Goal: Information Seeking & Learning: Learn about a topic

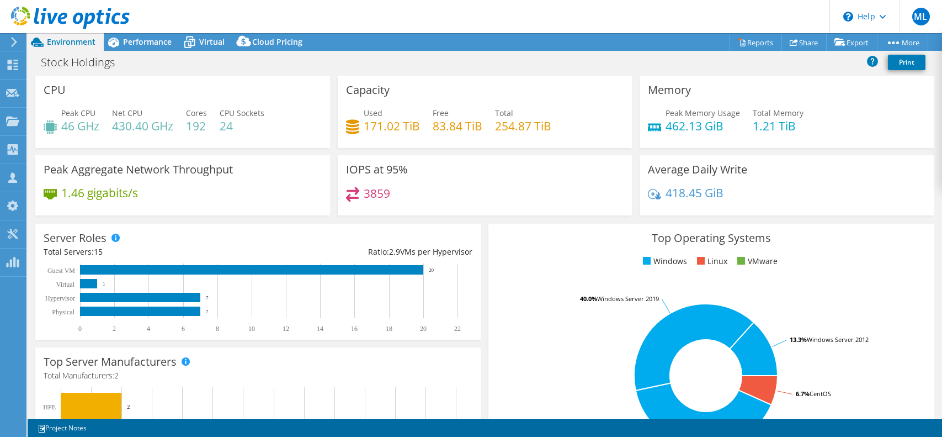
select select "[GEOGRAPHIC_DATA]"
select select "USD"
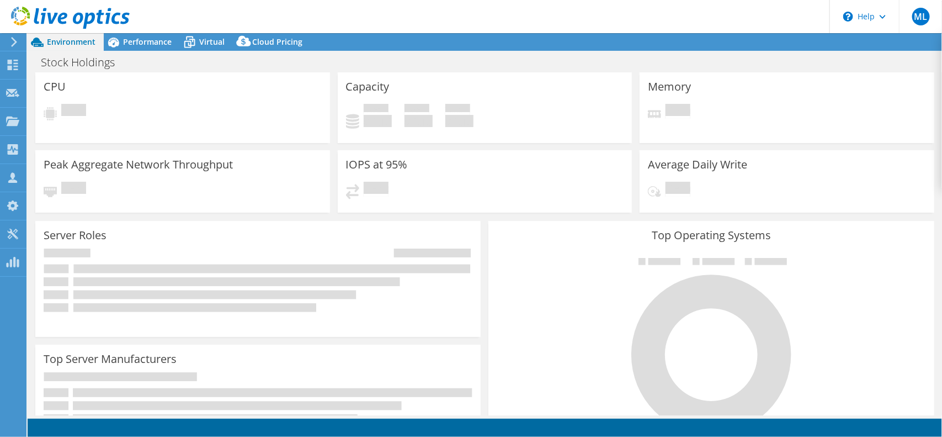
select select "USD"
select select "[GEOGRAPHIC_DATA]"
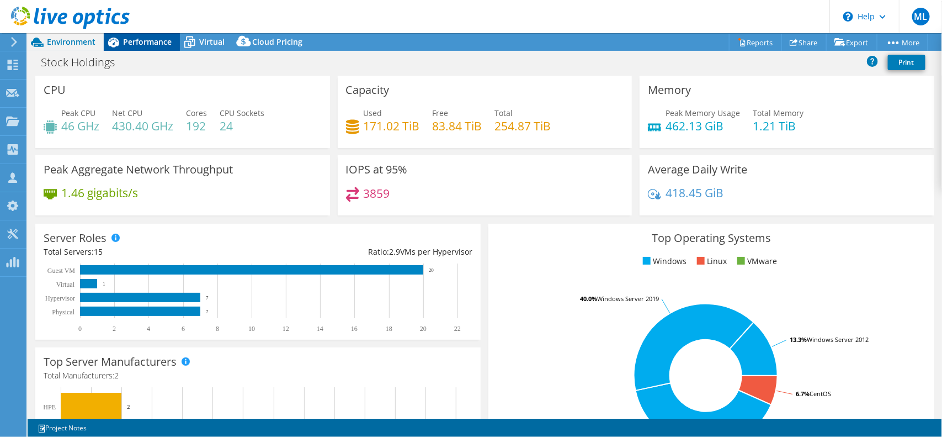
click at [157, 41] on span "Performance" at bounding box center [147, 41] width 49 height 10
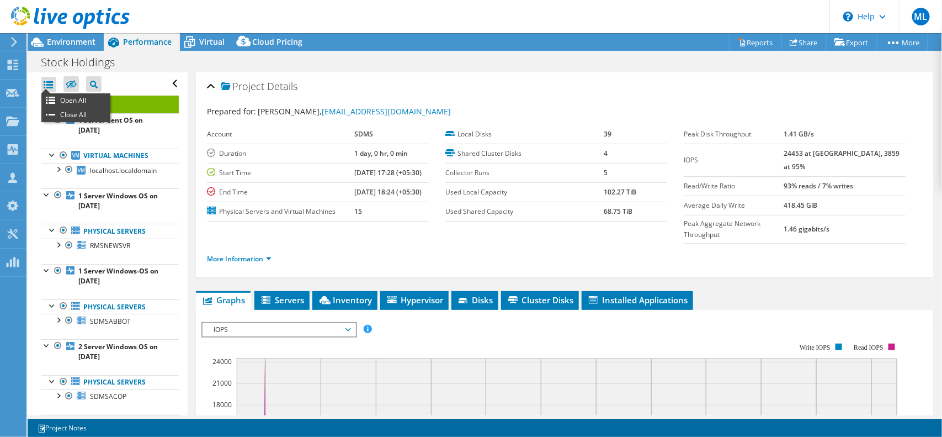
click at [49, 93] on ul "Open All Close All" at bounding box center [75, 107] width 69 height 29
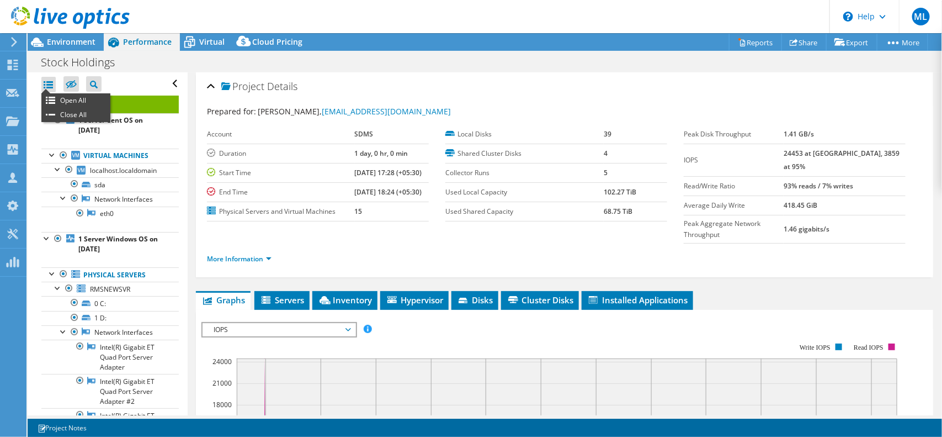
click at [47, 83] on div at bounding box center [48, 84] width 14 height 15
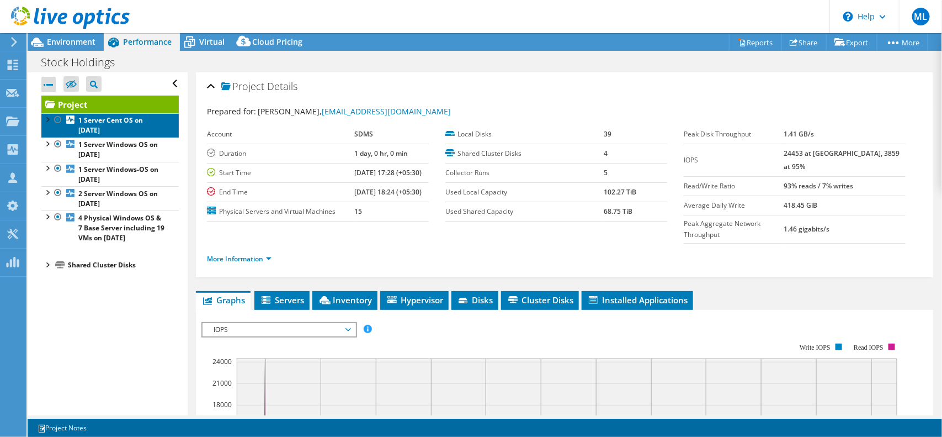
click at [90, 124] on b "1 Server Cent OS on [DATE]" at bounding box center [110, 124] width 65 height 19
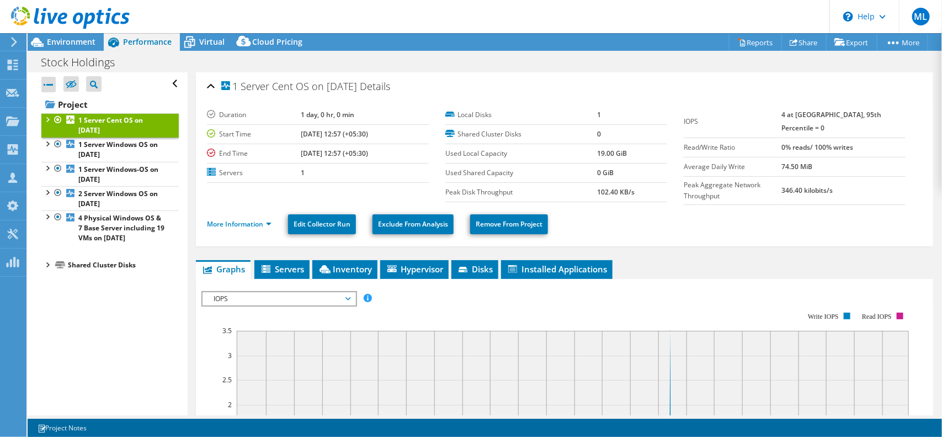
click at [218, 218] on li "More Information" at bounding box center [242, 224] width 71 height 12
click at [225, 219] on link "More Information" at bounding box center [239, 223] width 65 height 9
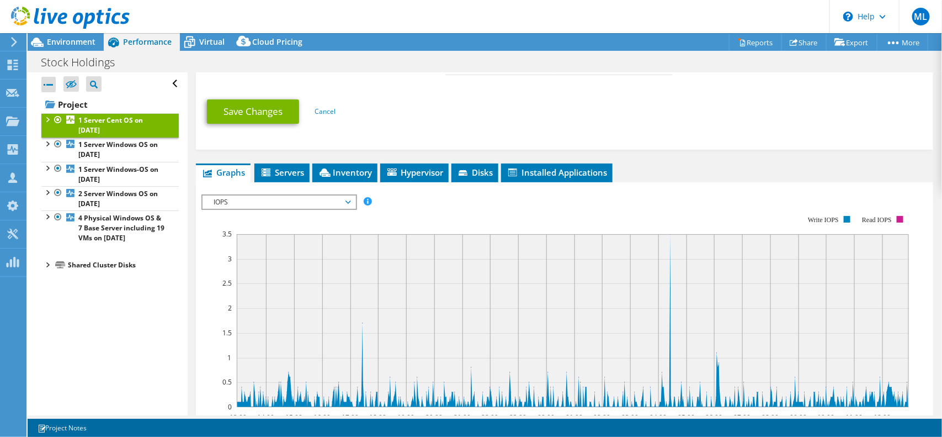
scroll to position [409, 0]
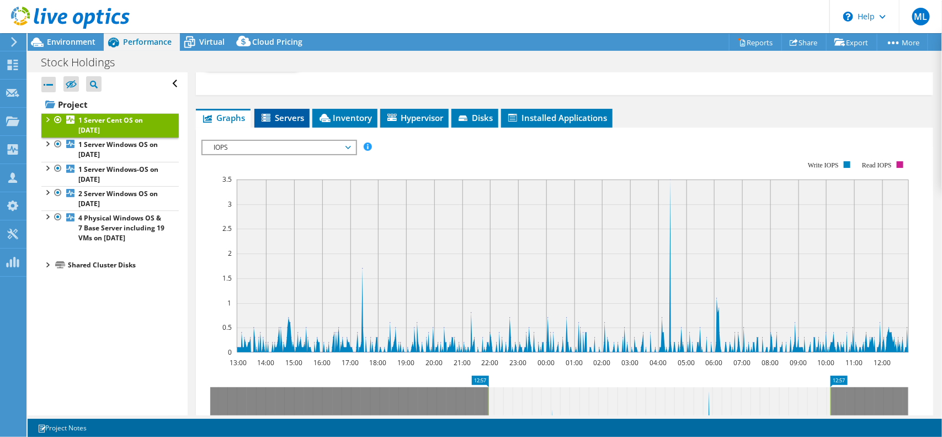
click at [296, 125] on li "Servers" at bounding box center [281, 118] width 55 height 19
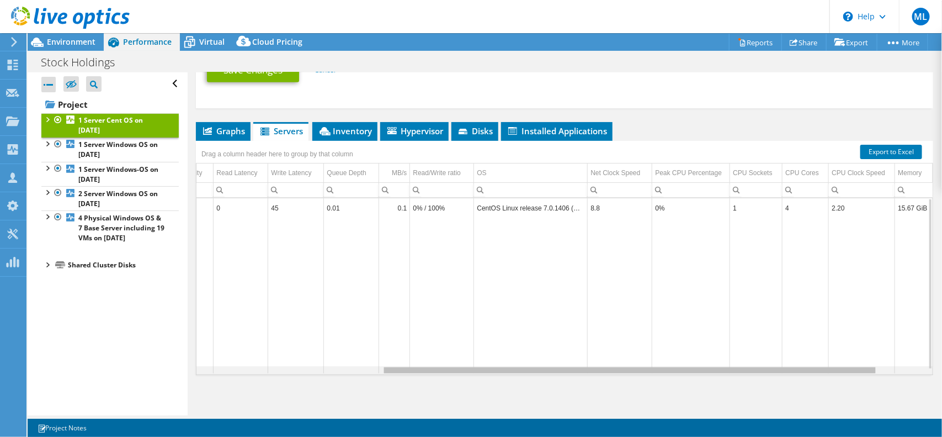
scroll to position [0, 280]
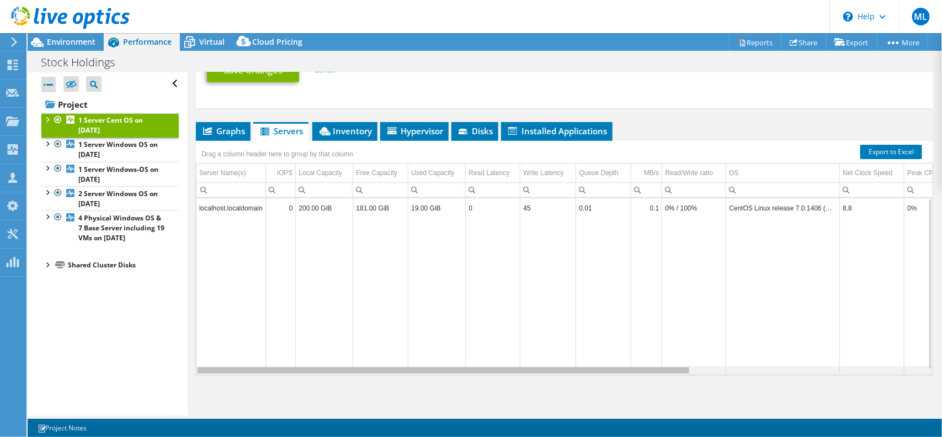
drag, startPoint x: 657, startPoint y: 370, endPoint x: 561, endPoint y: 371, distance: 96.0
click at [561, 371] on body "ML Channel Partner [PERSON_NAME] [PERSON_NAME][EMAIL_ADDRESS][PERSON_NAME][DOMA…" at bounding box center [471, 218] width 942 height 437
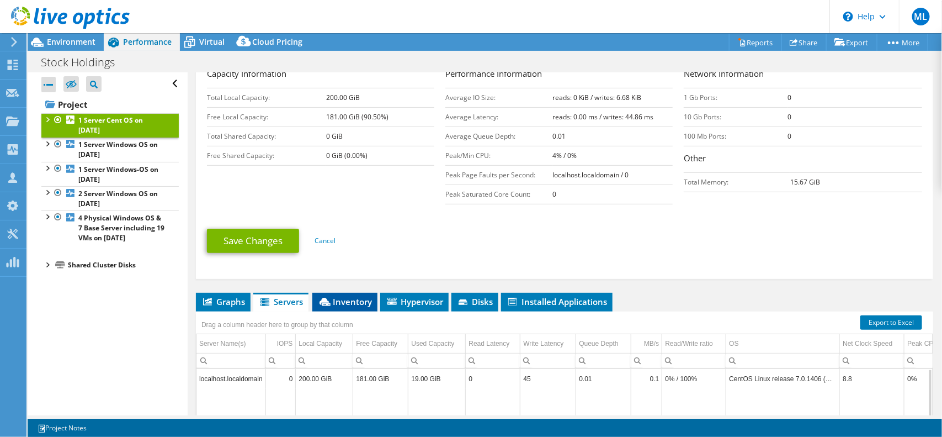
click at [357, 299] on span "Inventory" at bounding box center [345, 301] width 54 height 11
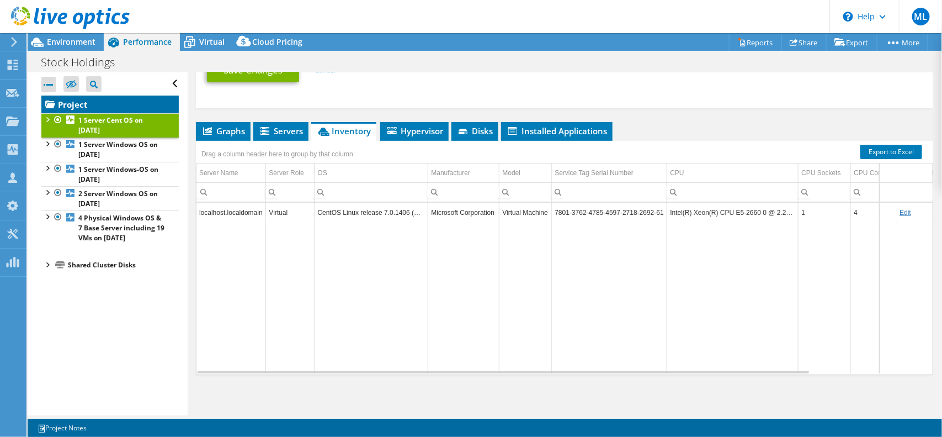
click at [68, 103] on link "Project" at bounding box center [109, 104] width 137 height 18
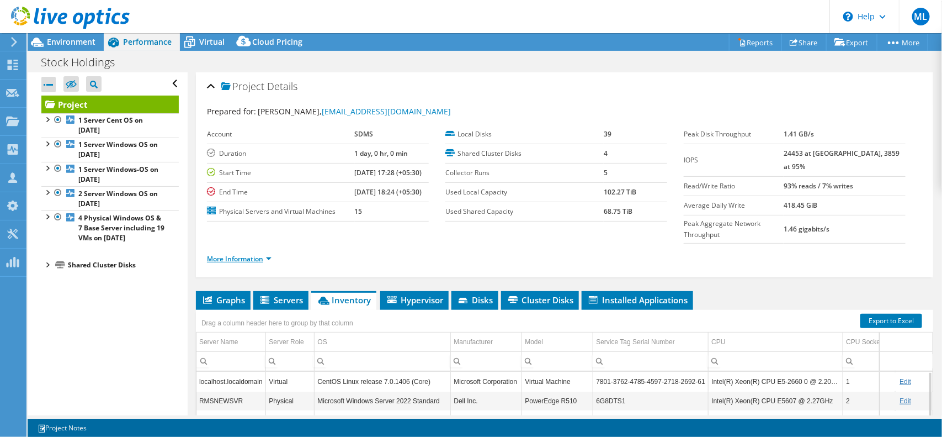
click at [257, 254] on link "More Information" at bounding box center [239, 258] width 65 height 9
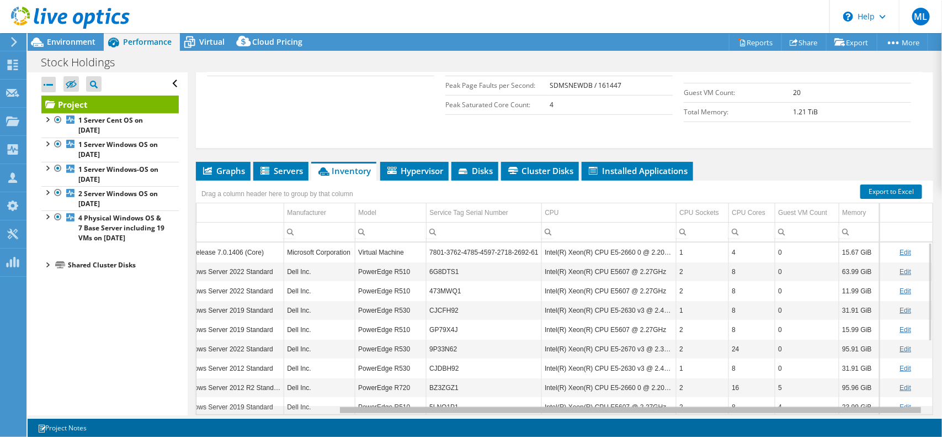
drag, startPoint x: 412, startPoint y: 387, endPoint x: 588, endPoint y: 395, distance: 176.8
click at [588, 395] on body "ML Channel Partner [PERSON_NAME] [PERSON_NAME][EMAIL_ADDRESS][PERSON_NAME][DOMA…" at bounding box center [471, 218] width 942 height 437
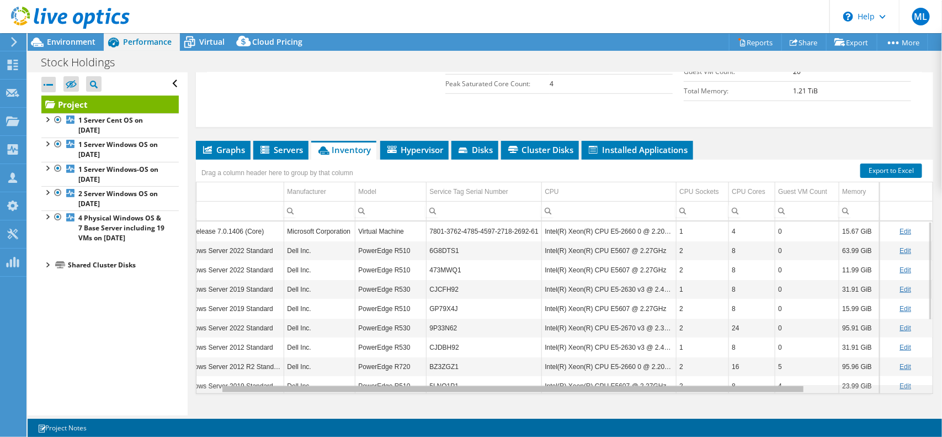
scroll to position [0, 9]
drag, startPoint x: 492, startPoint y: 370, endPoint x: 591, endPoint y: 368, distance: 98.3
click at [591, 368] on body "ML Channel Partner [PERSON_NAME] [PERSON_NAME][EMAIL_ADDRESS][PERSON_NAME][DOMA…" at bounding box center [471, 218] width 942 height 437
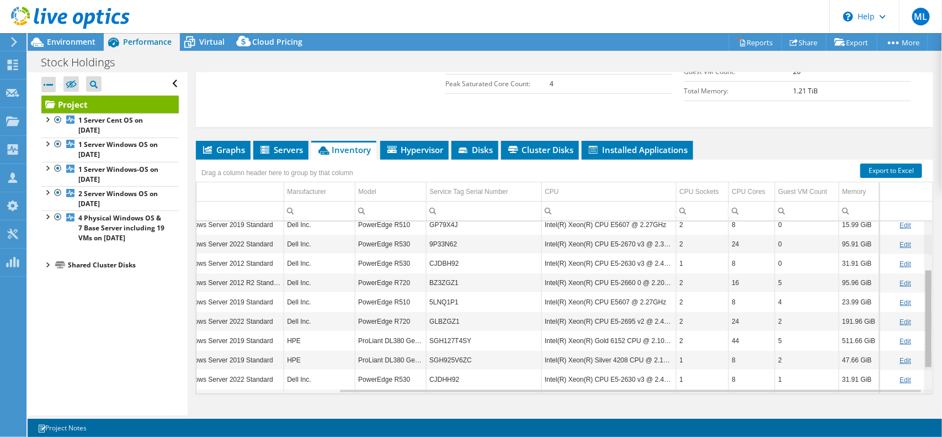
scroll to position [87, 177]
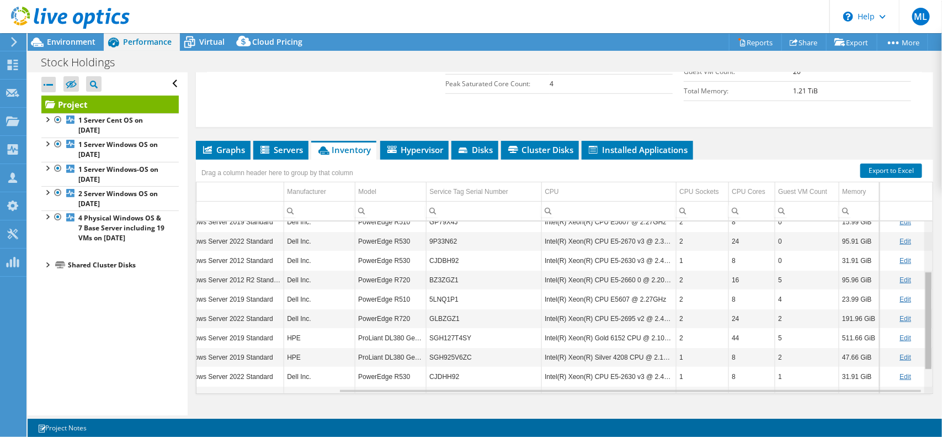
drag, startPoint x: 921, startPoint y: 247, endPoint x: 922, endPoint y: 302, distance: 55.8
click at [922, 302] on body "ML Channel Partner [PERSON_NAME] [PERSON_NAME][EMAIL_ADDRESS][PERSON_NAME][DOMA…" at bounding box center [471, 218] width 942 height 437
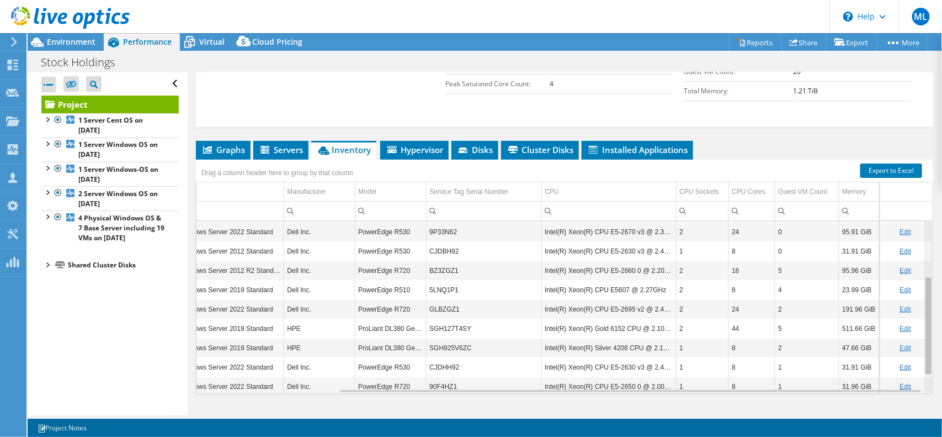
scroll to position [97, 177]
drag, startPoint x: 918, startPoint y: 299, endPoint x: 915, endPoint y: 310, distance: 11.4
click at [915, 310] on body "ML Channel Partner [PERSON_NAME] [PERSON_NAME][EMAIL_ADDRESS][PERSON_NAME][DOMA…" at bounding box center [471, 218] width 942 height 437
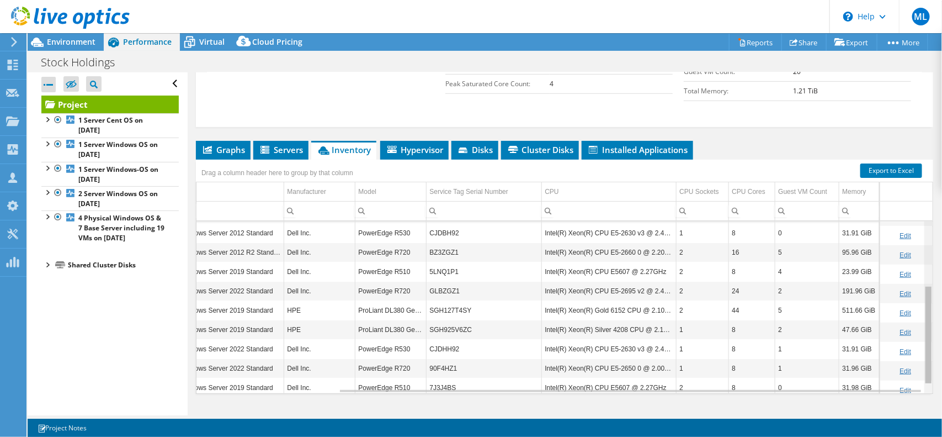
scroll to position [125, 177]
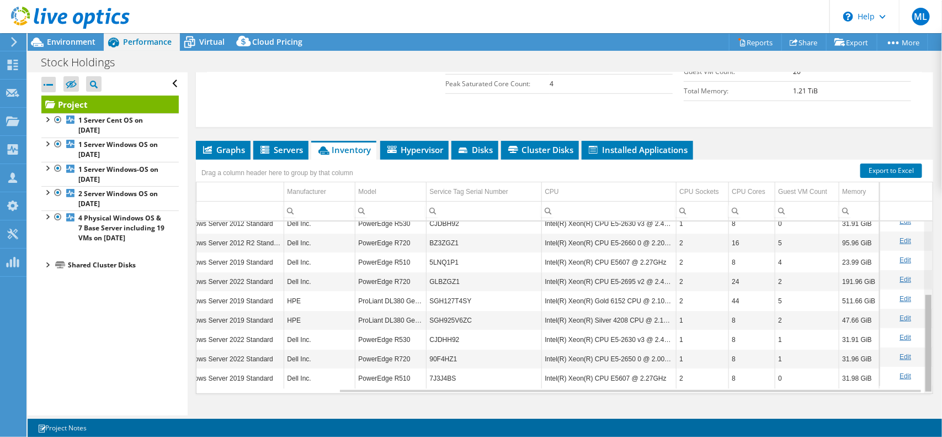
drag, startPoint x: 915, startPoint y: 310, endPoint x: 912, endPoint y: 344, distance: 33.8
click at [912, 344] on body "ML Channel Partner [PERSON_NAME] [PERSON_NAME][EMAIL_ADDRESS][PERSON_NAME][DOMA…" at bounding box center [471, 218] width 942 height 437
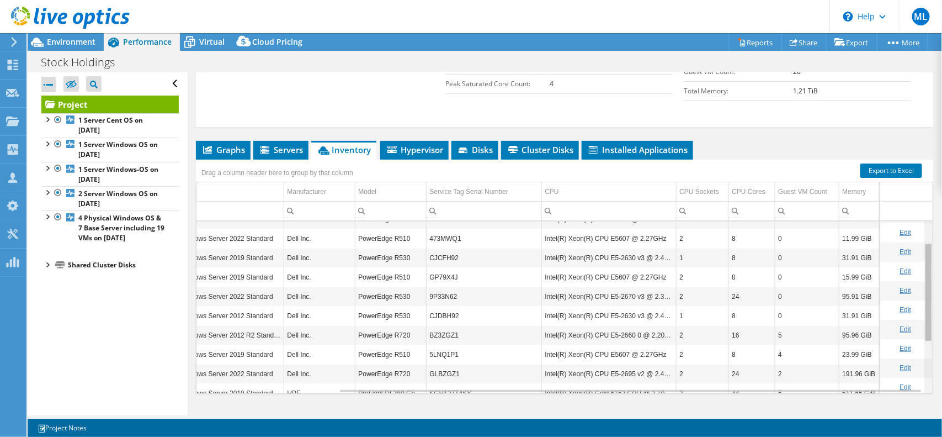
scroll to position [0, 177]
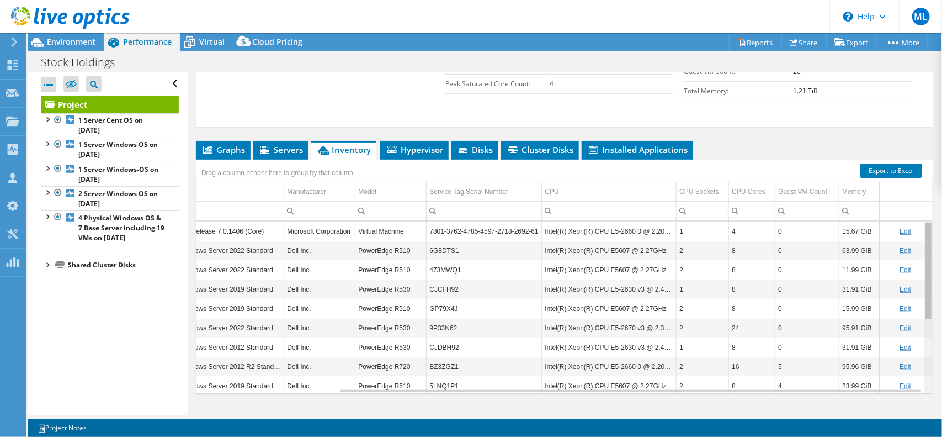
drag, startPoint x: 922, startPoint y: 334, endPoint x: 920, endPoint y: 239, distance: 95.0
click at [920, 239] on body "ML Channel Partner [PERSON_NAME] [PERSON_NAME][EMAIL_ADDRESS][PERSON_NAME][DOMA…" at bounding box center [471, 218] width 942 height 437
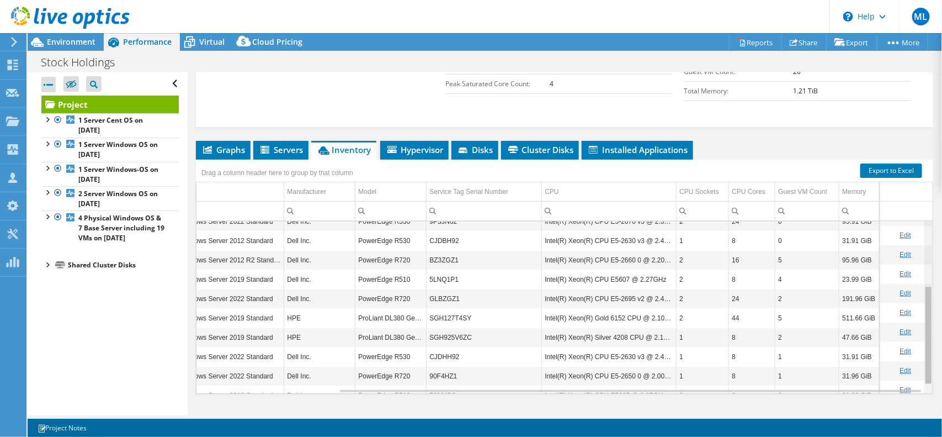
scroll to position [125, 177]
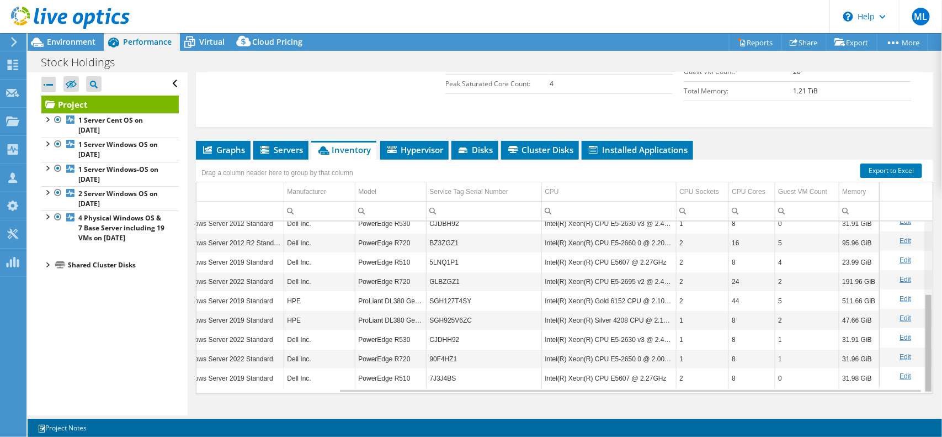
drag, startPoint x: 919, startPoint y: 261, endPoint x: 896, endPoint y: 364, distance: 105.8
click at [896, 364] on body "ML Channel Partner [PERSON_NAME] [PERSON_NAME][EMAIL_ADDRESS][PERSON_NAME][DOMA…" at bounding box center [471, 218] width 942 height 437
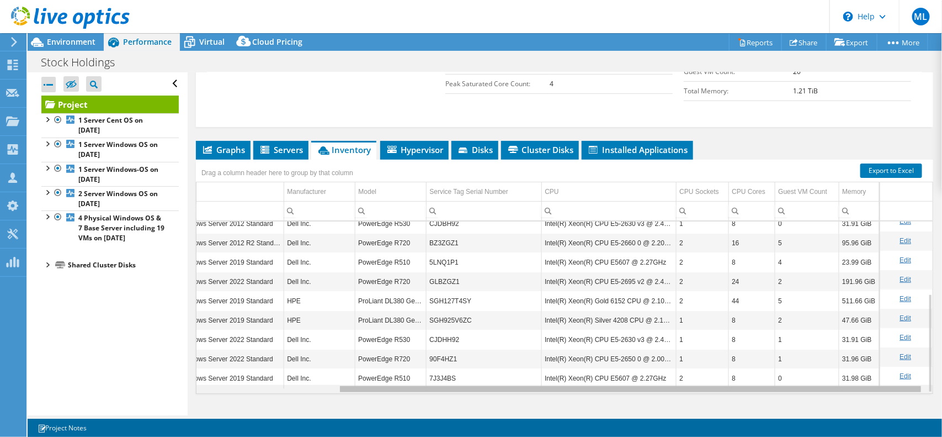
scroll to position [0, 0]
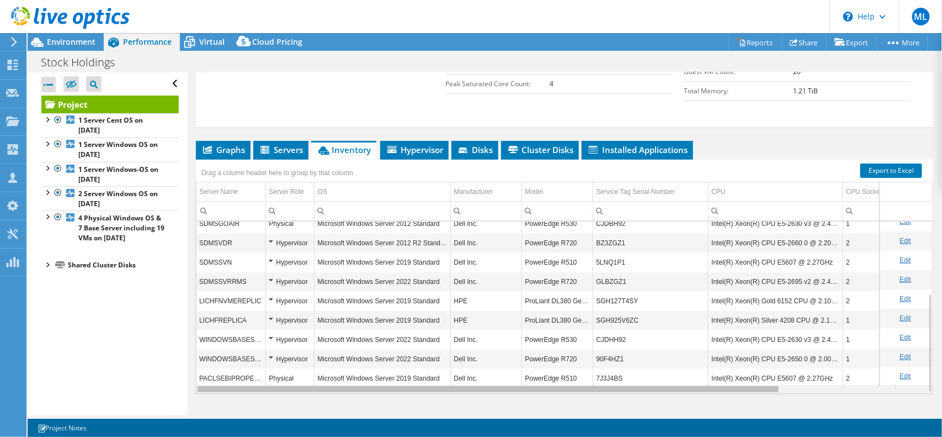
drag, startPoint x: 581, startPoint y: 368, endPoint x: 368, endPoint y: 397, distance: 215.0
click at [368, 397] on body "ML Channel Partner [PERSON_NAME] [PERSON_NAME][EMAIL_ADDRESS][PERSON_NAME][DOMA…" at bounding box center [471, 218] width 942 height 437
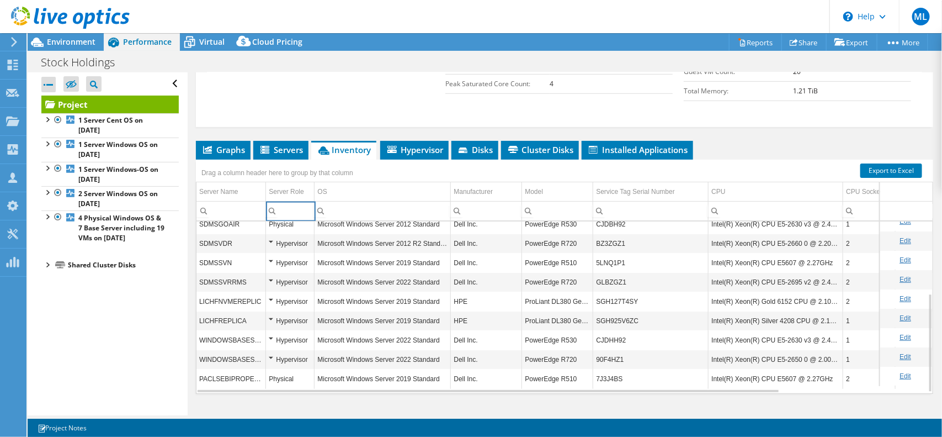
click at [288, 204] on input "Column Server Role, Filter cell" at bounding box center [290, 211] width 48 height 14
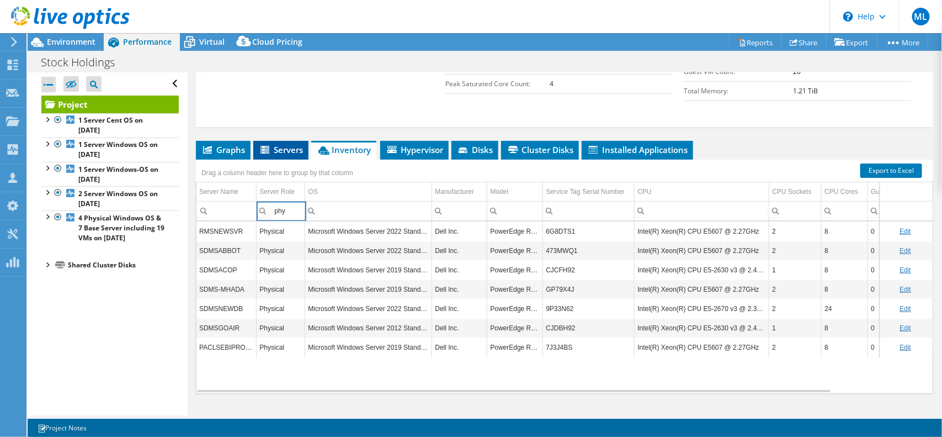
type input "phy"
click at [276, 144] on span "Servers" at bounding box center [281, 149] width 44 height 11
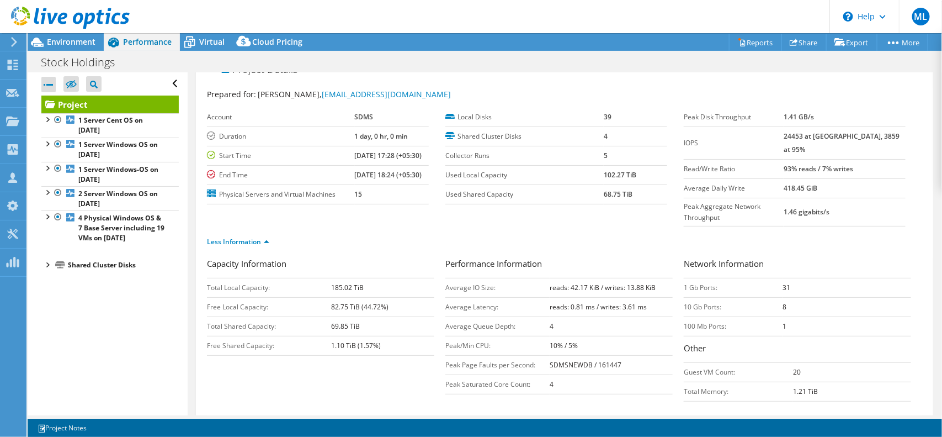
scroll to position [18, 0]
click at [193, 37] on icon at bounding box center [189, 42] width 19 height 19
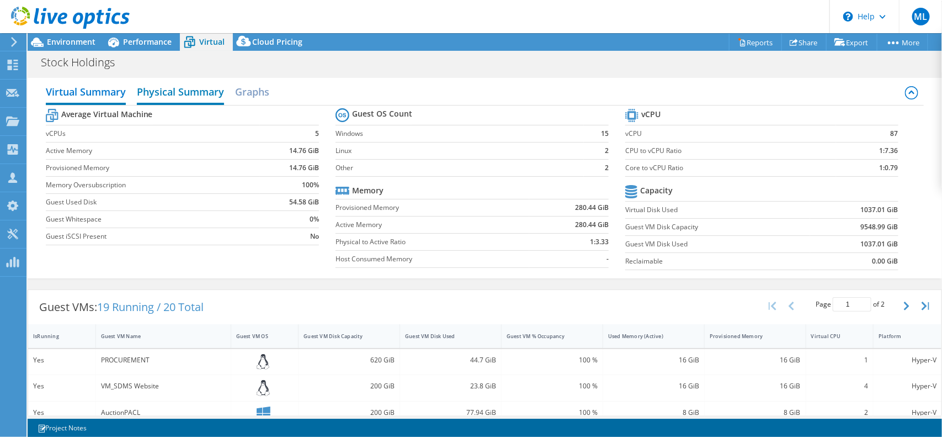
click at [166, 89] on h2 "Physical Summary" at bounding box center [180, 93] width 87 height 24
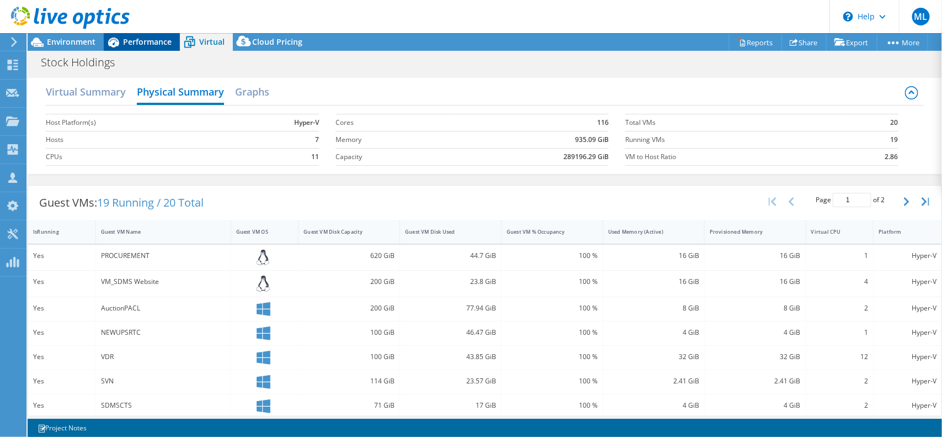
click at [157, 43] on span "Performance" at bounding box center [147, 41] width 49 height 10
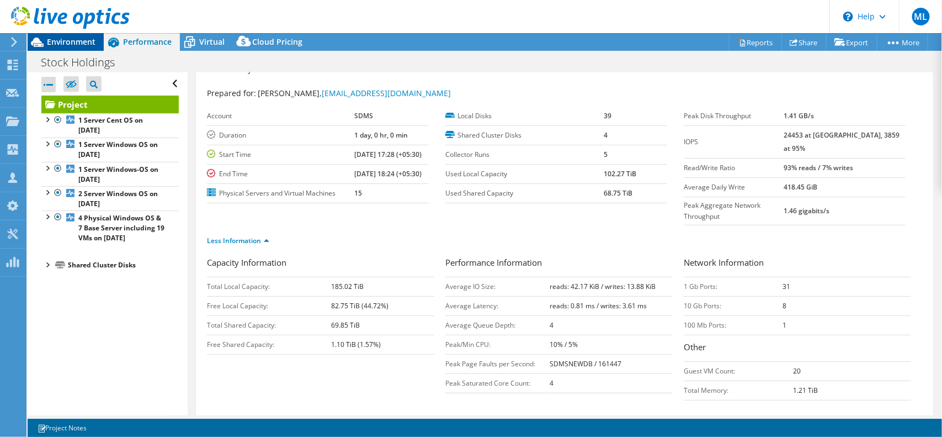
click at [76, 44] on span "Environment" at bounding box center [71, 41] width 49 height 10
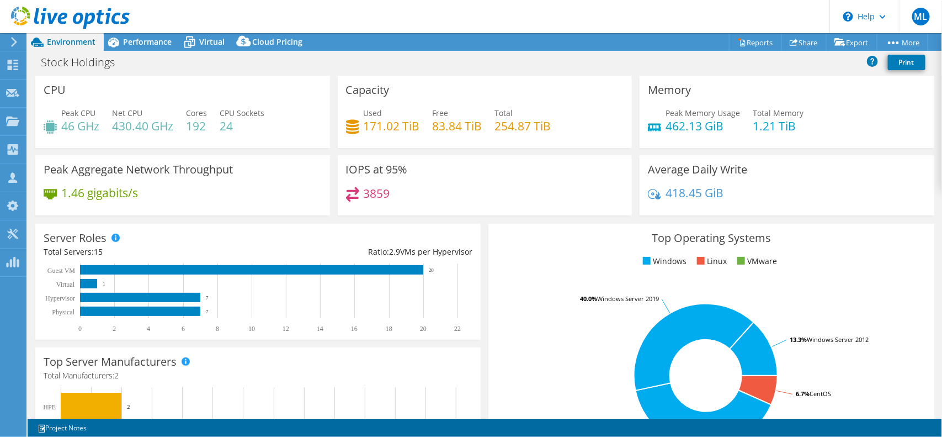
click at [233, 103] on div "CPU Peak CPU 46 GHz Net CPU 430.40 GHz Cores 192 CPU Sockets 24" at bounding box center [182, 112] width 295 height 72
click at [156, 34] on div "Performance" at bounding box center [142, 42] width 76 height 18
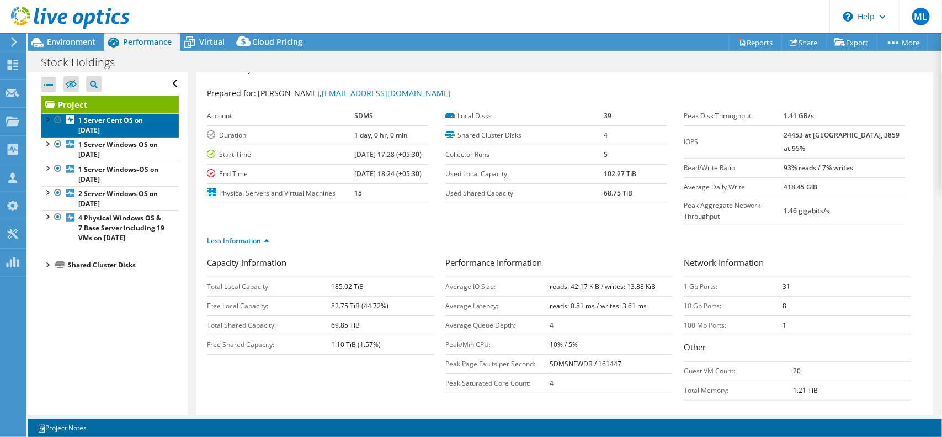
click at [94, 127] on b "1 Server Cent OS on [DATE]" at bounding box center [110, 124] width 65 height 19
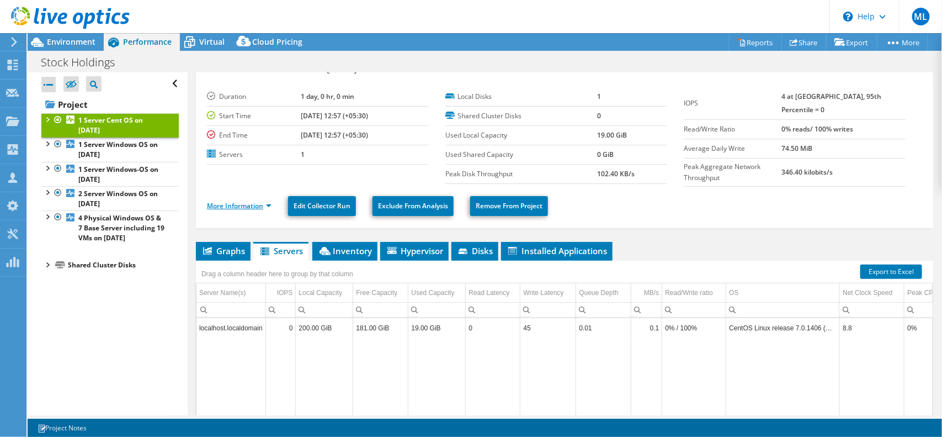
click at [235, 202] on link "More Information" at bounding box center [239, 205] width 65 height 9
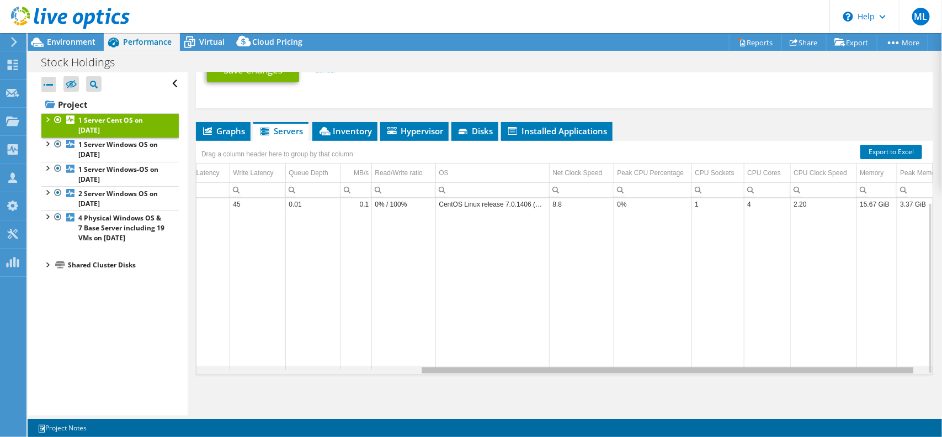
scroll to position [0, 341]
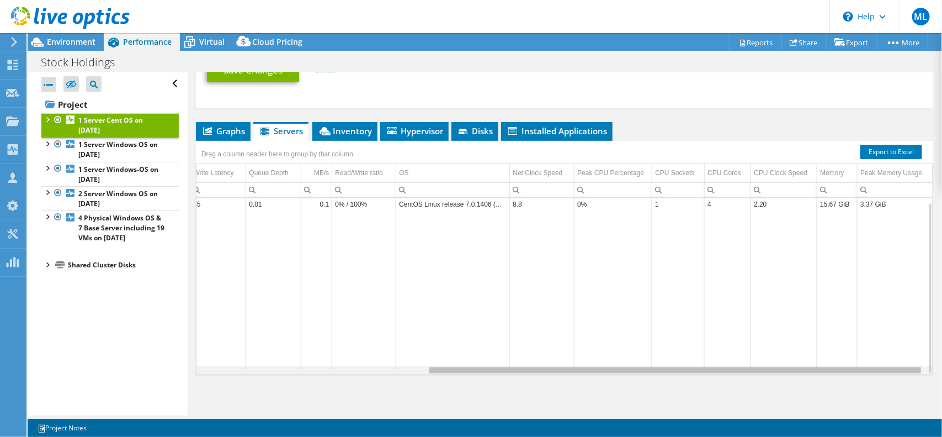
drag, startPoint x: 434, startPoint y: 368, endPoint x: 719, endPoint y: 365, distance: 284.8
click at [719, 365] on body "ML Channel Partner [PERSON_NAME] [PERSON_NAME][EMAIL_ADDRESS][PERSON_NAME][DOMA…" at bounding box center [471, 218] width 942 height 437
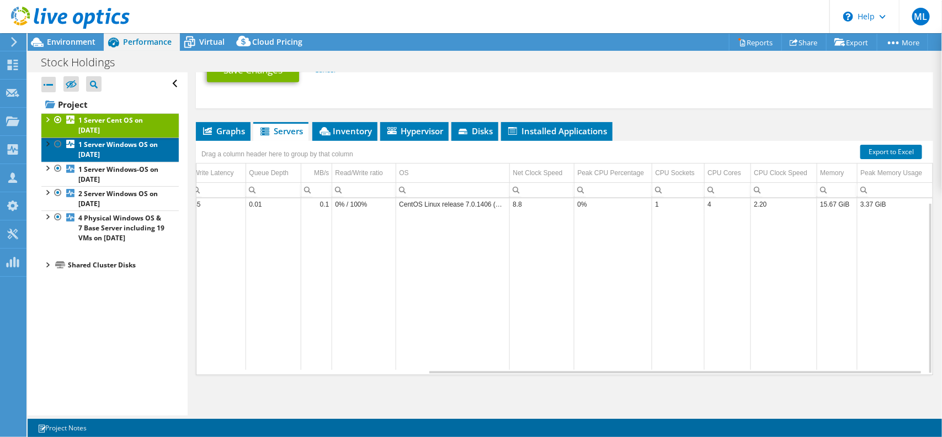
click at [112, 147] on b "1 Server Windows OS on [DATE]" at bounding box center [117, 149] width 79 height 19
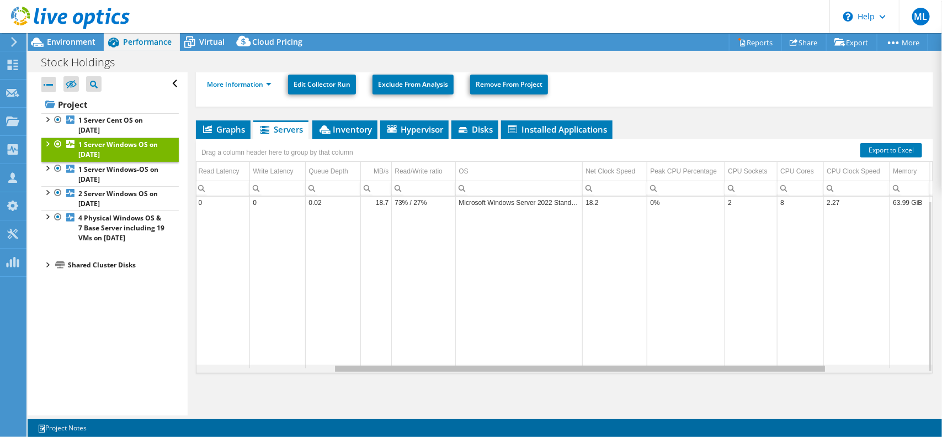
scroll to position [4, 343]
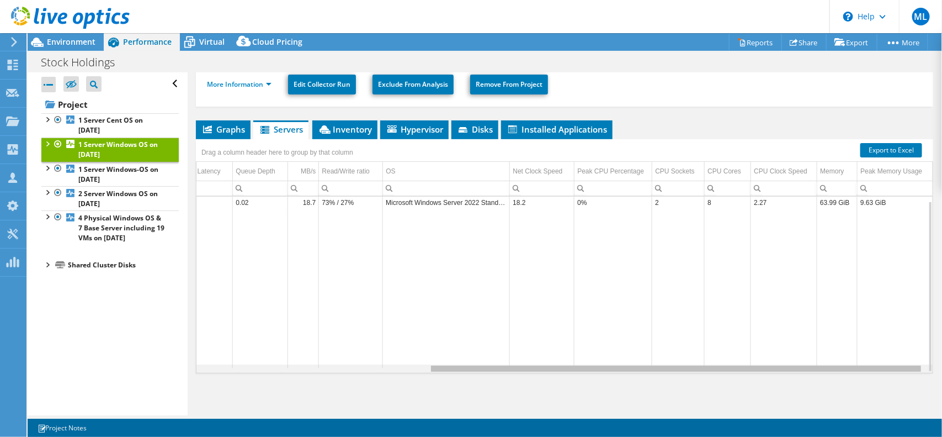
drag, startPoint x: 522, startPoint y: 368, endPoint x: 820, endPoint y: 375, distance: 297.6
click at [820, 375] on body "ML Channel Partner [PERSON_NAME] [PERSON_NAME][EMAIL_ADDRESS][PERSON_NAME][DOMA…" at bounding box center [471, 218] width 942 height 437
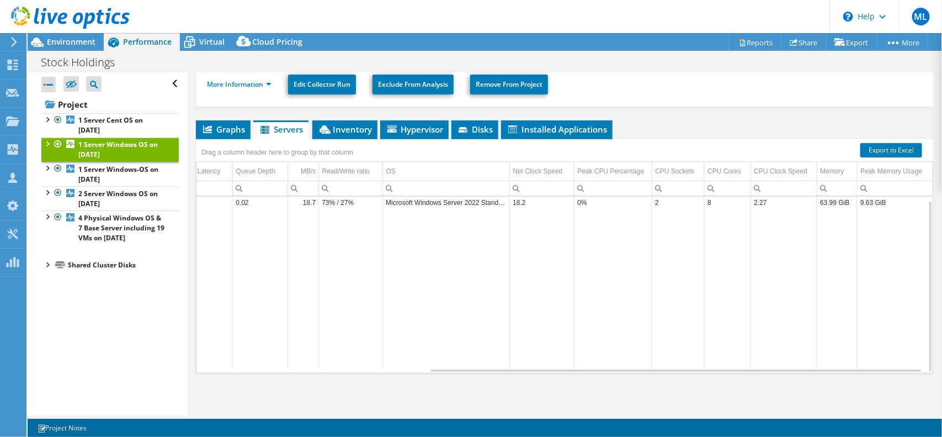
click at [244, 62] on div "Stock Holdings Print" at bounding box center [485, 62] width 915 height 20
click at [235, 80] on link "More Information" at bounding box center [239, 83] width 65 height 9
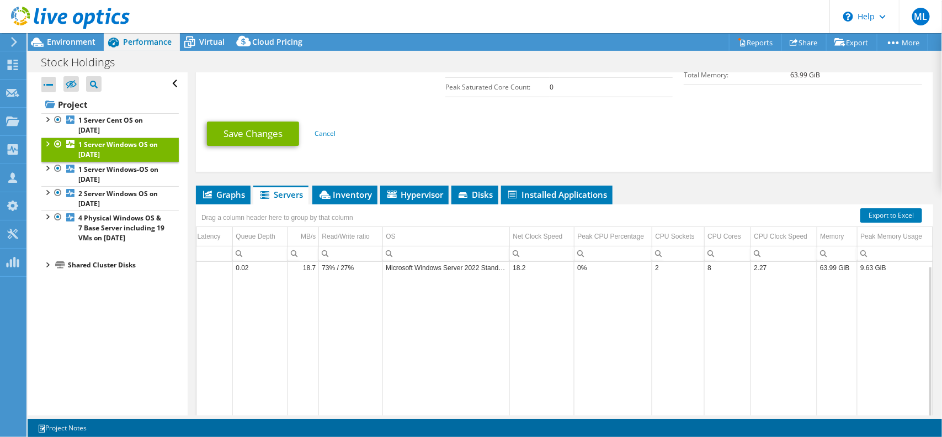
scroll to position [333, 0]
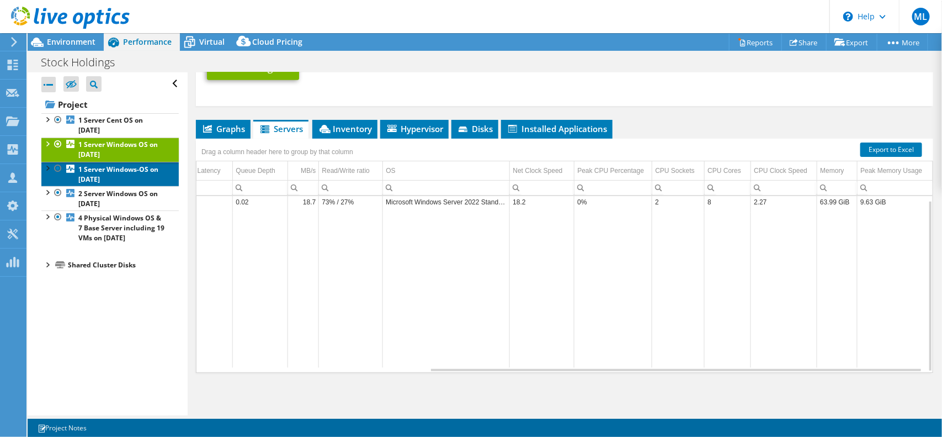
click at [131, 177] on link "1 Server Windows-OS on [DATE]" at bounding box center [109, 174] width 137 height 24
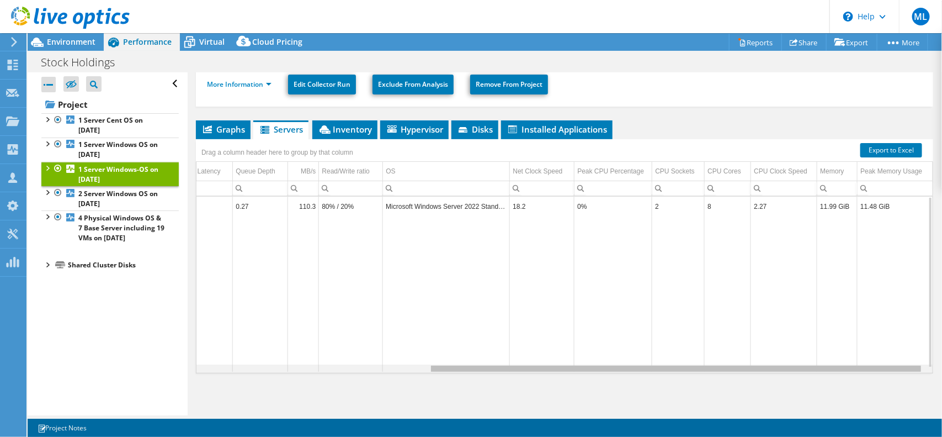
drag, startPoint x: 644, startPoint y: 370, endPoint x: 914, endPoint y: 378, distance: 270.0
click at [914, 378] on body "ML Channel Partner [PERSON_NAME] [PERSON_NAME][EMAIL_ADDRESS][PERSON_NAME][DOMA…" at bounding box center [471, 218] width 942 height 437
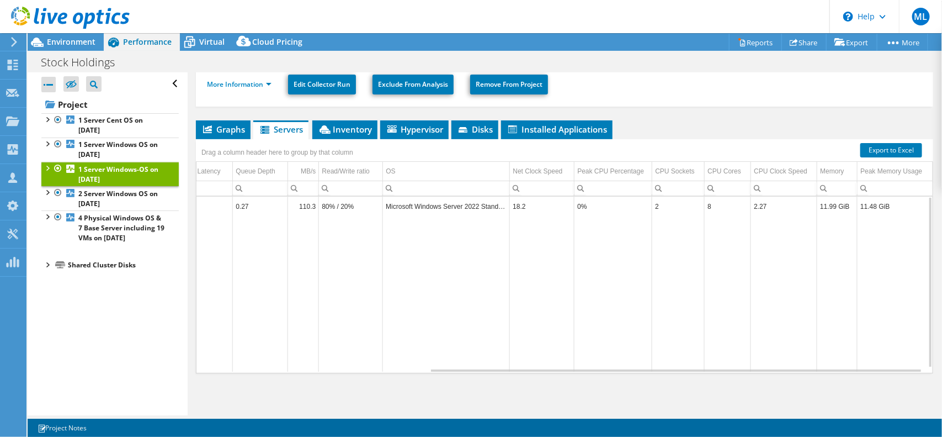
click at [247, 90] on li "More Information" at bounding box center [242, 84] width 71 height 12
click at [251, 84] on link "More Information" at bounding box center [239, 83] width 65 height 9
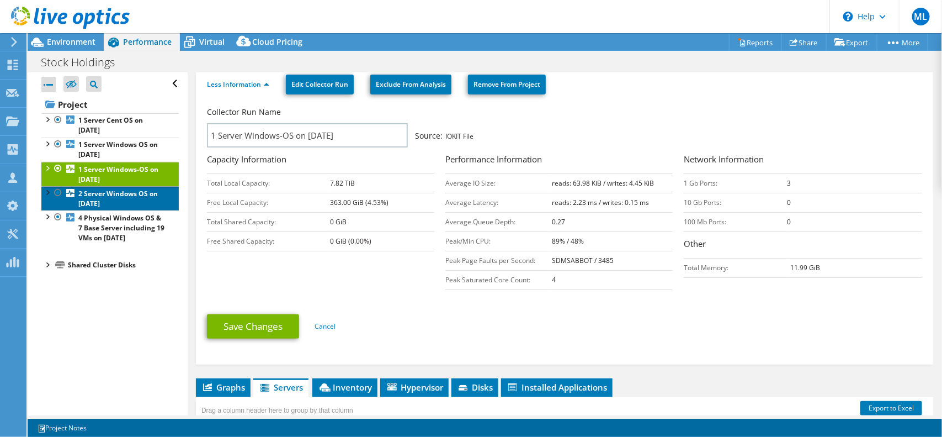
click at [108, 207] on b "2 Server Windows OS on [DATE]" at bounding box center [117, 198] width 79 height 19
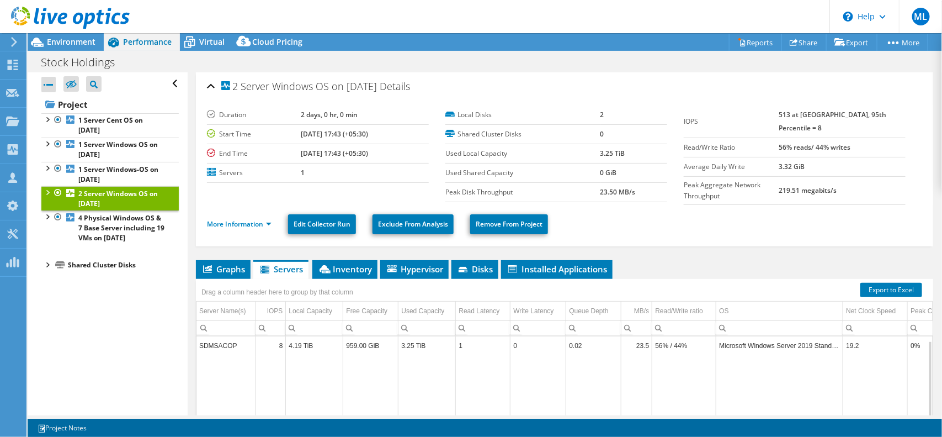
scroll to position [140, 0]
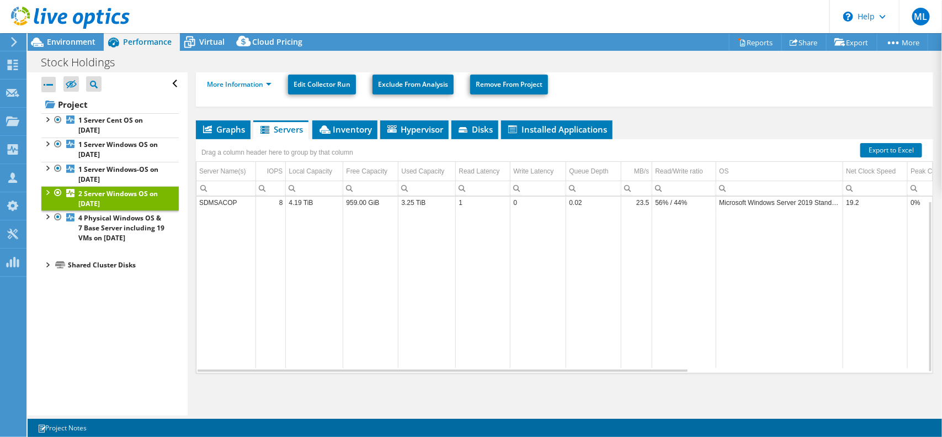
click at [50, 190] on div at bounding box center [46, 191] width 11 height 11
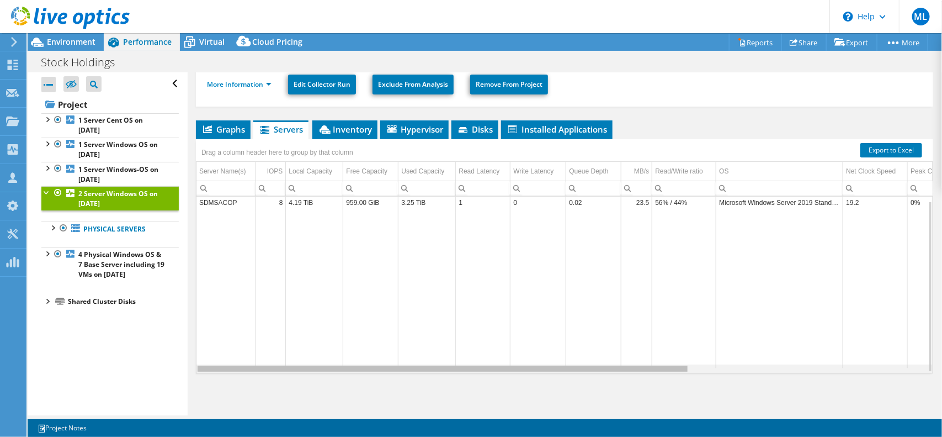
scroll to position [4, 114]
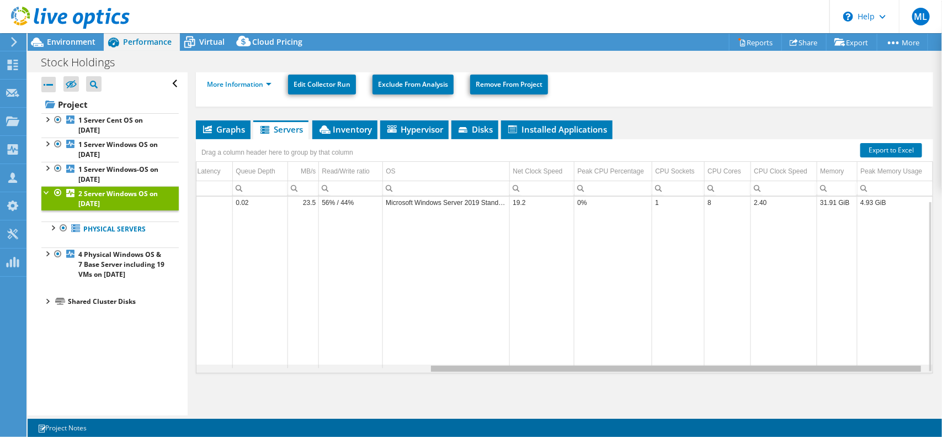
drag, startPoint x: 337, startPoint y: 370, endPoint x: 615, endPoint y: 354, distance: 279.2
click at [615, 354] on body "ML Channel Partner [PERSON_NAME] [PERSON_NAME][EMAIL_ADDRESS][PERSON_NAME][DOMA…" at bounding box center [471, 218] width 942 height 437
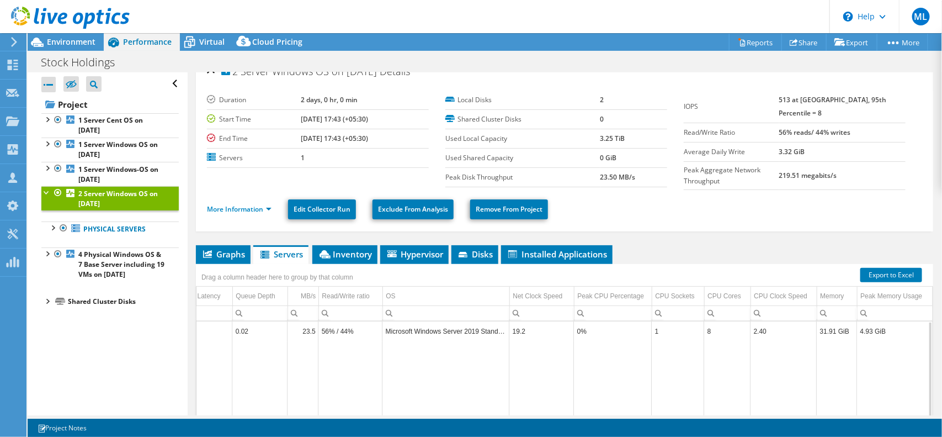
scroll to position [0, 0]
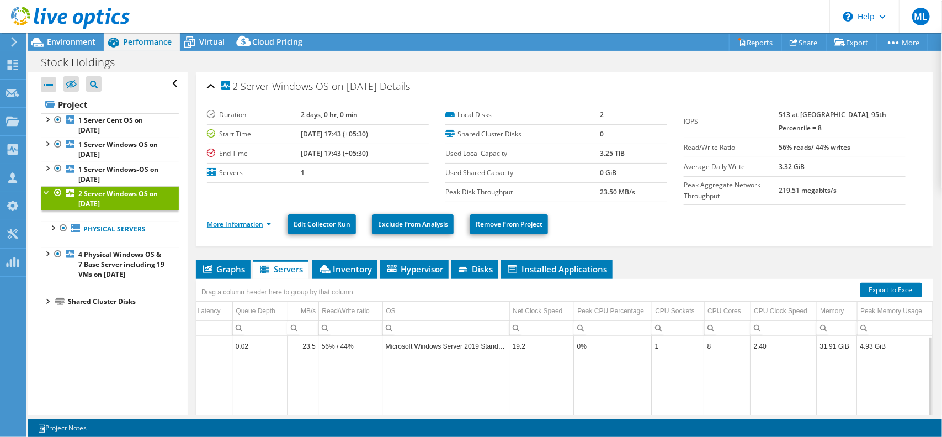
click at [237, 221] on link "More Information" at bounding box center [239, 223] width 65 height 9
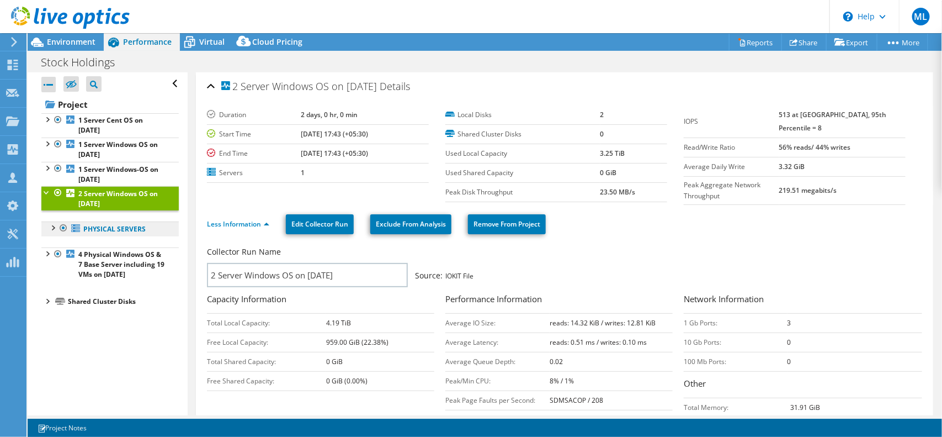
click at [104, 228] on link "Physical Servers" at bounding box center [109, 228] width 137 height 14
click at [51, 227] on div at bounding box center [52, 226] width 11 height 11
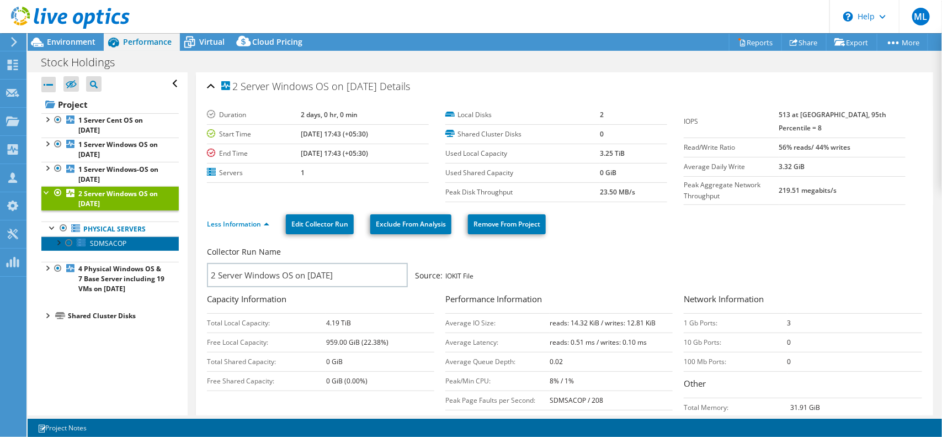
click at [116, 244] on span "SDMSACOP" at bounding box center [108, 242] width 36 height 9
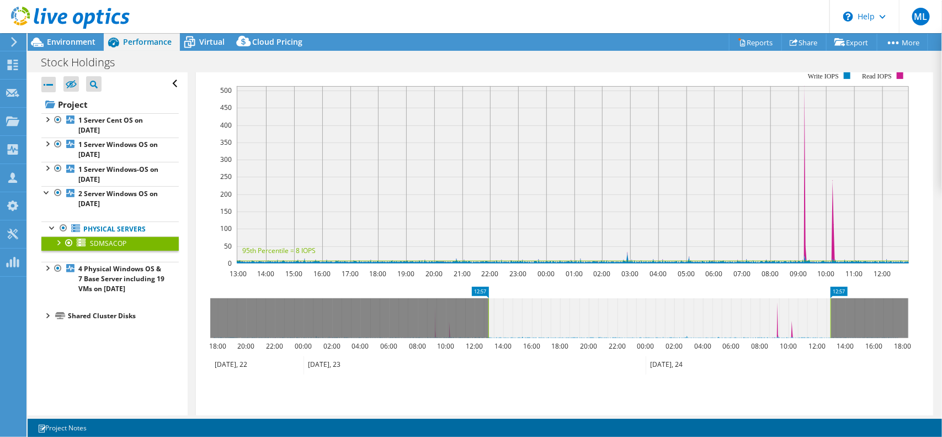
scroll to position [115, 0]
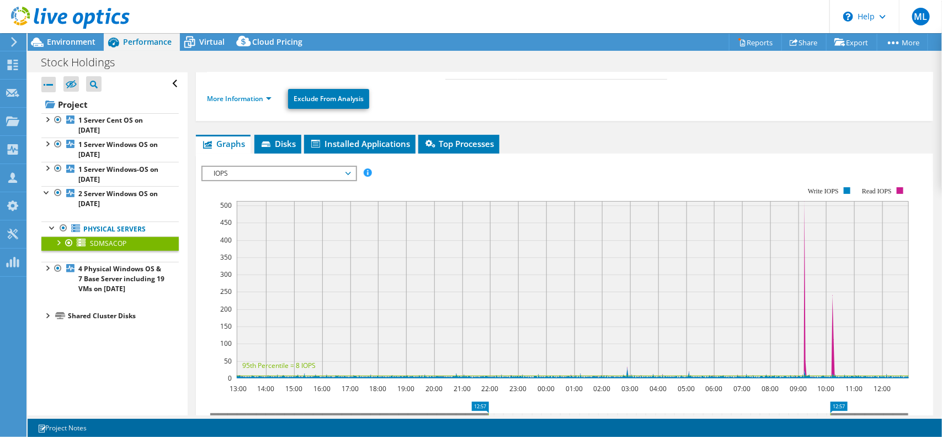
click at [254, 93] on li "More Information" at bounding box center [242, 99] width 71 height 12
click at [250, 94] on link "More Information" at bounding box center [239, 98] width 65 height 9
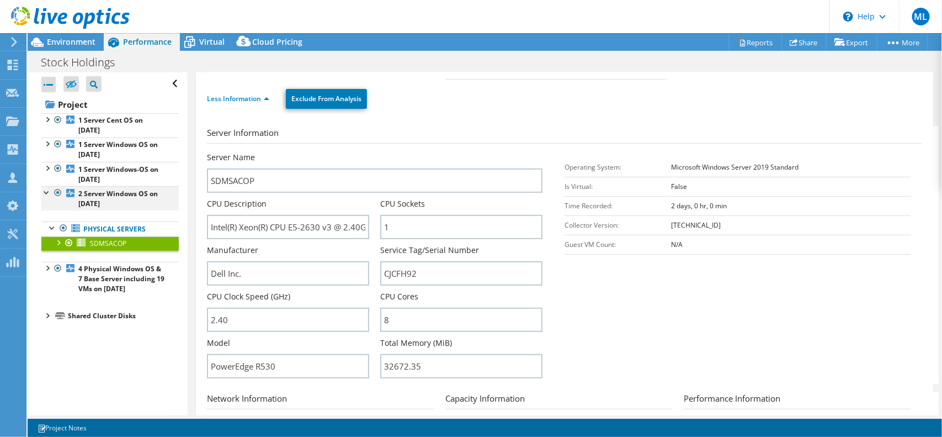
click at [48, 194] on div at bounding box center [46, 191] width 11 height 11
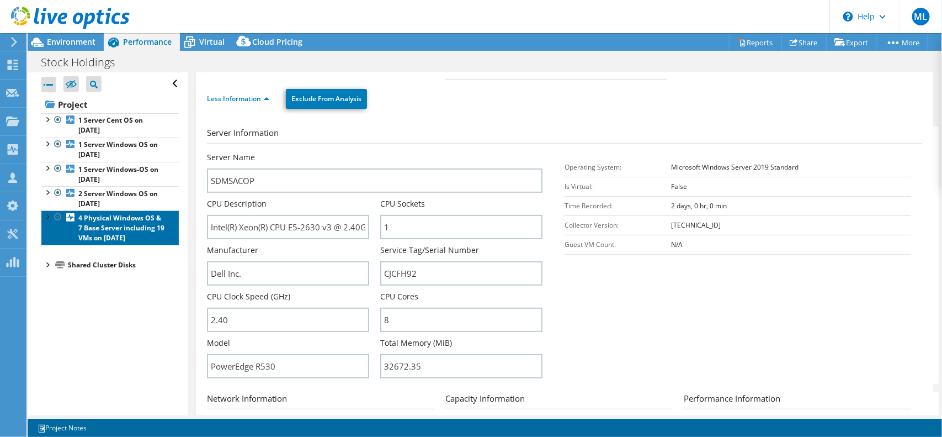
click at [130, 221] on b "4 Physical Windows OS & 7 Base Server including 19 VMs on [DATE]" at bounding box center [121, 227] width 86 height 29
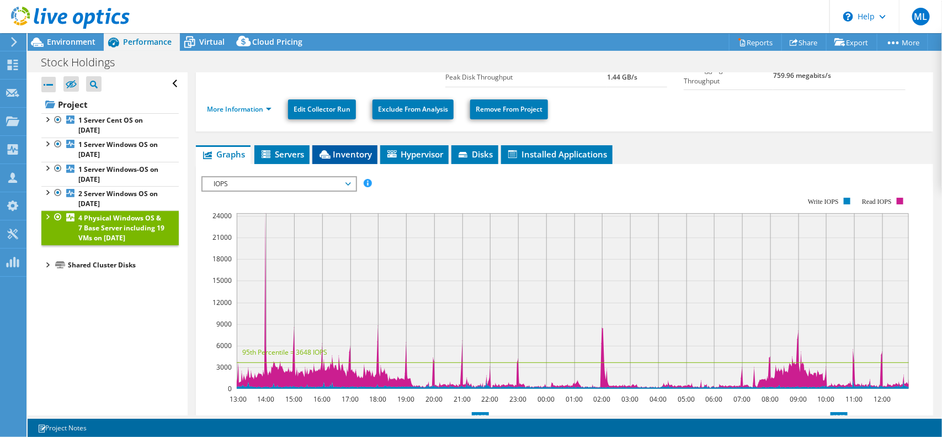
click at [326, 156] on icon at bounding box center [325, 154] width 11 height 8
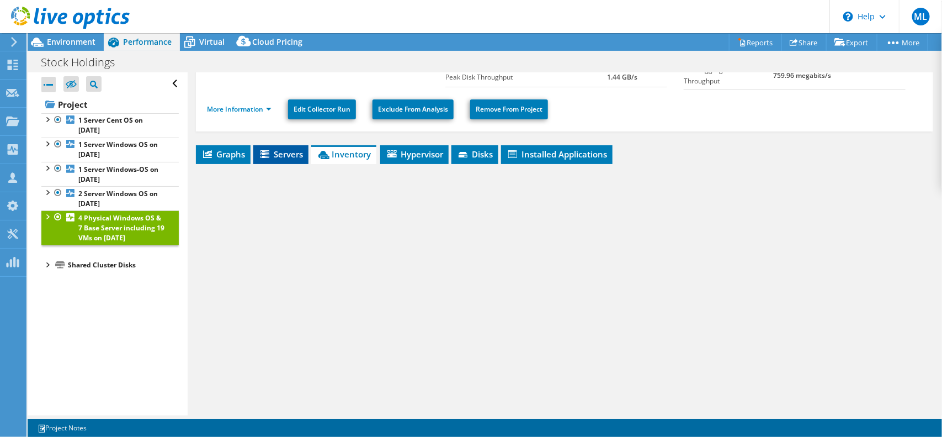
click at [285, 161] on li "Servers" at bounding box center [280, 154] width 55 height 19
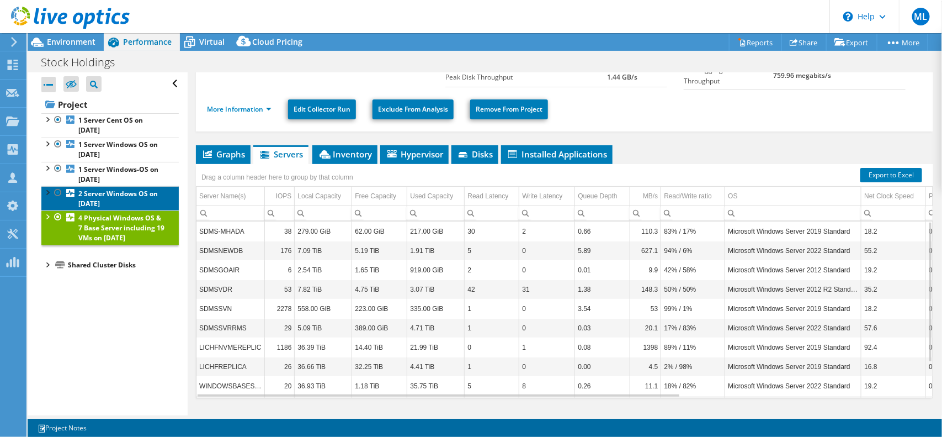
click at [99, 192] on b "2 Server Windows OS on [DATE]" at bounding box center [117, 198] width 79 height 19
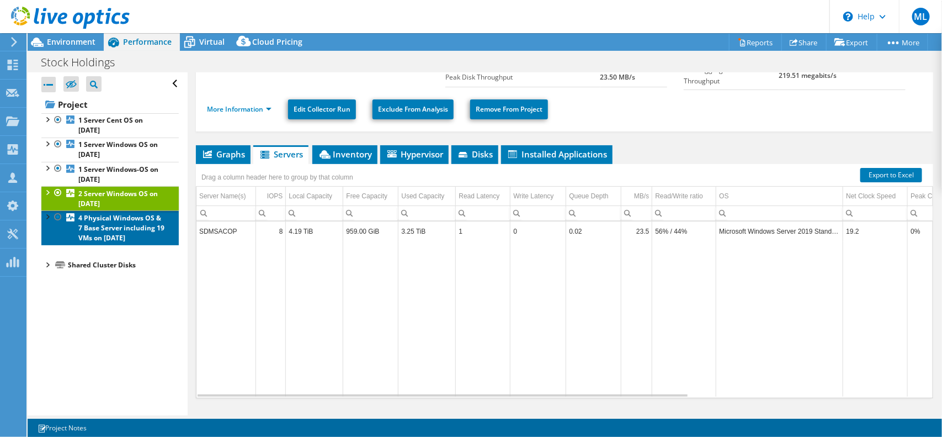
click at [94, 221] on b "4 Physical Windows OS & 7 Base Server including 19 VMs on [DATE]" at bounding box center [121, 227] width 86 height 29
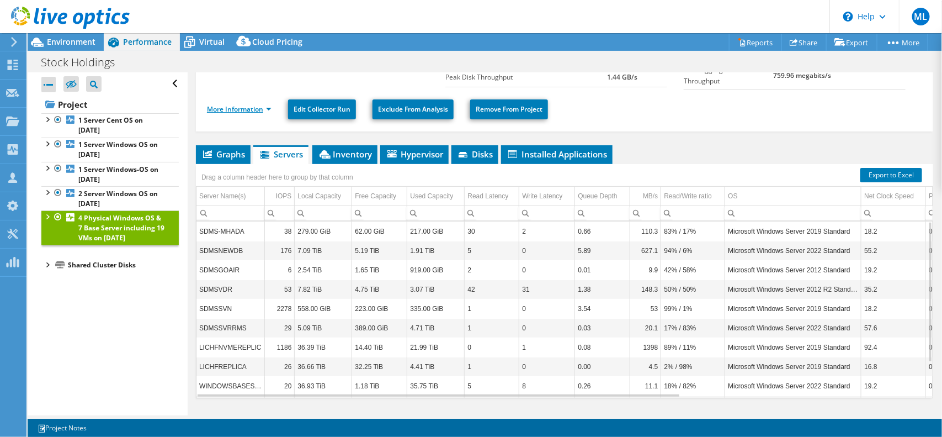
click at [238, 108] on link "More Information" at bounding box center [239, 108] width 65 height 9
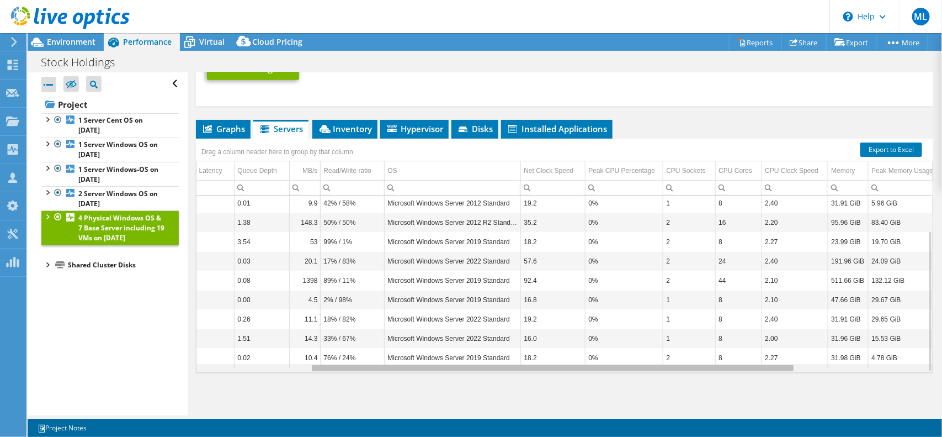
scroll to position [0, 362]
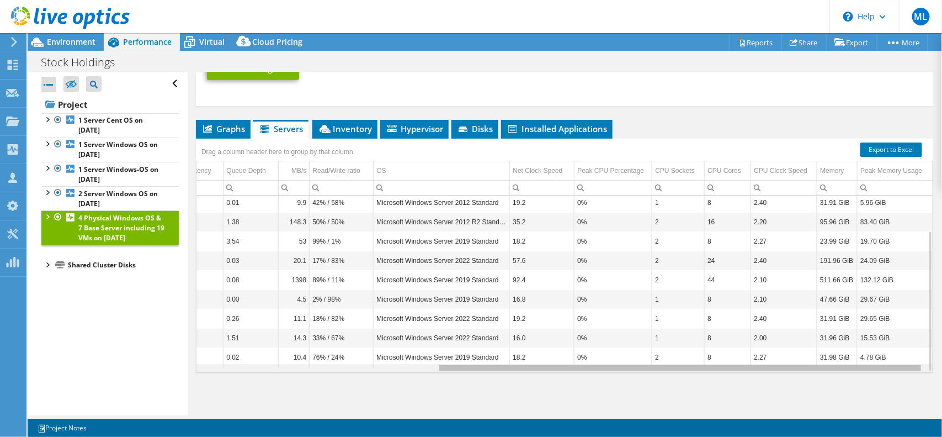
drag, startPoint x: 390, startPoint y: 370, endPoint x: 722, endPoint y: 365, distance: 331.7
click at [722, 365] on body "ML Channel Partner [PERSON_NAME] [PERSON_NAME][EMAIL_ADDRESS][PERSON_NAME][DOMA…" at bounding box center [471, 218] width 942 height 437
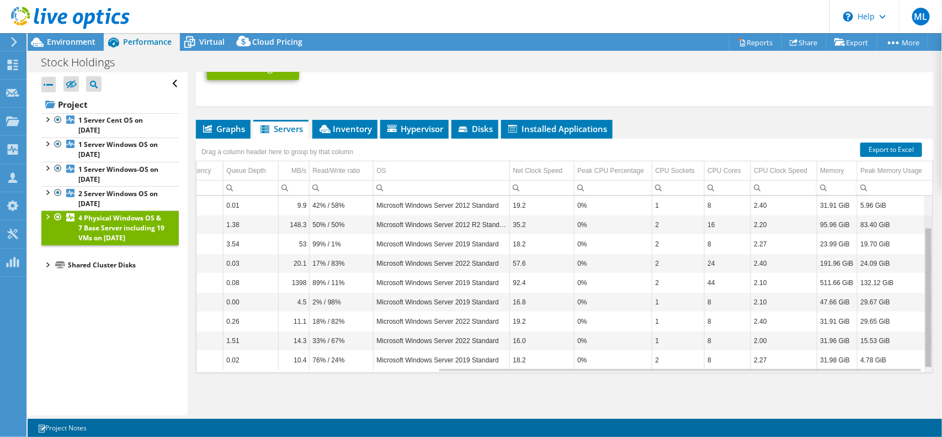
scroll to position [43, 362]
click at [916, 268] on body "ML Channel Partner [PERSON_NAME] [PERSON_NAME][EMAIL_ADDRESS][PERSON_NAME][DOMA…" at bounding box center [471, 218] width 942 height 437
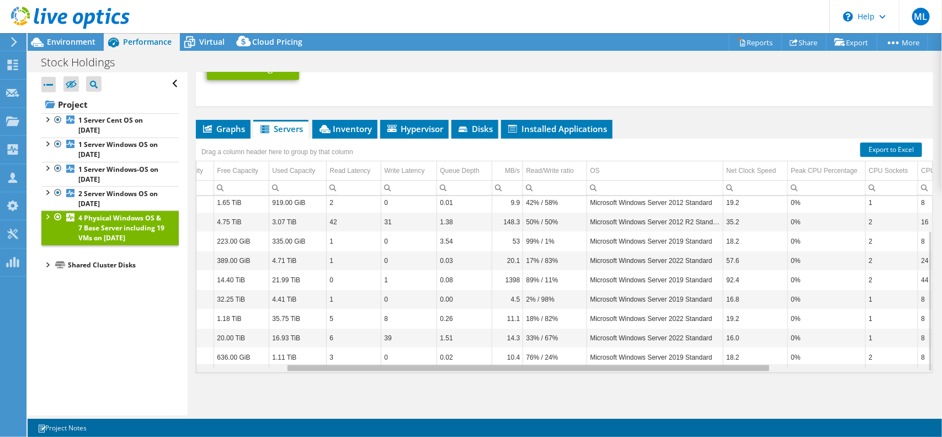
scroll to position [43, 131]
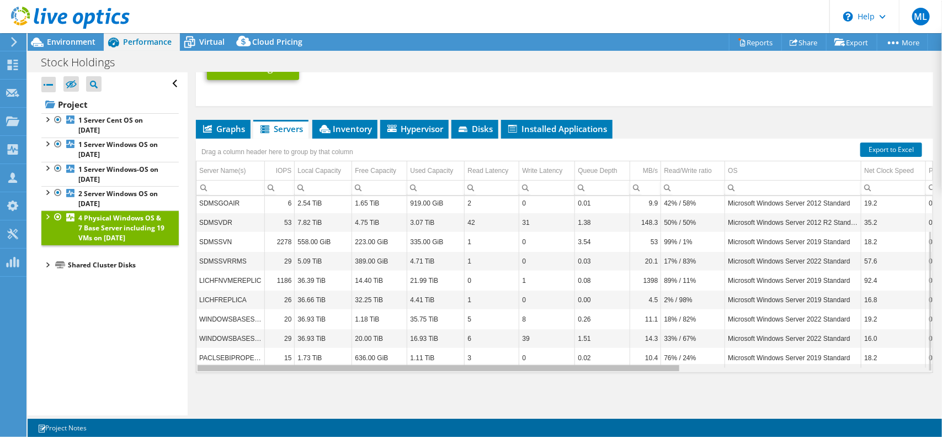
drag, startPoint x: 617, startPoint y: 368, endPoint x: 366, endPoint y: 332, distance: 253.1
click at [366, 332] on body "ML Channel Partner [PERSON_NAME] [PERSON_NAME][EMAIL_ADDRESS][PERSON_NAME][DOMA…" at bounding box center [471, 218] width 942 height 437
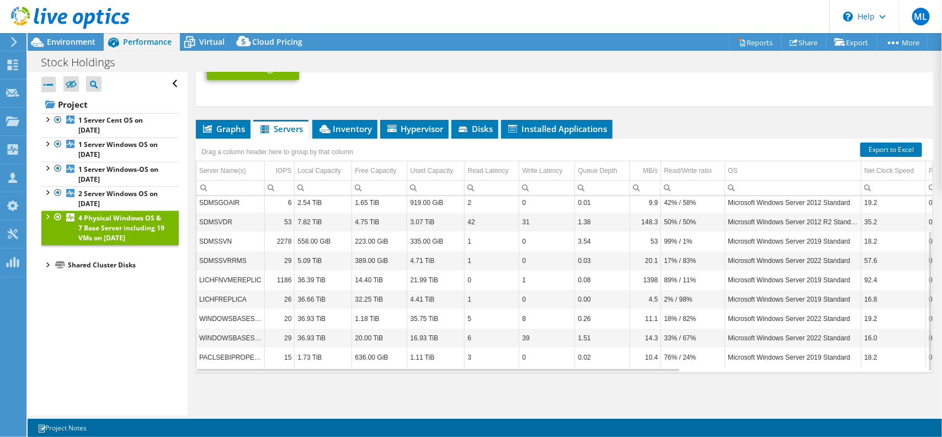
click at [47, 214] on div at bounding box center [46, 215] width 11 height 11
click at [52, 267] on div at bounding box center [52, 261] width 11 height 11
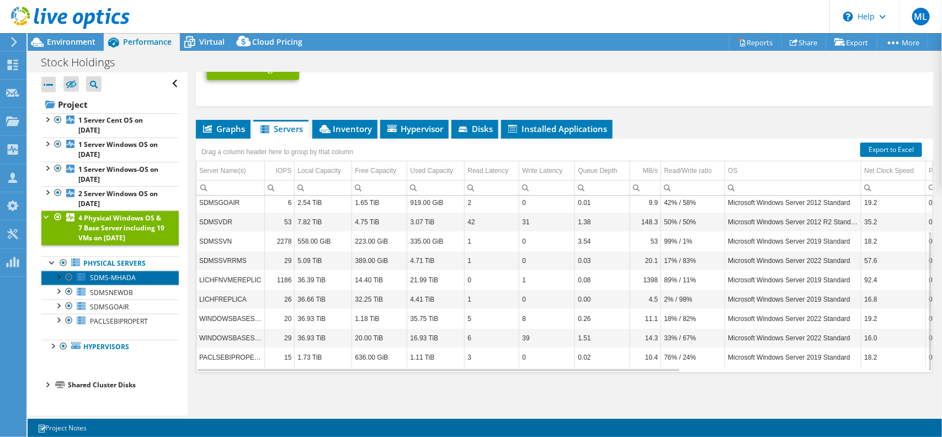
click at [102, 282] on span "SDMS-MHADA" at bounding box center [113, 277] width 46 height 9
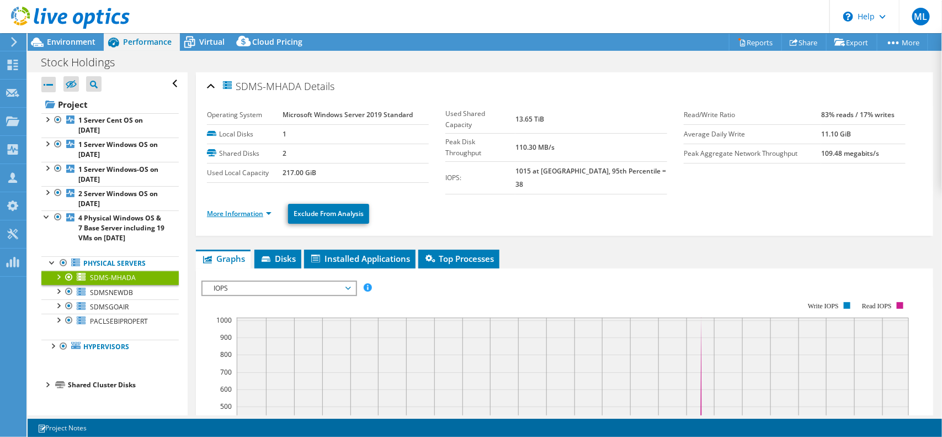
click at [243, 209] on link "More Information" at bounding box center [239, 213] width 65 height 9
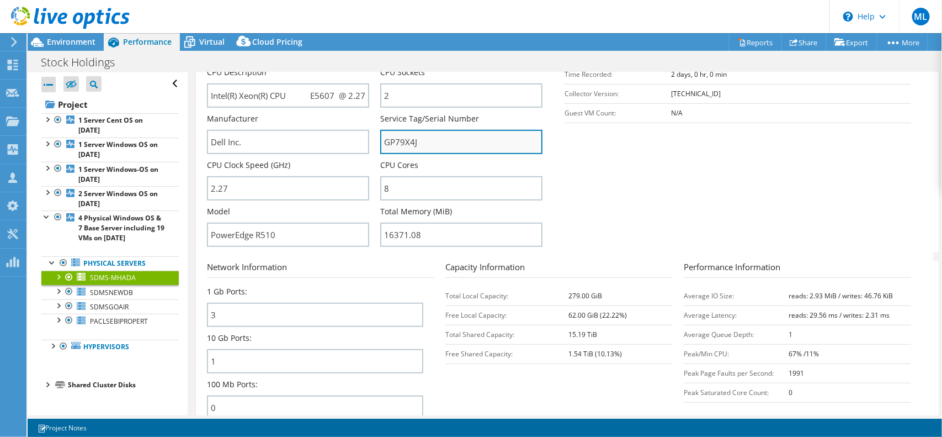
click at [397, 131] on input "GP79X4J" at bounding box center [461, 142] width 162 height 24
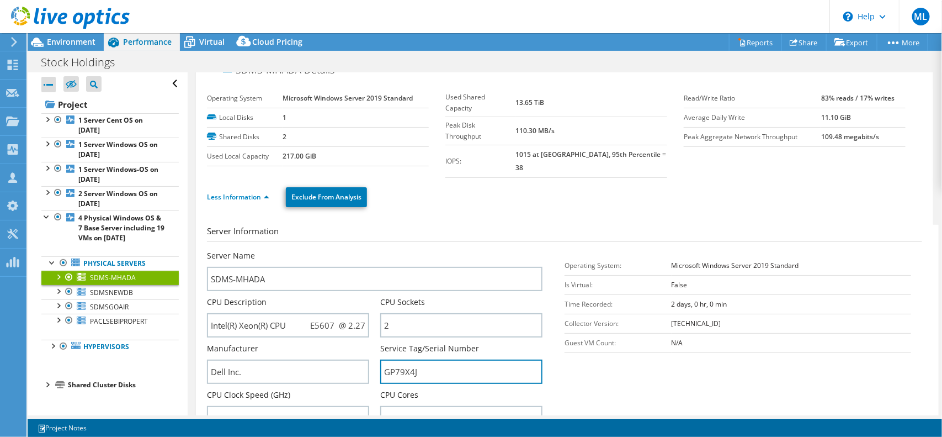
scroll to position [0, 0]
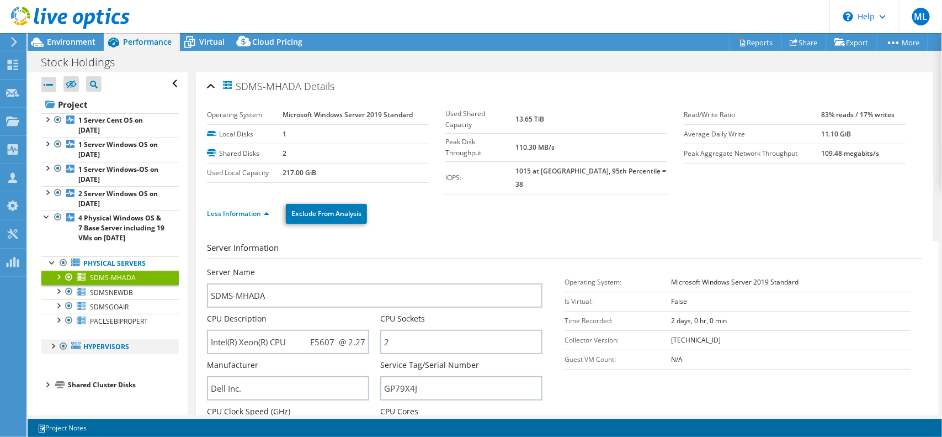
click at [52, 350] on div at bounding box center [52, 344] width 11 height 11
click at [51, 350] on div at bounding box center [52, 344] width 11 height 11
click at [54, 350] on div at bounding box center [52, 344] width 11 height 11
click at [56, 365] on div at bounding box center [57, 359] width 11 height 11
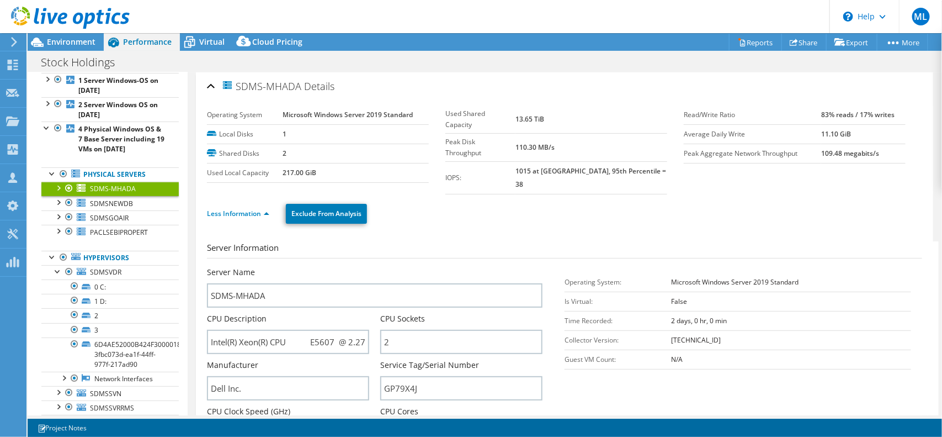
scroll to position [145, 0]
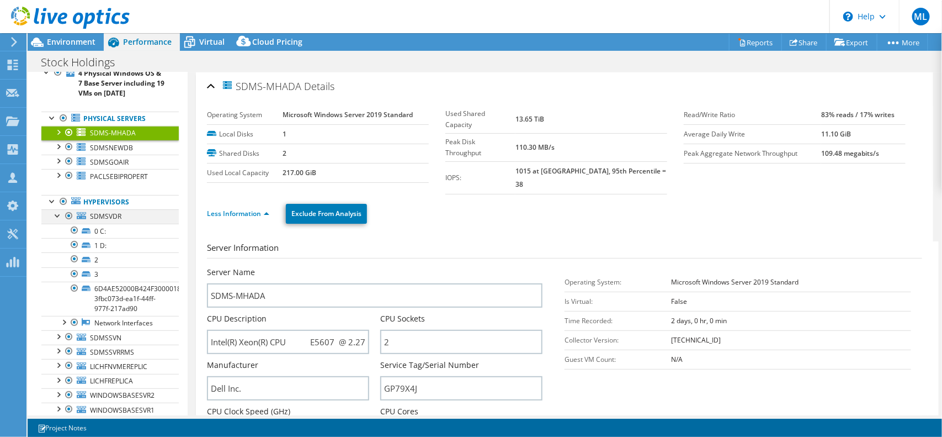
click at [55, 220] on div at bounding box center [57, 214] width 11 height 11
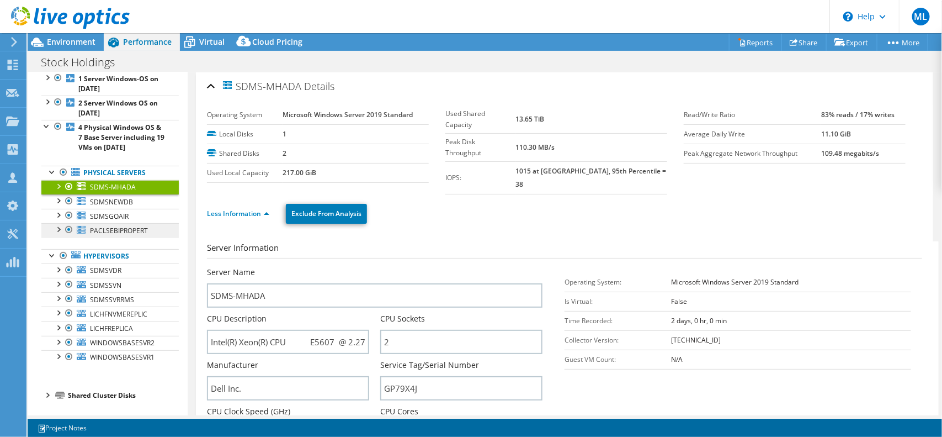
scroll to position [103, 0]
click at [105, 272] on span "SDMSVDR" at bounding box center [105, 269] width 31 height 9
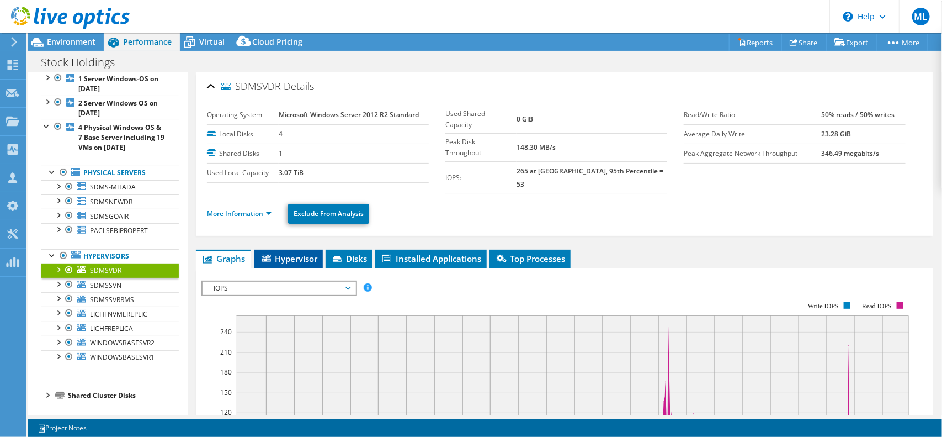
click at [288, 253] on span "Hypervisor" at bounding box center [288, 258] width 57 height 11
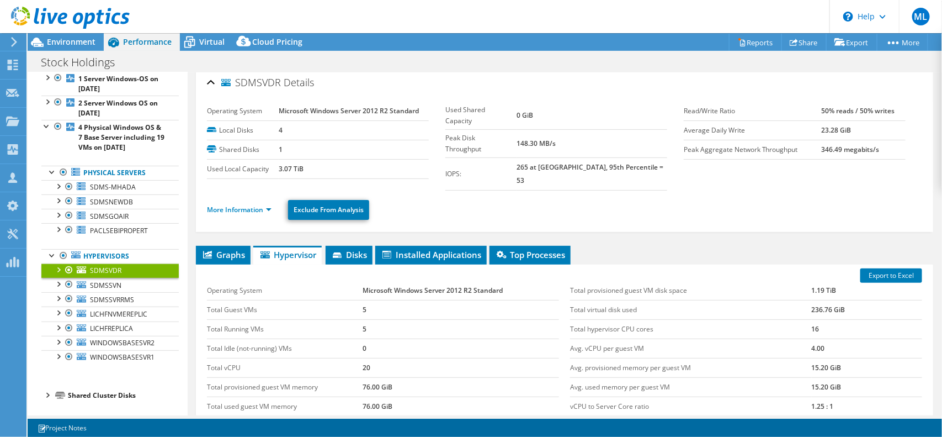
scroll to position [0, 0]
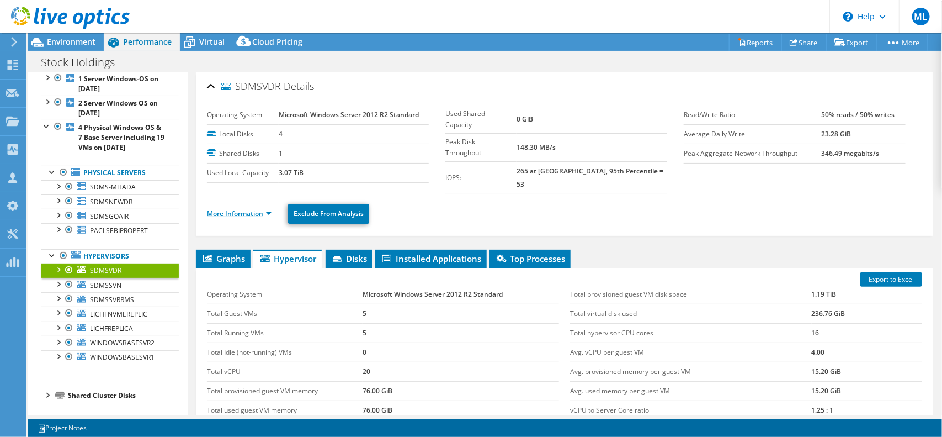
click at [233, 209] on link "More Information" at bounding box center [239, 213] width 65 height 9
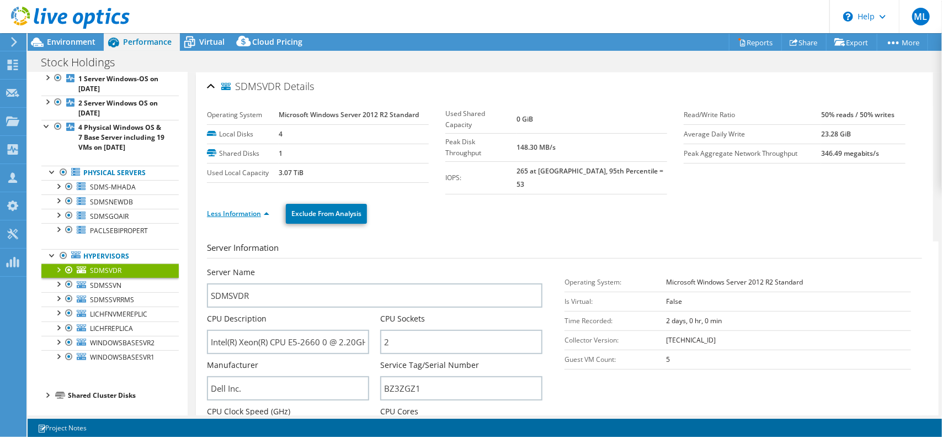
click at [233, 209] on link "Less Information" at bounding box center [238, 213] width 62 height 9
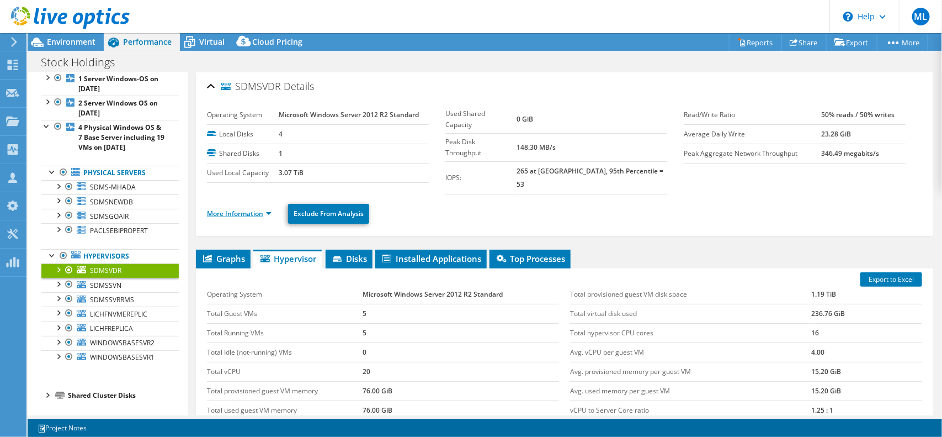
click at [233, 209] on link "More Information" at bounding box center [239, 213] width 65 height 9
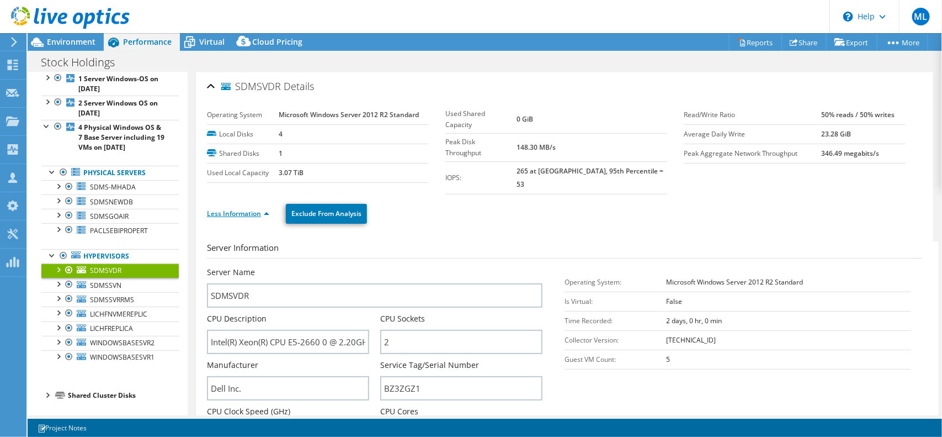
click at [233, 209] on link "Less Information" at bounding box center [238, 213] width 62 height 9
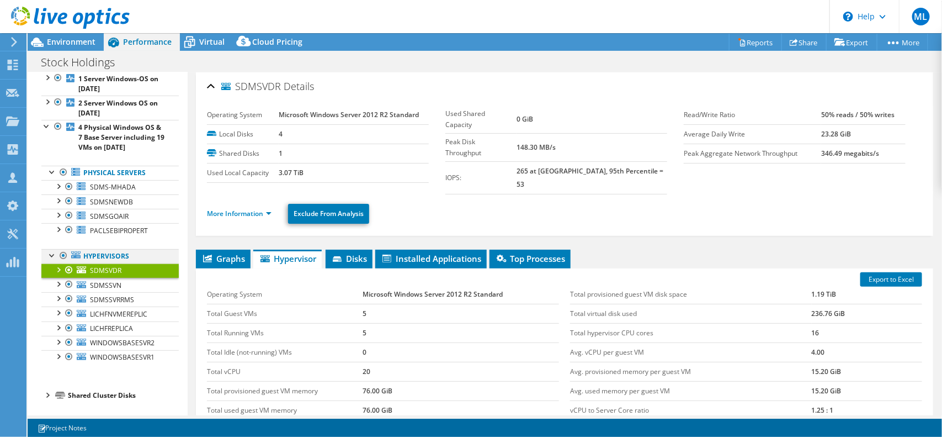
click at [50, 254] on div at bounding box center [52, 254] width 11 height 11
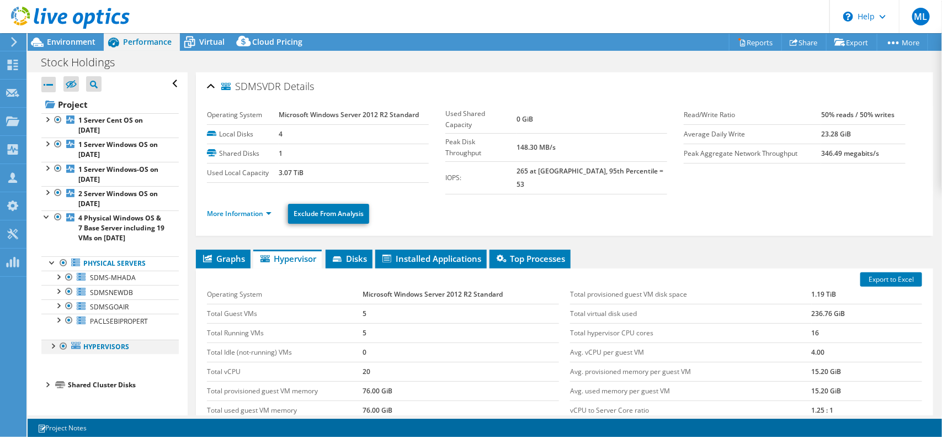
scroll to position [1, 0]
click at [44, 213] on div at bounding box center [46, 215] width 11 height 11
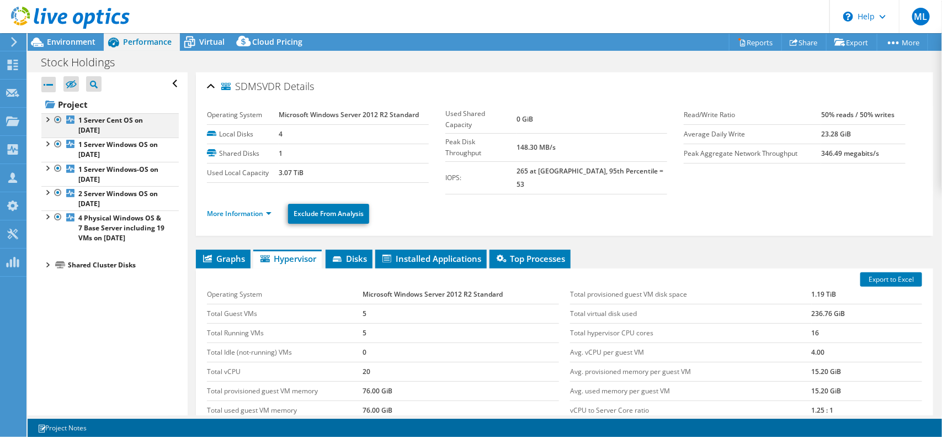
click at [43, 116] on div at bounding box center [46, 118] width 11 height 11
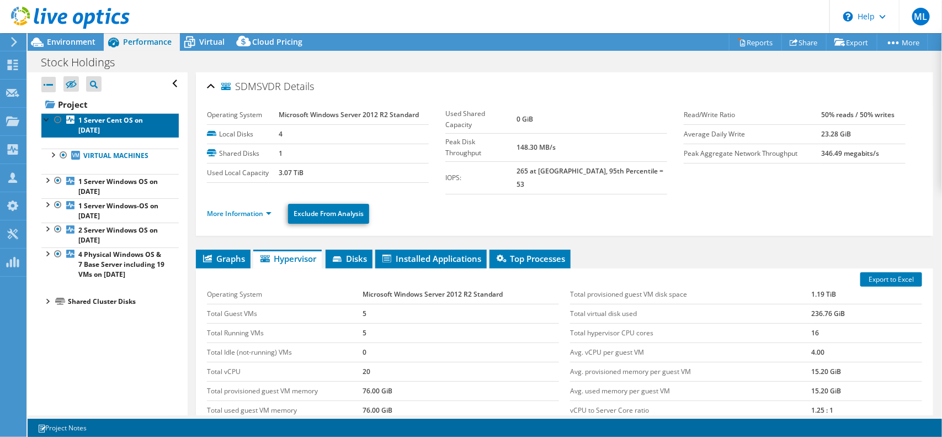
click at [92, 137] on link "1 Server Cent OS on [DATE]" at bounding box center [109, 125] width 137 height 24
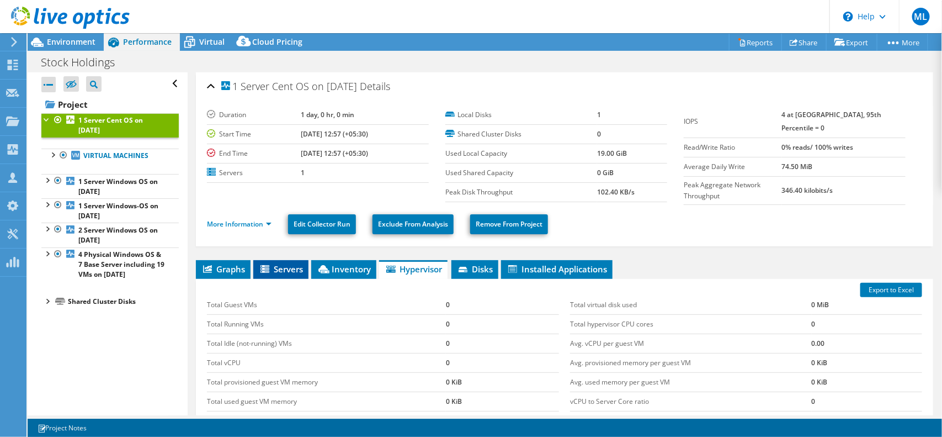
click at [289, 272] on li "Servers" at bounding box center [280, 269] width 55 height 19
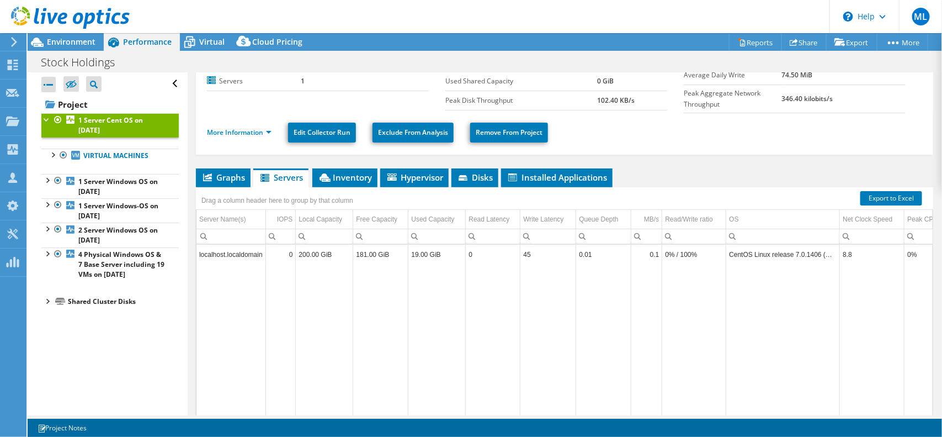
scroll to position [138, 0]
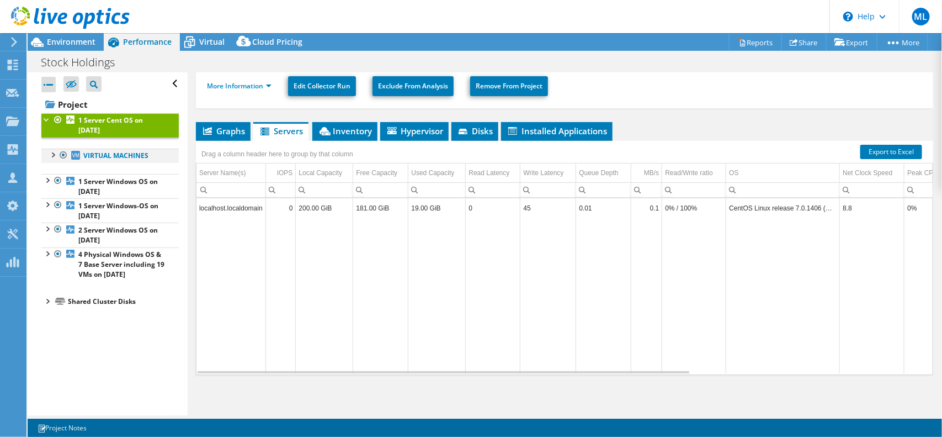
click at [54, 157] on div at bounding box center [52, 153] width 11 height 11
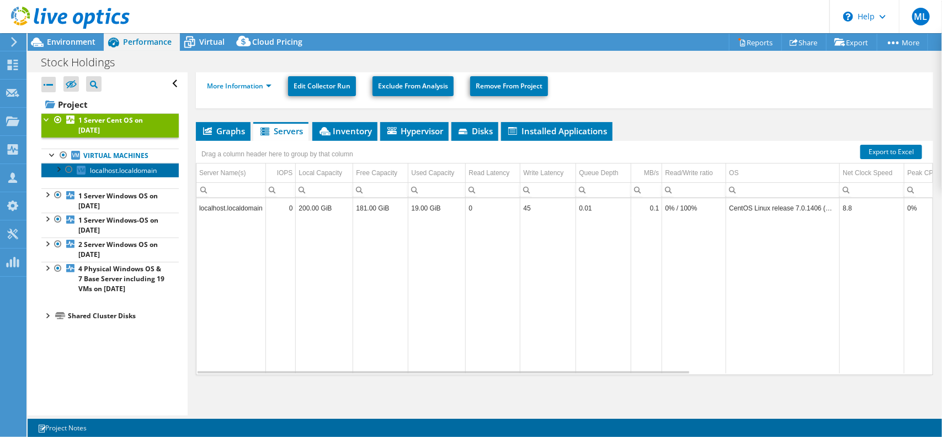
click at [105, 169] on span "localhost.localdomain" at bounding box center [123, 170] width 67 height 9
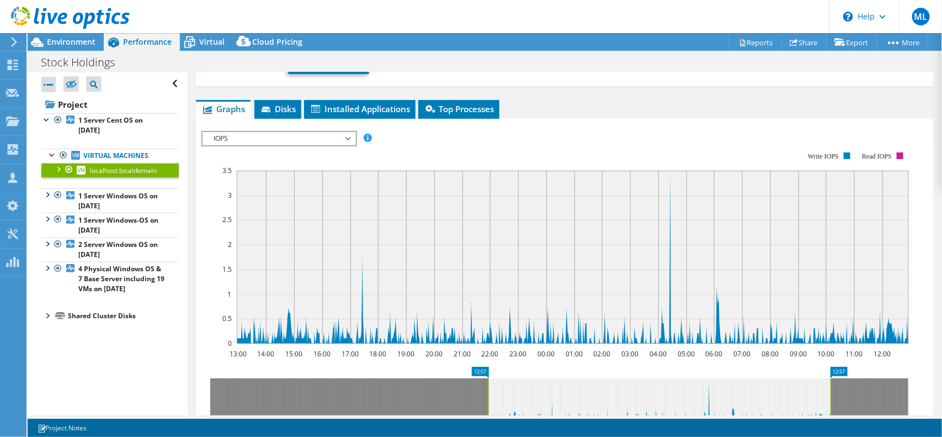
scroll to position [0, 0]
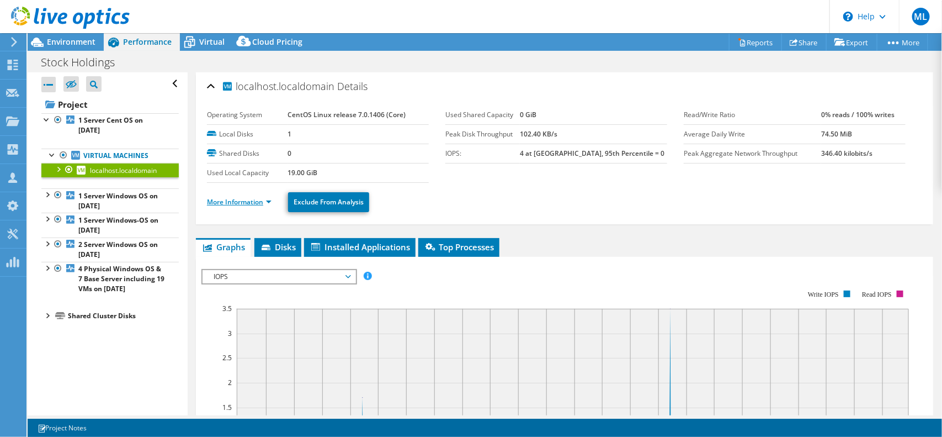
click at [247, 205] on link "More Information" at bounding box center [239, 201] width 65 height 9
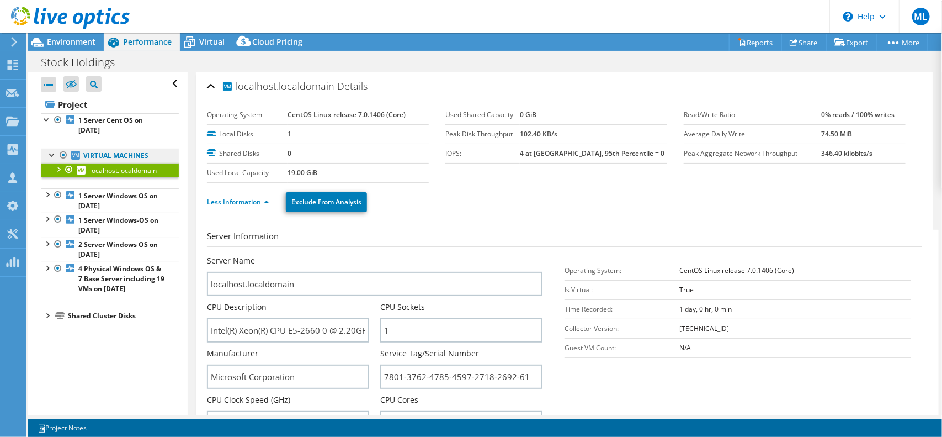
click at [107, 155] on link "Virtual Machines" at bounding box center [109, 155] width 137 height 14
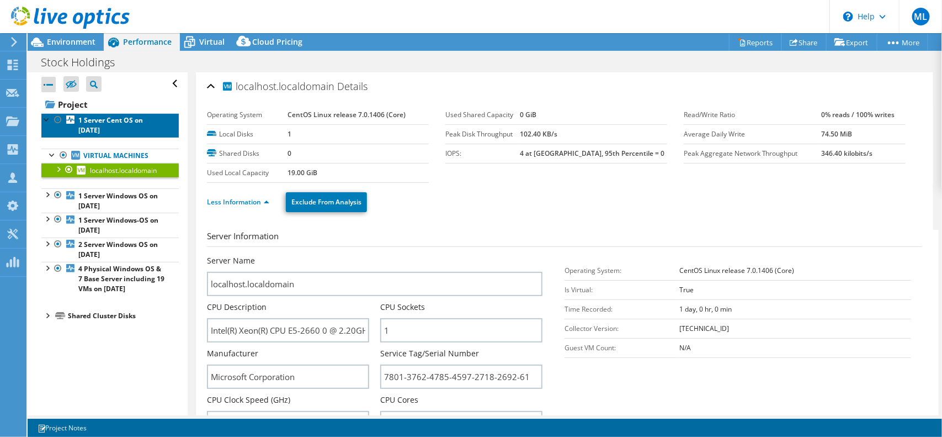
click at [109, 117] on b "1 Server Cent OS on [DATE]" at bounding box center [110, 124] width 65 height 19
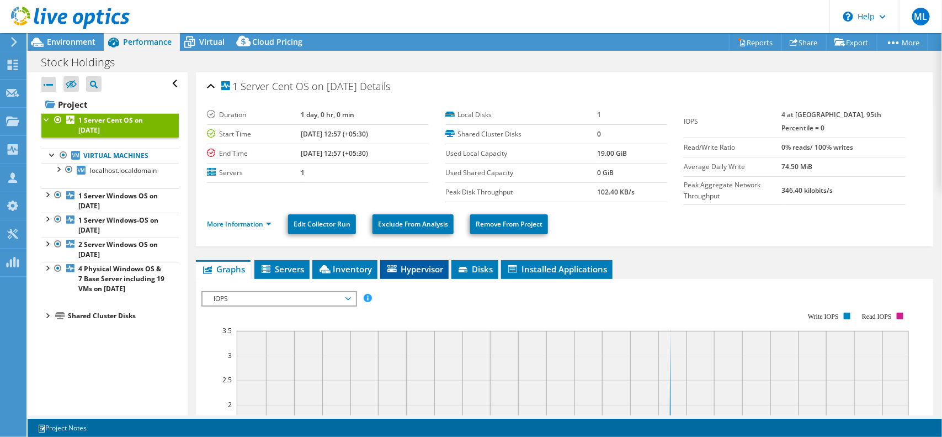
click at [386, 274] on li "Hypervisor" at bounding box center [414, 269] width 68 height 19
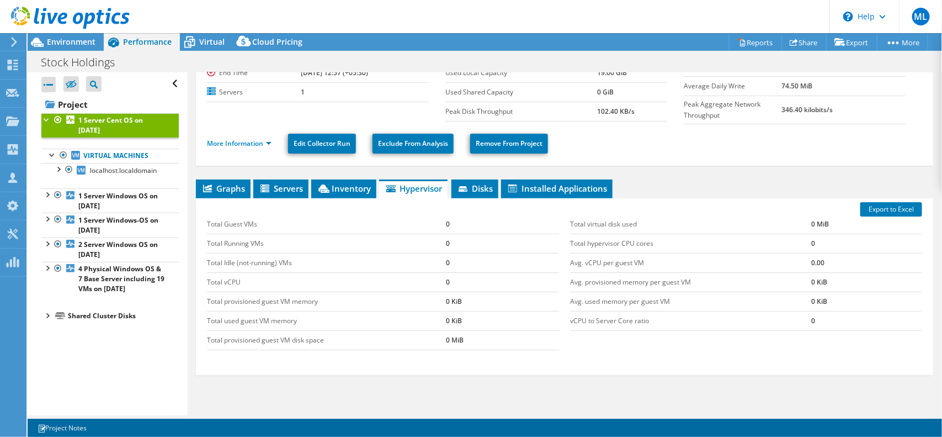
scroll to position [138, 0]
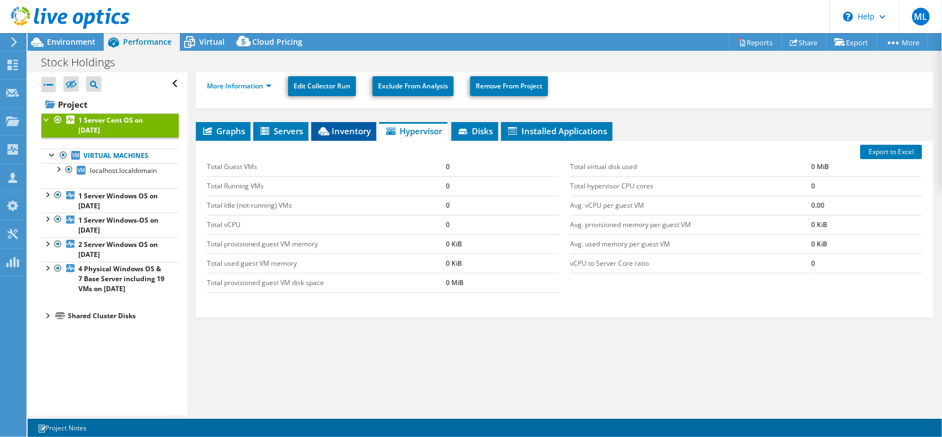
click at [355, 130] on span "Inventory" at bounding box center [344, 130] width 54 height 11
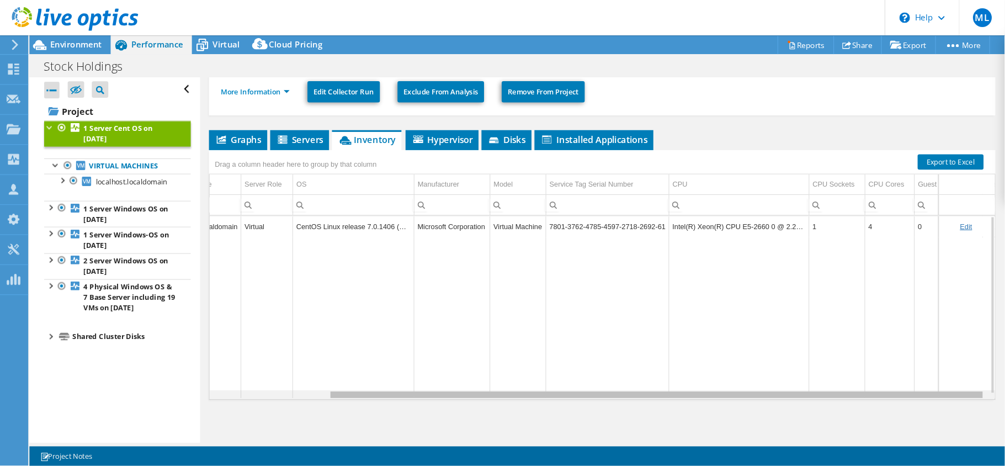
scroll to position [0, 132]
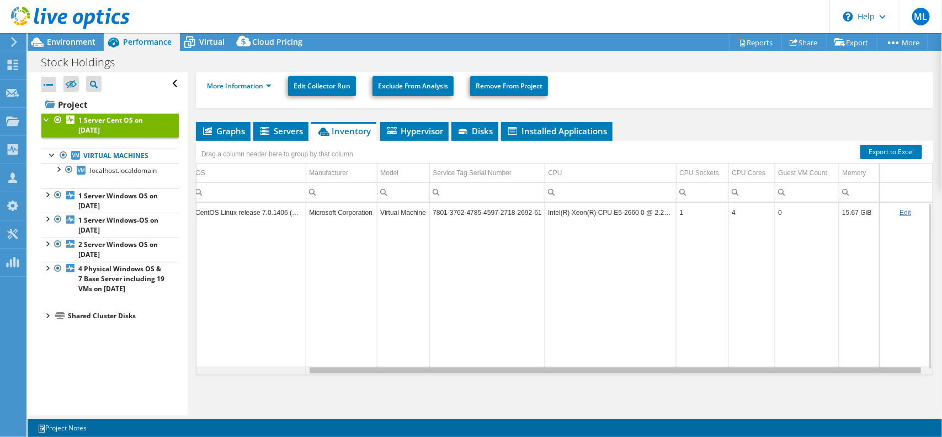
drag, startPoint x: 480, startPoint y: 368, endPoint x: 639, endPoint y: 354, distance: 159.1
click at [639, 354] on body "ML Channel Partner [PERSON_NAME] [PERSON_NAME][EMAIL_ADDRESS][PERSON_NAME][DOMA…" at bounding box center [471, 218] width 942 height 437
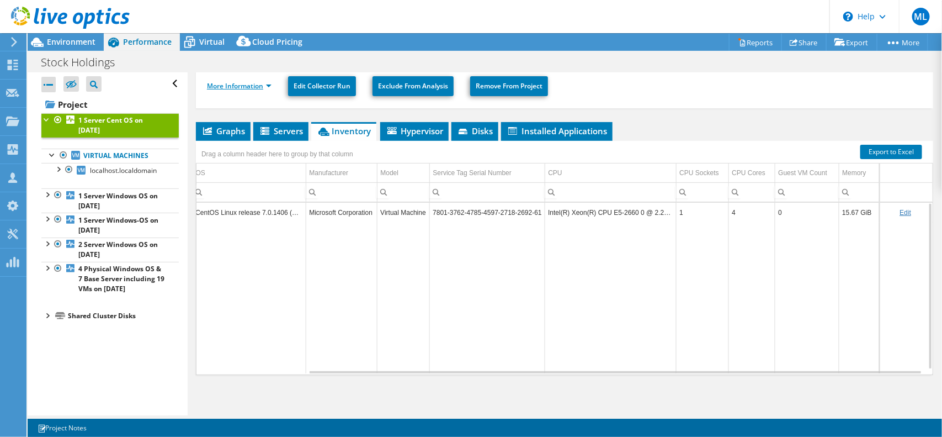
click at [254, 83] on link "More Information" at bounding box center [239, 85] width 65 height 9
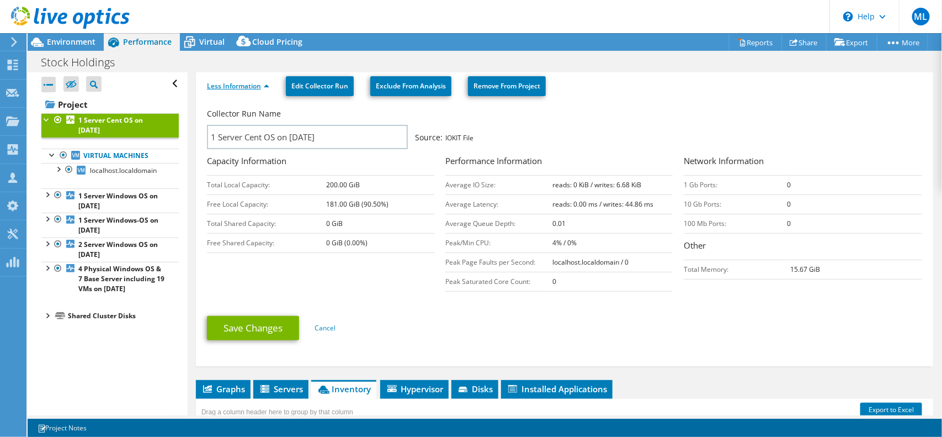
click at [254, 83] on link "Less Information" at bounding box center [238, 85] width 62 height 9
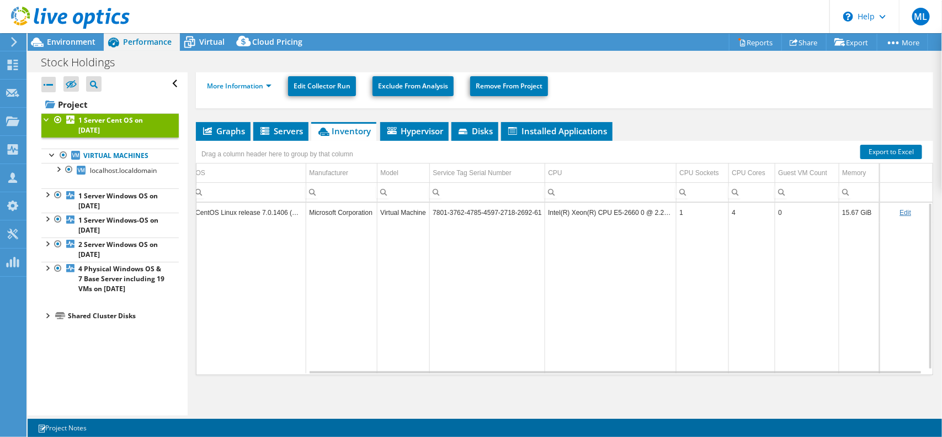
click at [43, 120] on div at bounding box center [46, 118] width 11 height 11
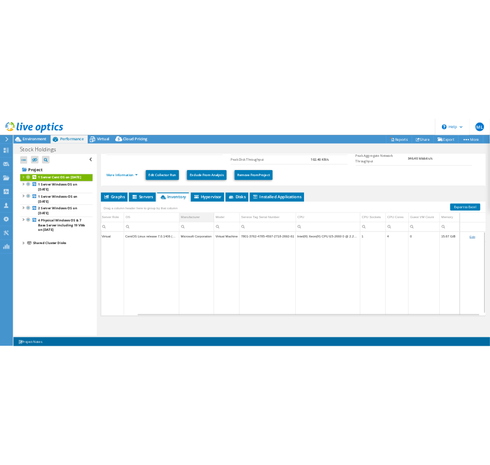
scroll to position [0, 0]
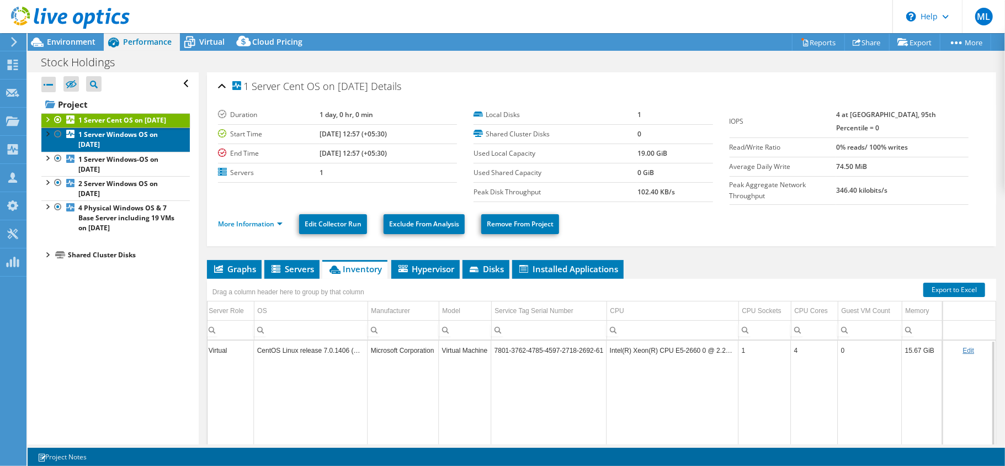
click at [89, 141] on b "1 Server Windows OS on [DATE]" at bounding box center [117, 139] width 79 height 19
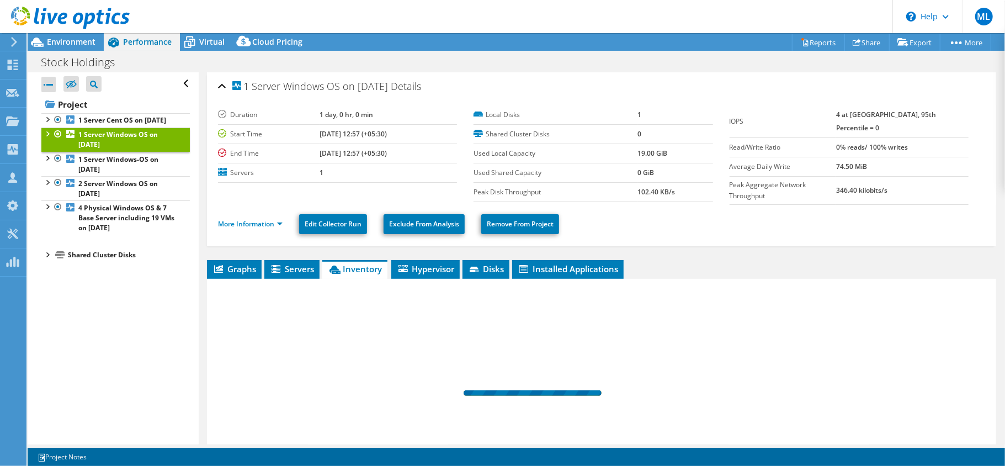
click at [45, 139] on div at bounding box center [46, 132] width 11 height 11
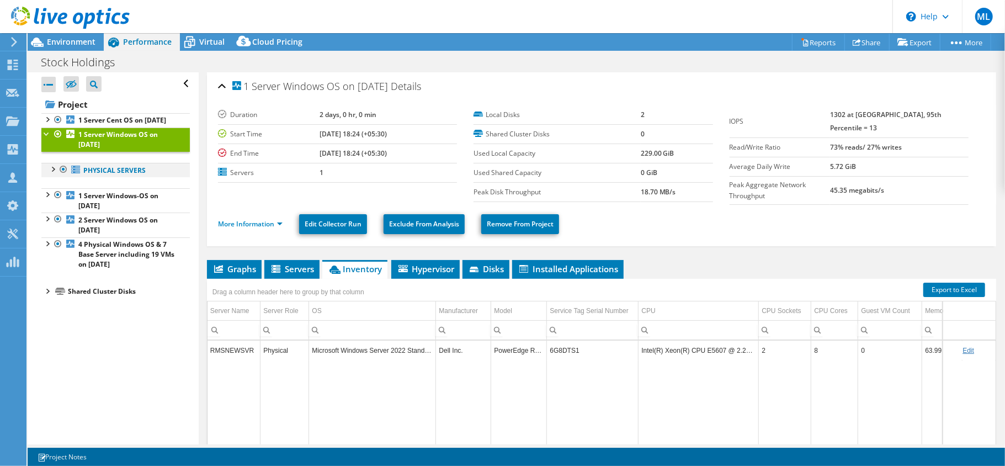
click at [51, 174] on div at bounding box center [52, 168] width 11 height 11
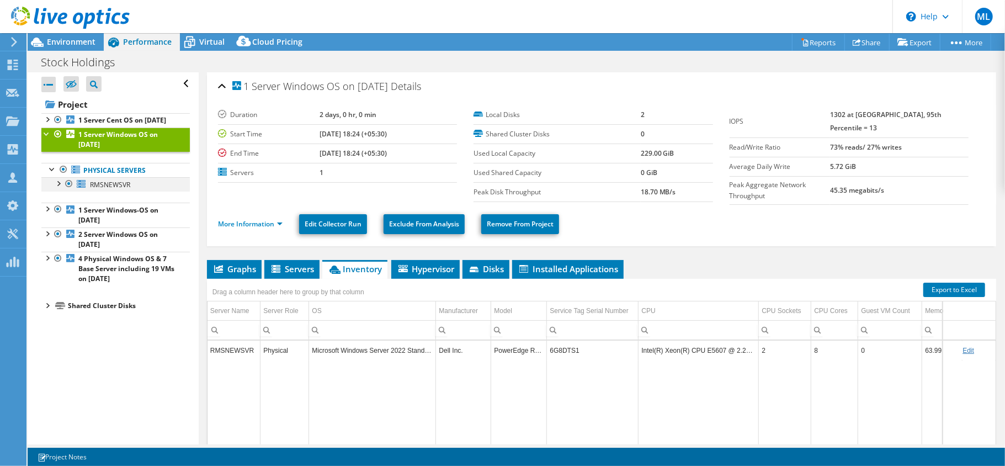
click at [56, 188] on div at bounding box center [57, 182] width 11 height 11
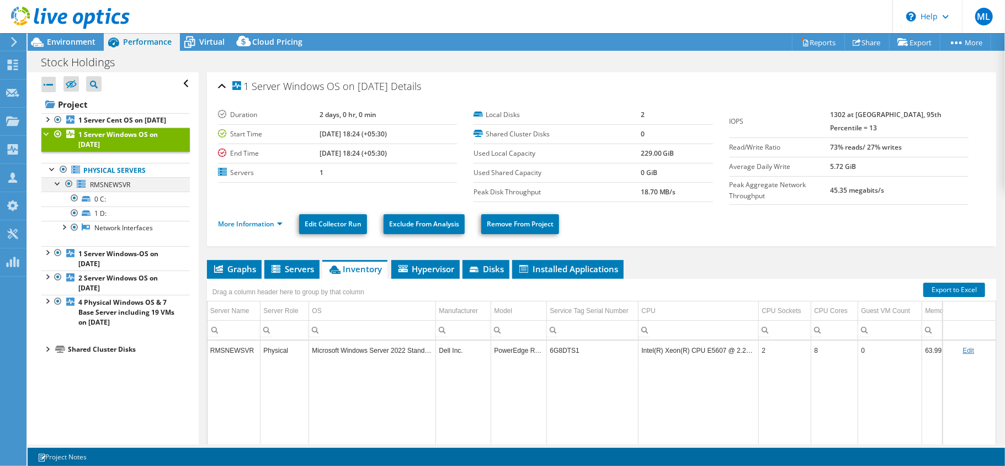
click at [56, 188] on div at bounding box center [57, 182] width 11 height 11
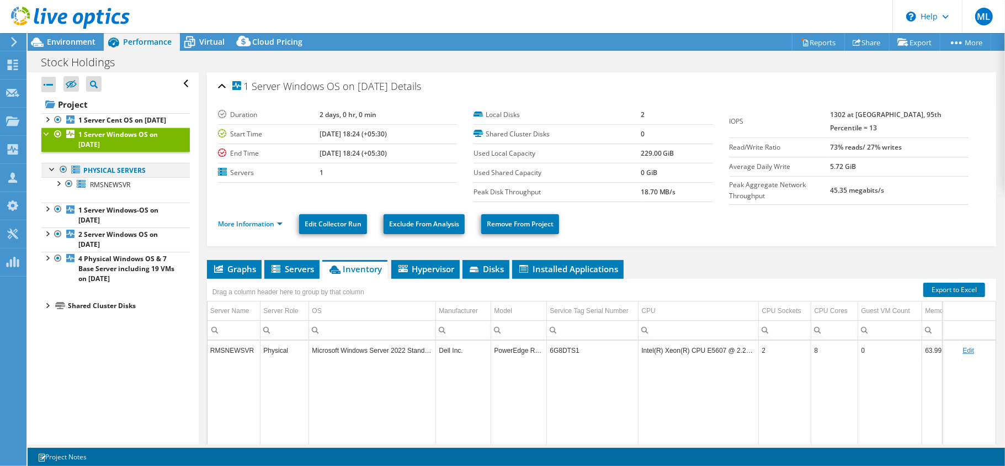
click at [93, 177] on link "Physical Servers" at bounding box center [115, 170] width 148 height 14
click at [42, 139] on div at bounding box center [46, 132] width 11 height 11
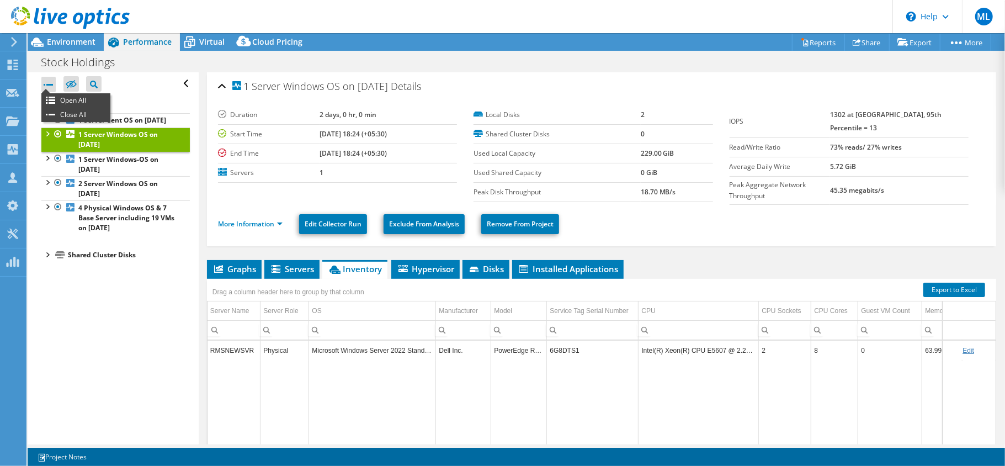
click at [49, 85] on div at bounding box center [48, 84] width 14 height 15
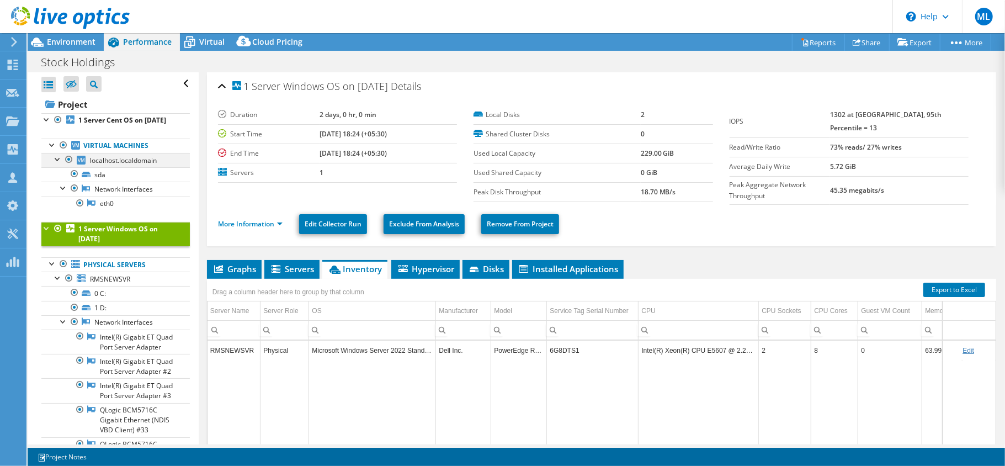
click at [54, 164] on div at bounding box center [57, 158] width 11 height 11
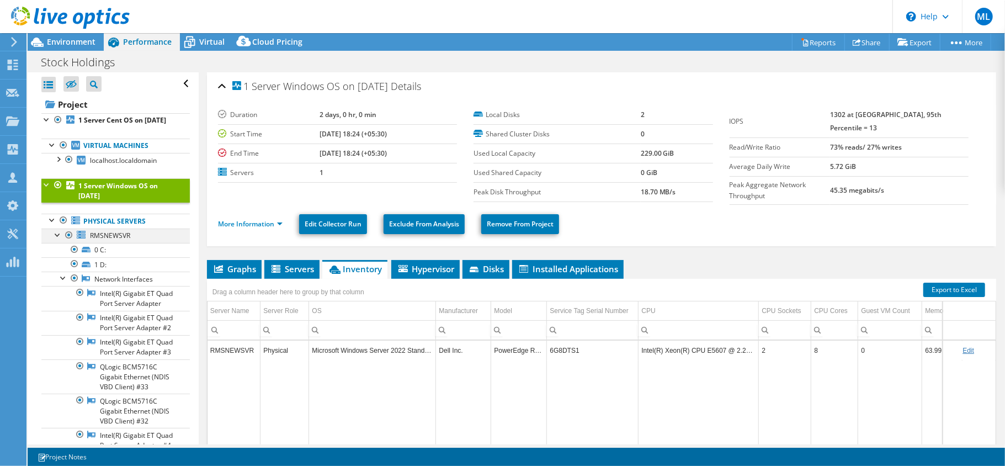
click at [52, 240] on div at bounding box center [57, 233] width 11 height 11
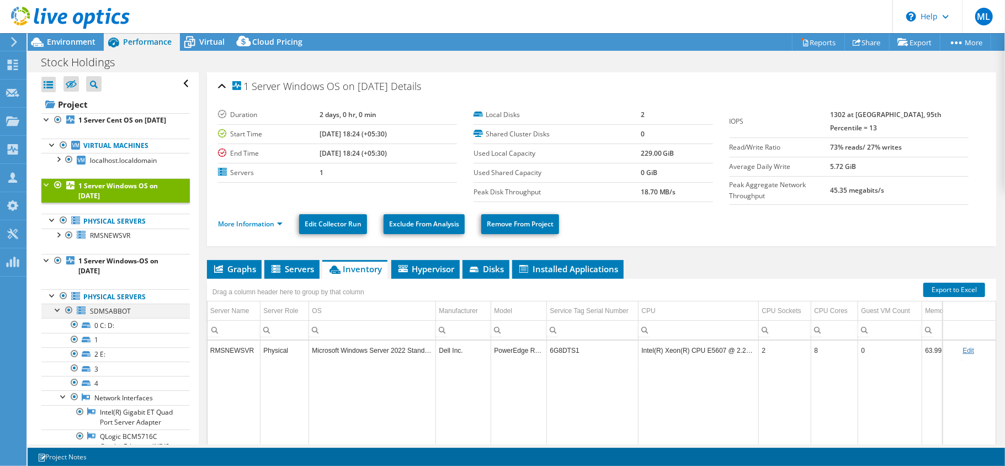
click at [56, 315] on div at bounding box center [57, 309] width 11 height 11
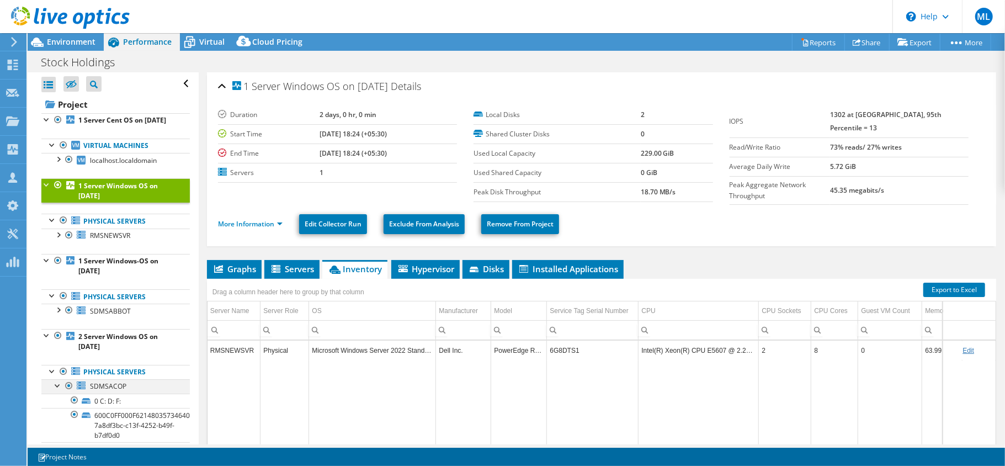
click at [56, 390] on div at bounding box center [57, 384] width 11 height 11
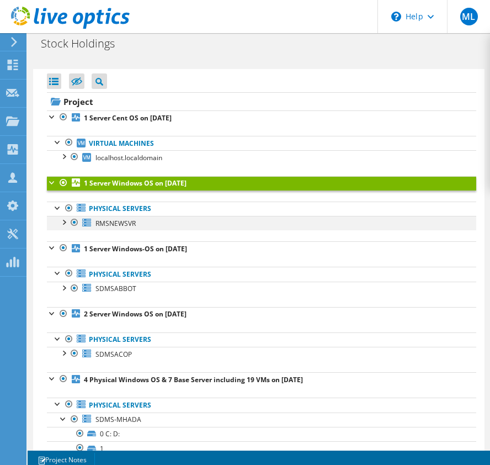
scroll to position [44, 0]
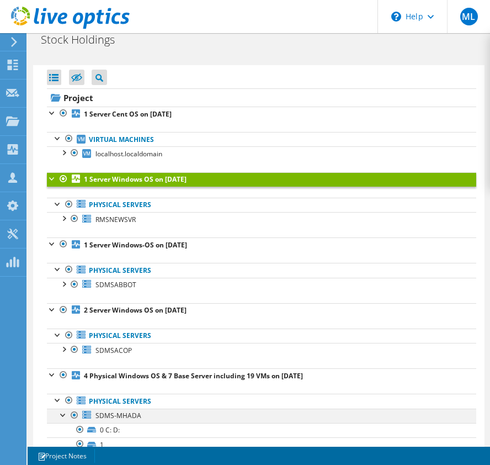
click at [64, 414] on div at bounding box center [63, 413] width 11 height 11
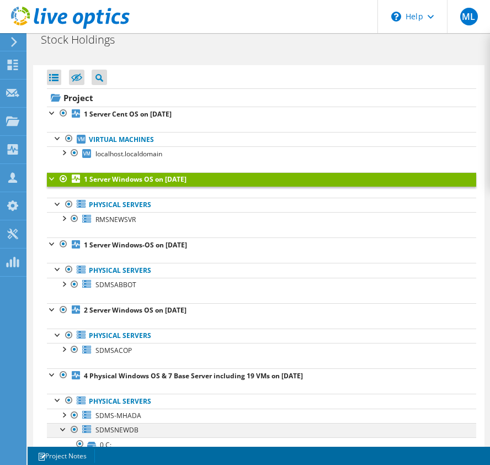
click at [62, 431] on div at bounding box center [63, 428] width 11 height 11
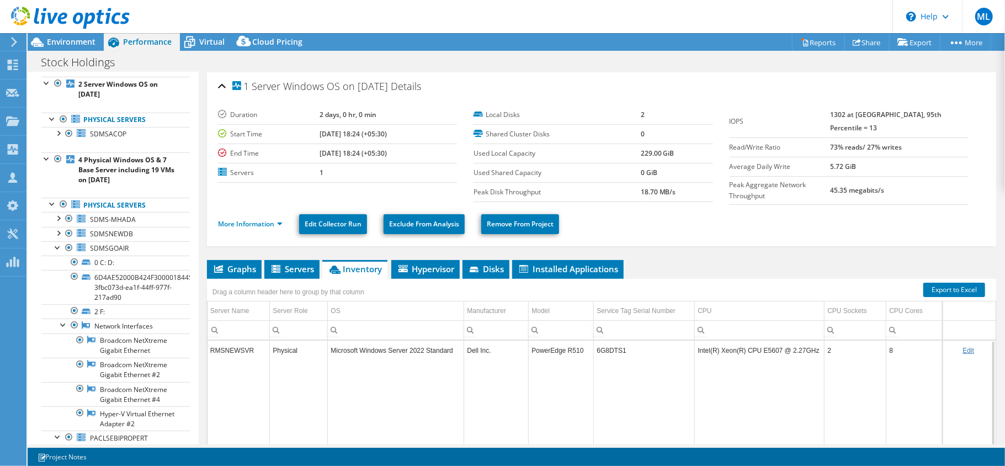
scroll to position [307, 0]
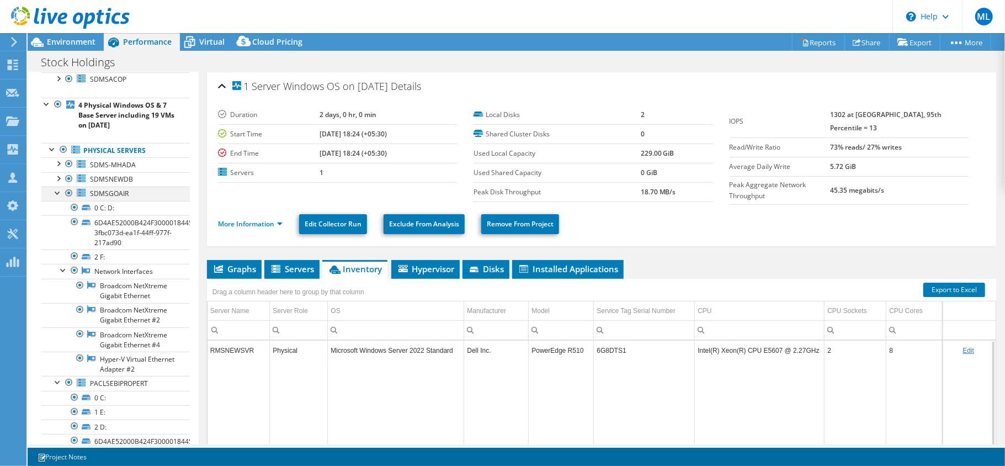
click at [57, 198] on div at bounding box center [57, 192] width 11 height 11
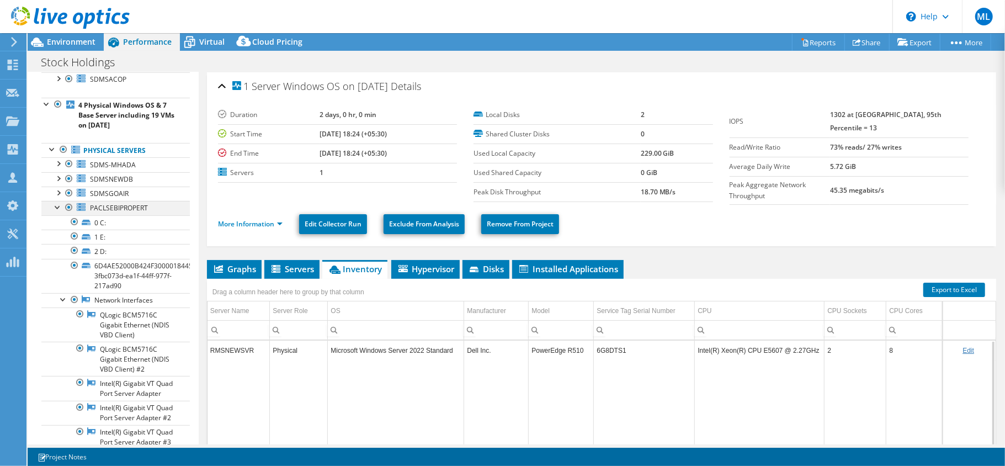
click at [57, 212] on div at bounding box center [57, 206] width 11 height 11
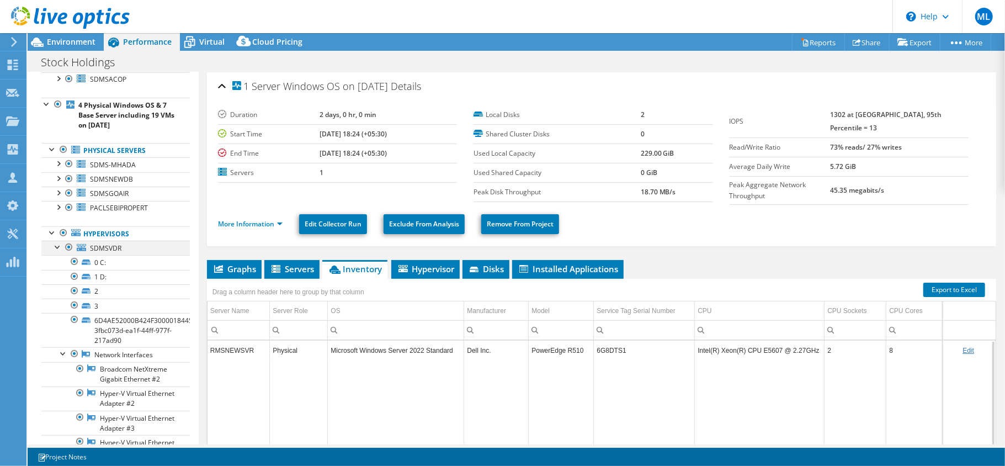
click at [54, 252] on div at bounding box center [57, 246] width 11 height 11
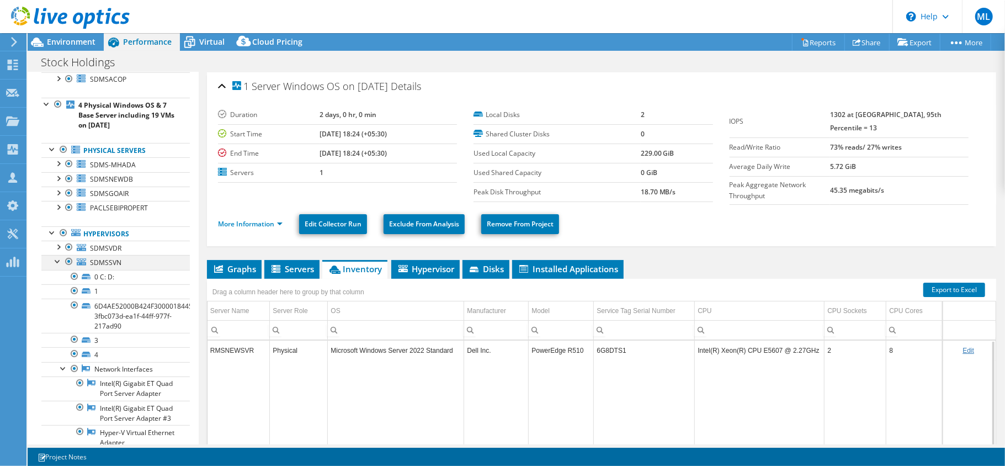
click at [58, 266] on div at bounding box center [57, 260] width 11 height 11
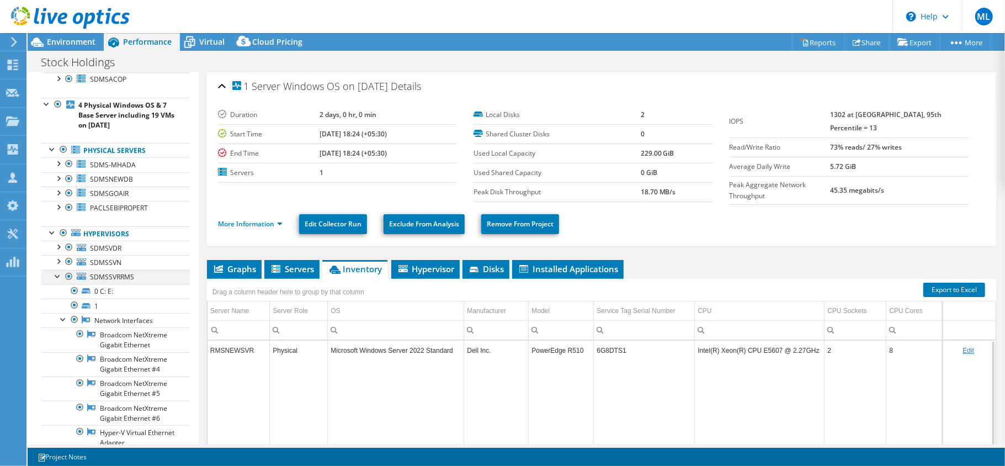
click at [59, 281] on div at bounding box center [57, 275] width 11 height 11
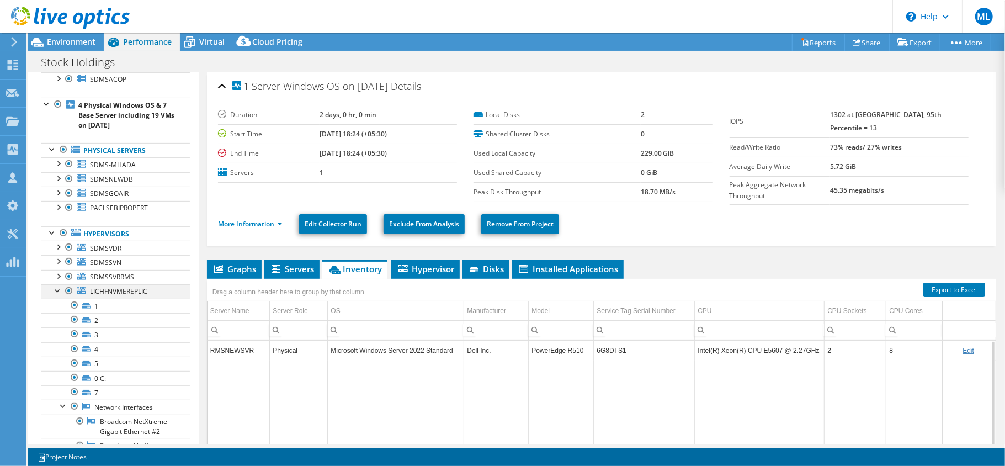
click at [59, 295] on div at bounding box center [57, 289] width 11 height 11
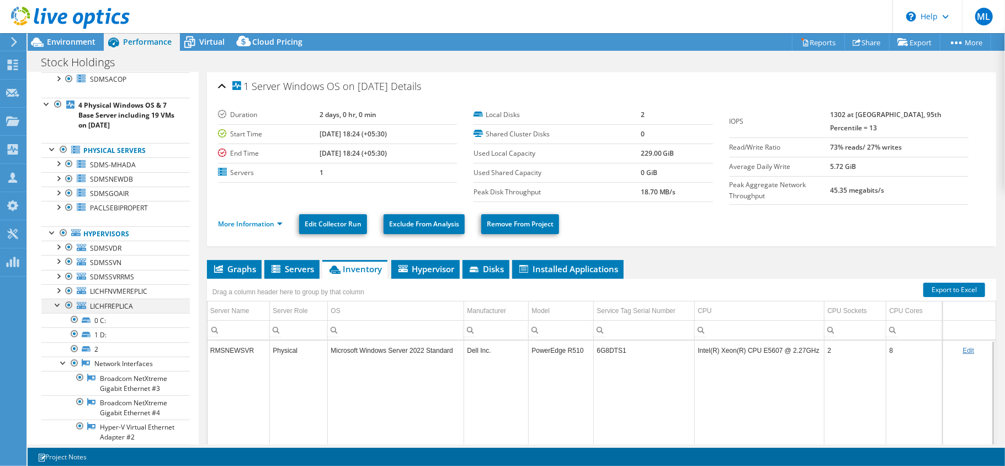
click at [56, 310] on div at bounding box center [57, 304] width 11 height 11
click at [57, 324] on div at bounding box center [57, 318] width 11 height 11
click at [57, 338] on div at bounding box center [57, 332] width 11 height 11
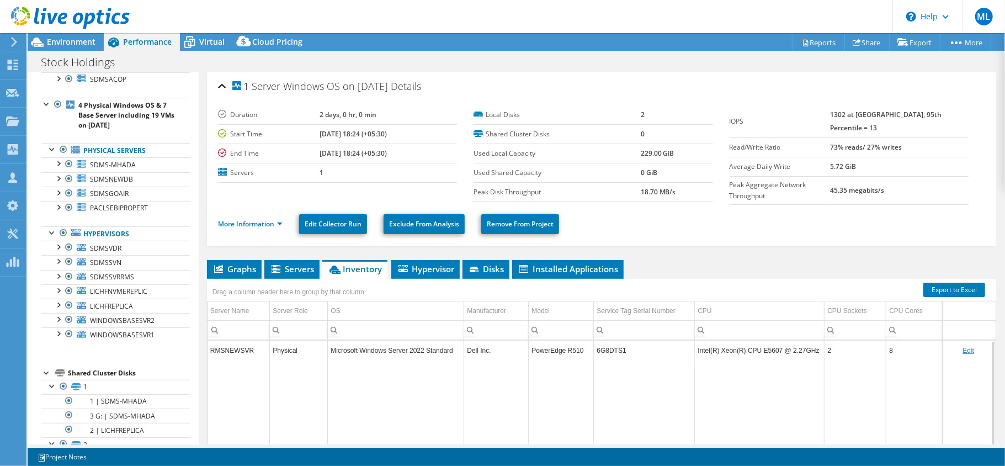
click at [45, 378] on div at bounding box center [46, 371] width 11 height 11
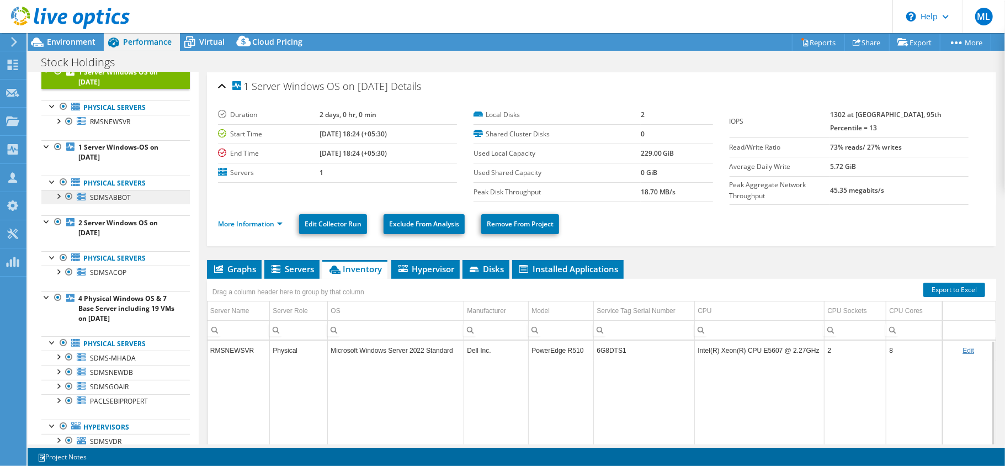
scroll to position [126, 0]
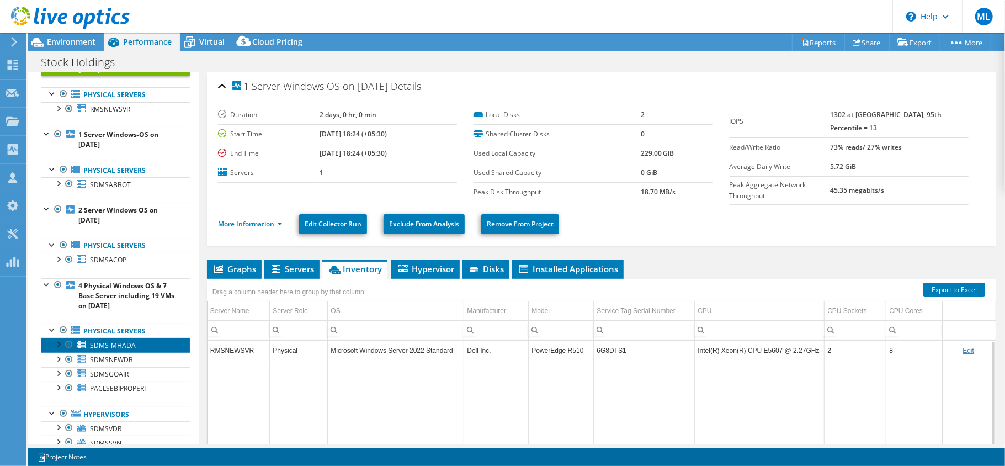
click at [106, 350] on span "SDMS-MHADA" at bounding box center [113, 345] width 46 height 9
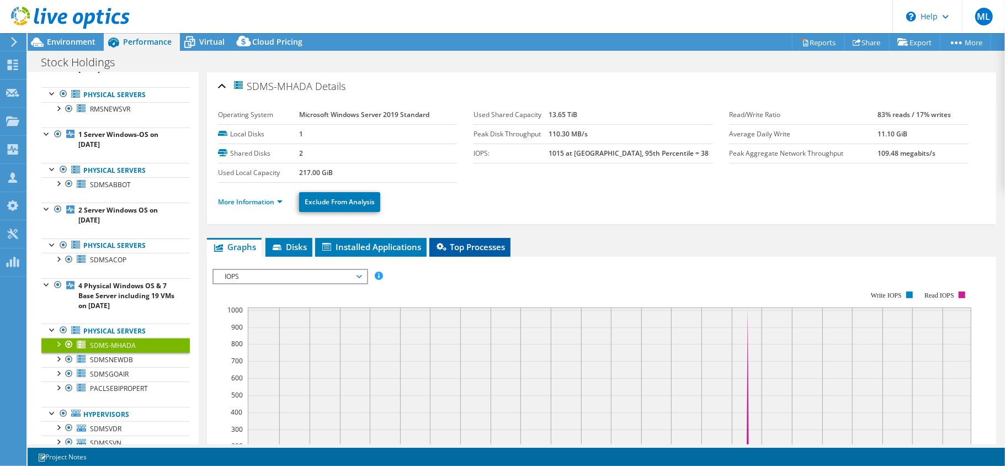
scroll to position [108, 0]
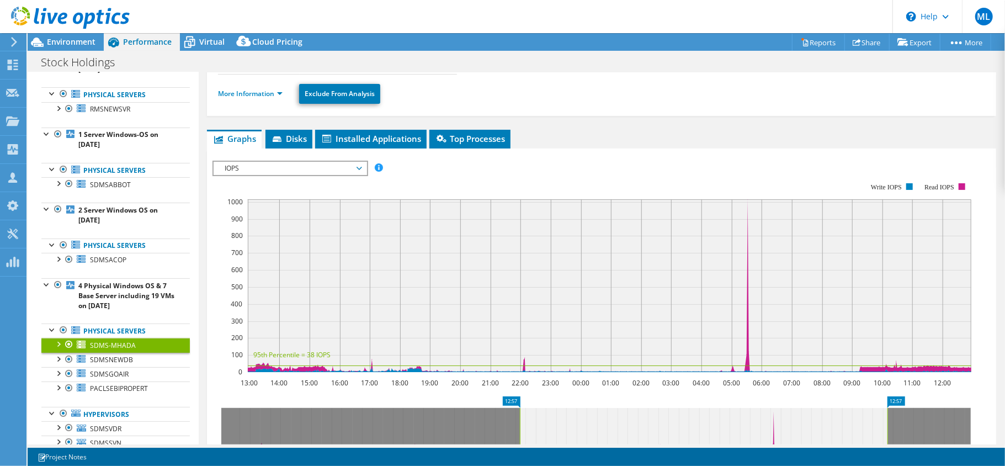
click at [267, 102] on ul "More Information Exclude From Analysis" at bounding box center [601, 92] width 767 height 23
click at [264, 95] on link "More Information" at bounding box center [250, 93] width 65 height 9
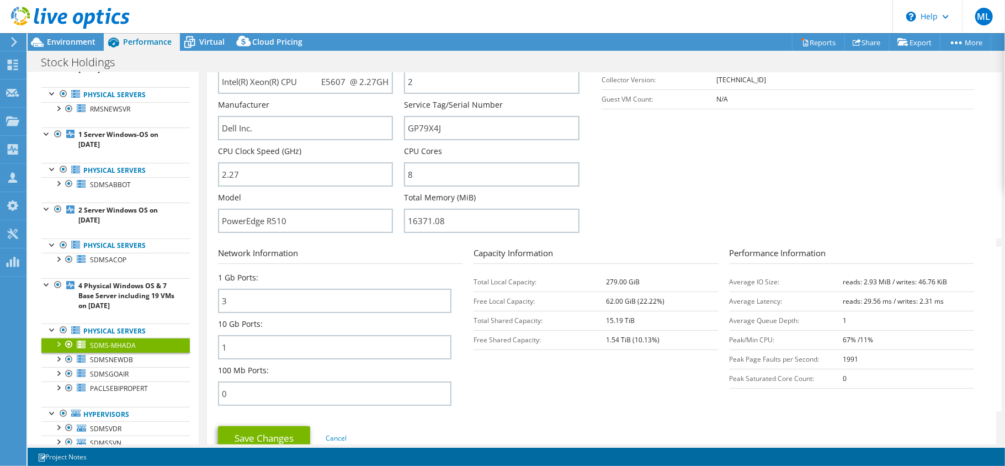
scroll to position [250, 0]
click at [116, 364] on span "SDMSNEWDB" at bounding box center [111, 359] width 43 height 9
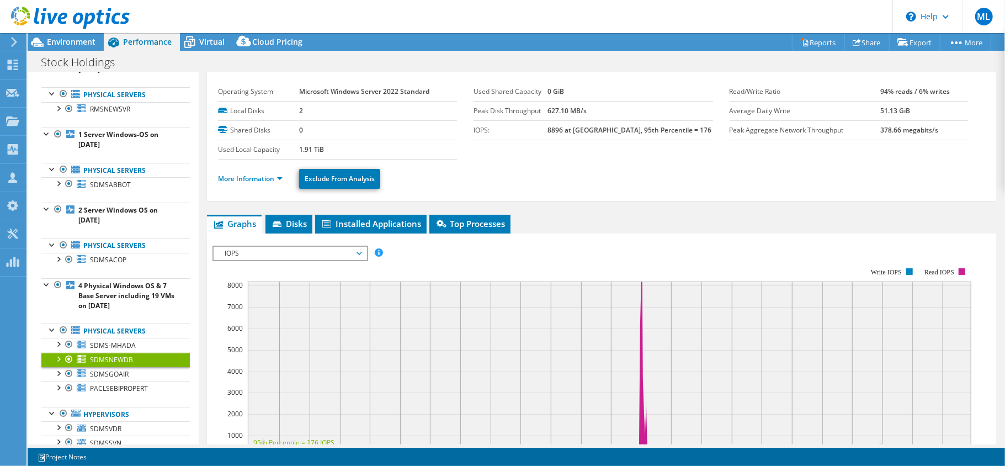
scroll to position [0, 0]
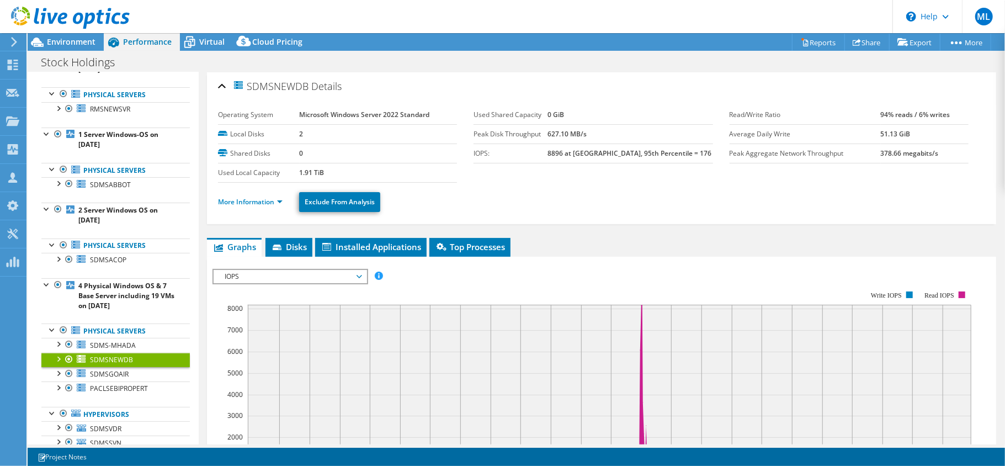
click at [244, 196] on li "More Information" at bounding box center [253, 202] width 71 height 12
click at [242, 202] on link "More Information" at bounding box center [250, 201] width 65 height 9
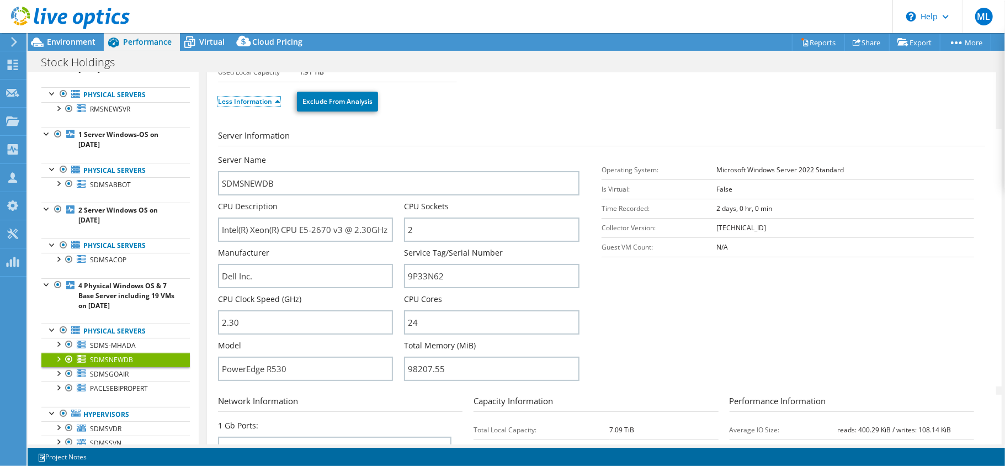
scroll to position [219, 0]
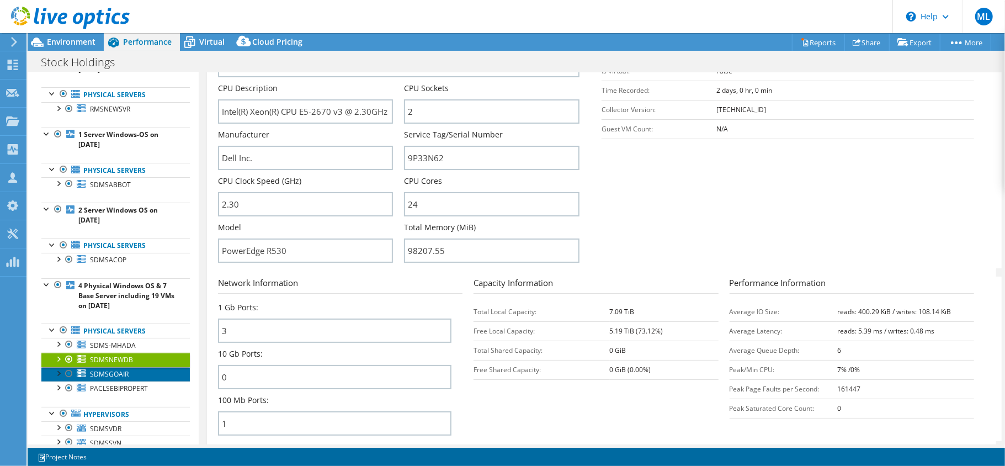
click at [122, 379] on span "SDMSGOAIR" at bounding box center [109, 373] width 39 height 9
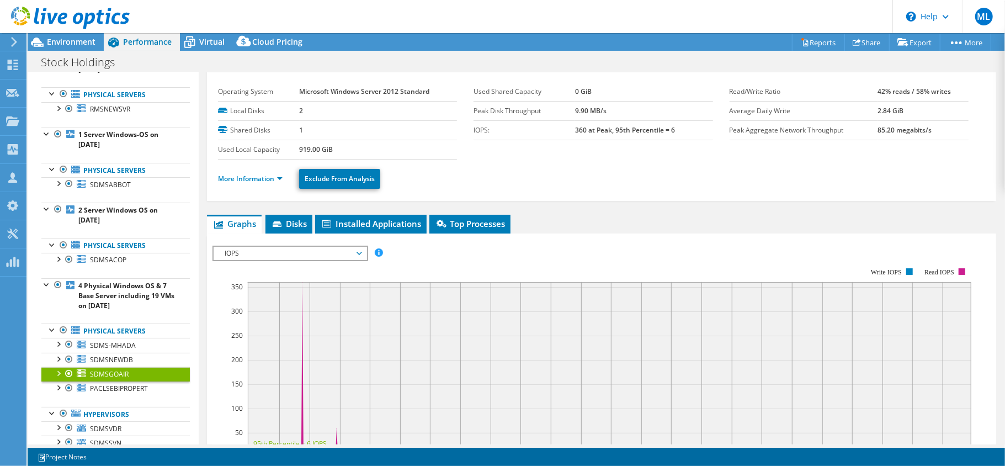
scroll to position [0, 0]
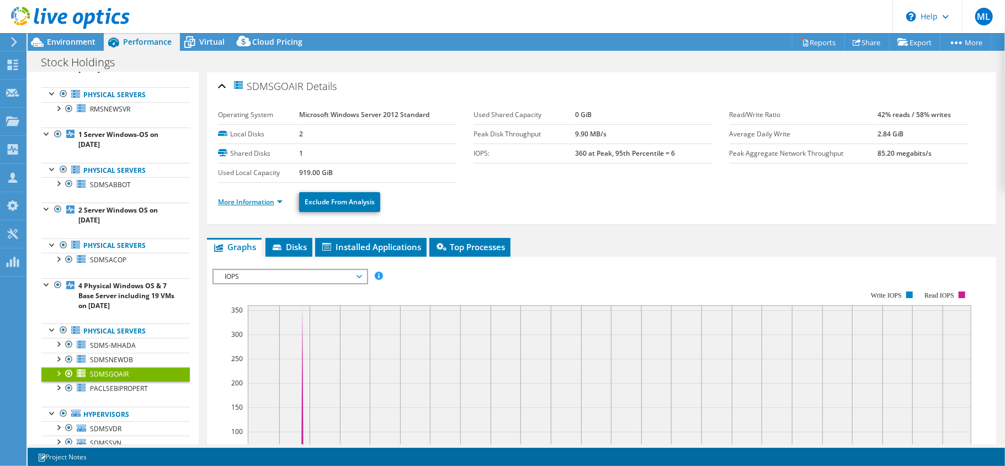
click at [239, 204] on link "More Information" at bounding box center [250, 201] width 65 height 9
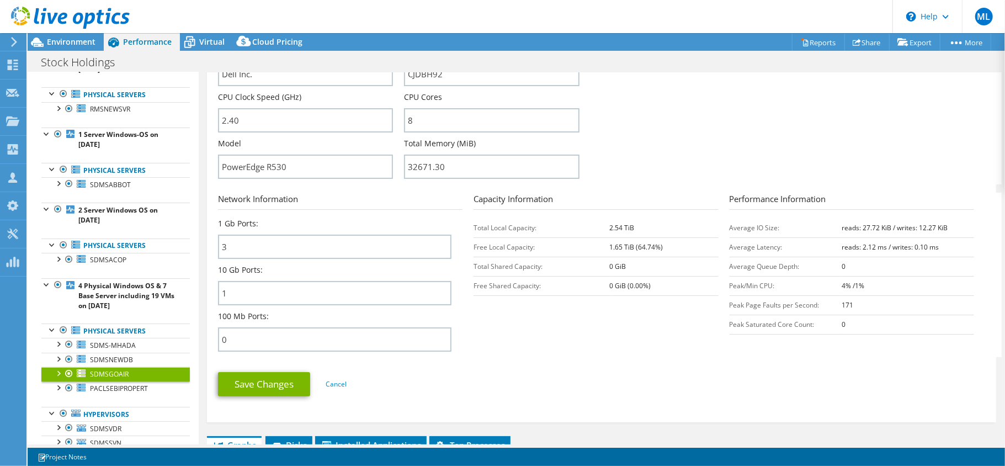
scroll to position [304, 0]
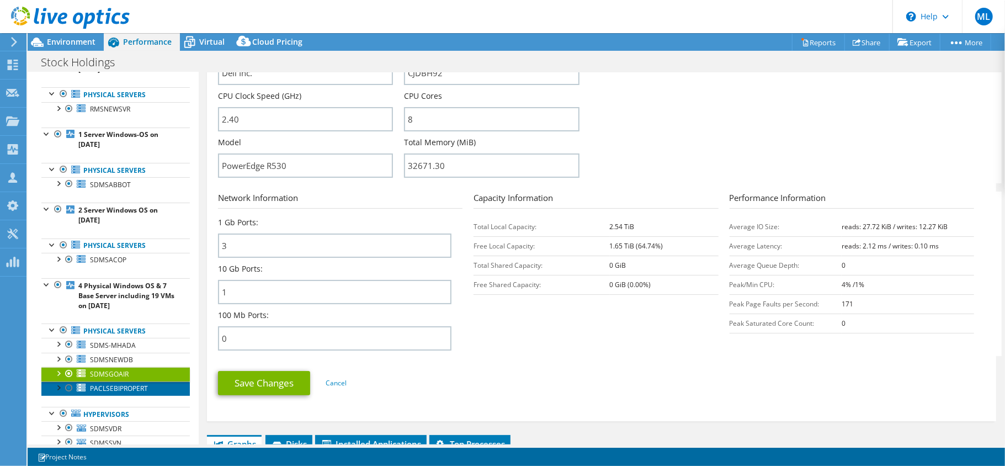
click at [126, 393] on span "PACLSEBIPROPERT" at bounding box center [119, 388] width 58 height 9
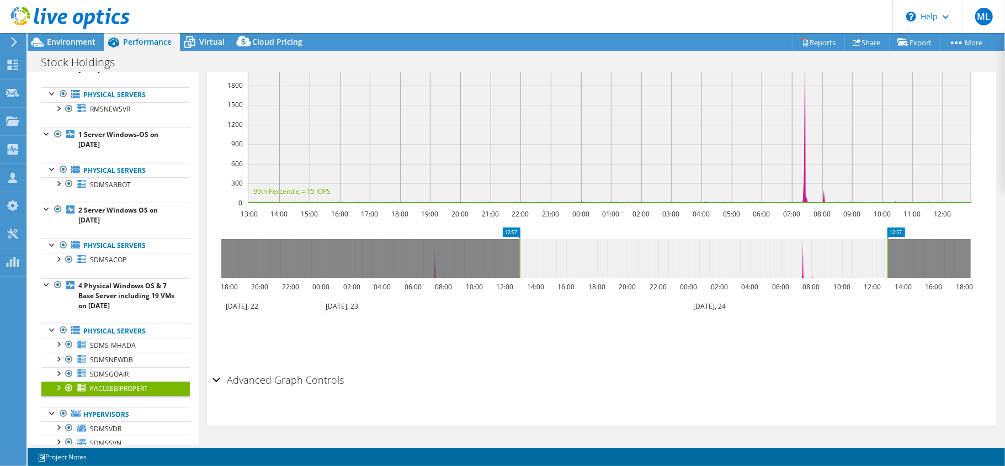
scroll to position [0, 0]
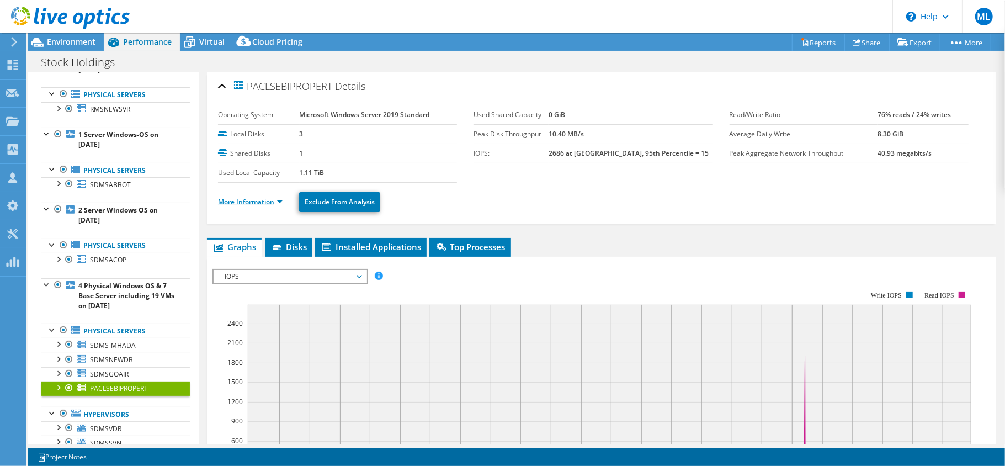
click at [244, 199] on link "More Information" at bounding box center [250, 201] width 65 height 9
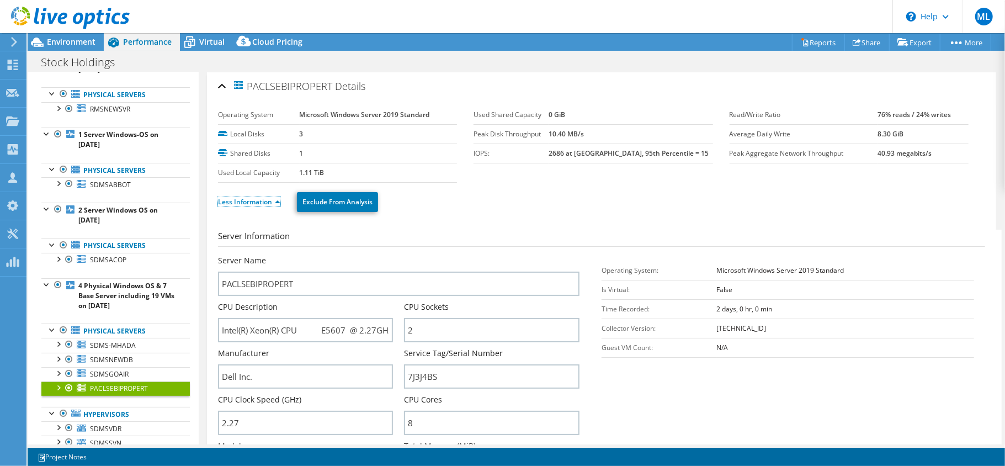
scroll to position [250, 0]
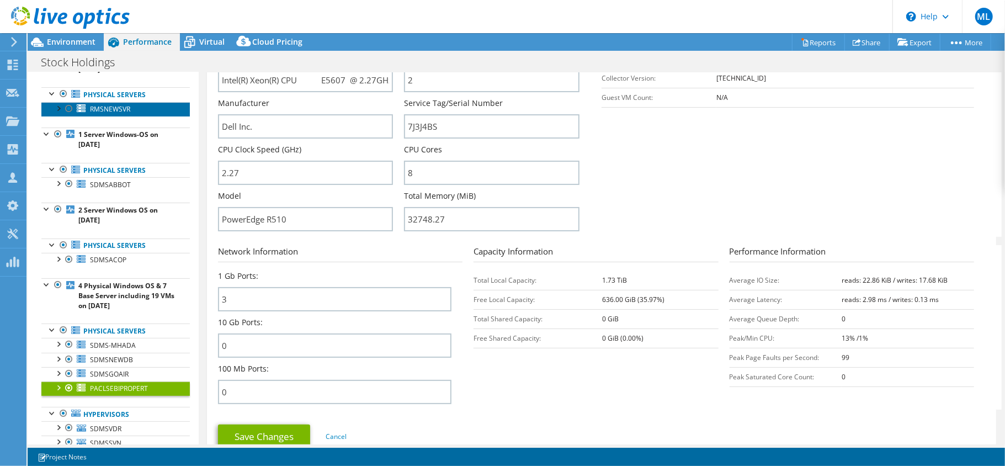
click at [103, 114] on span "RMSNEWSVR" at bounding box center [110, 108] width 40 height 9
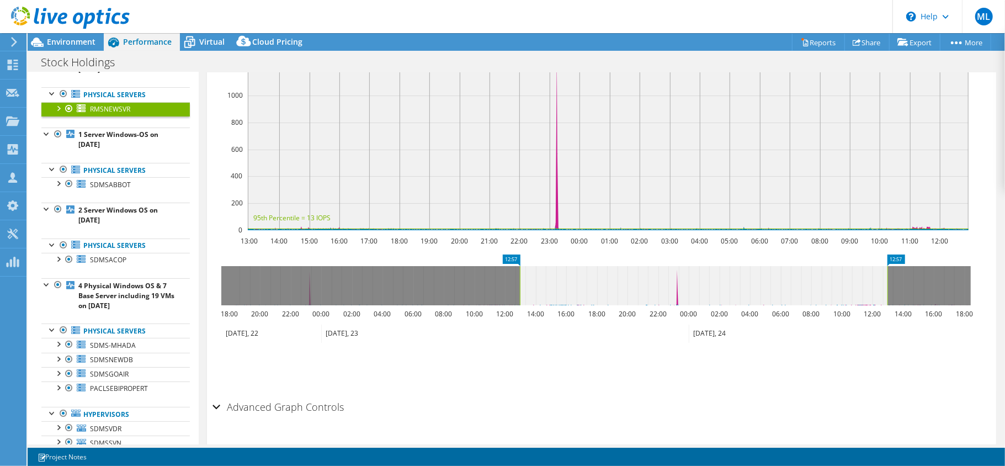
scroll to position [0, 0]
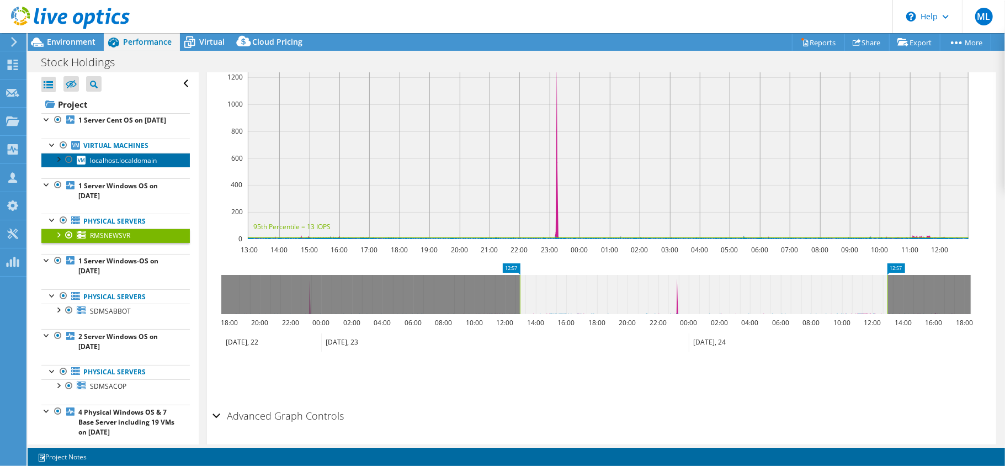
click at [109, 165] on span "localhost.localdomain" at bounding box center [123, 160] width 67 height 9
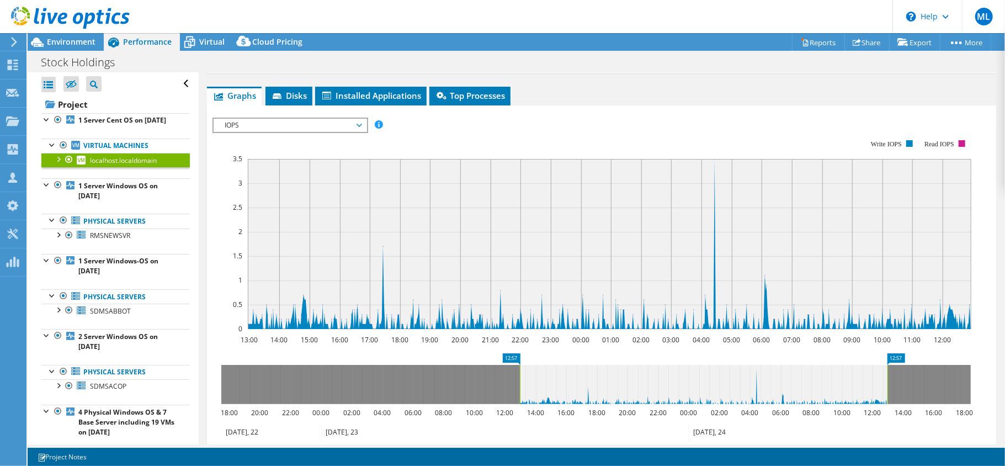
scroll to position [62, 0]
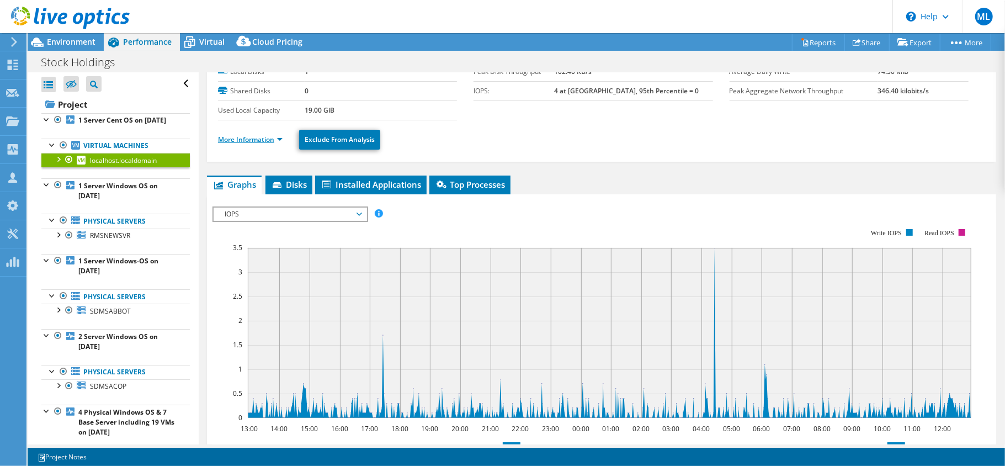
click at [254, 140] on link "More Information" at bounding box center [250, 139] width 65 height 9
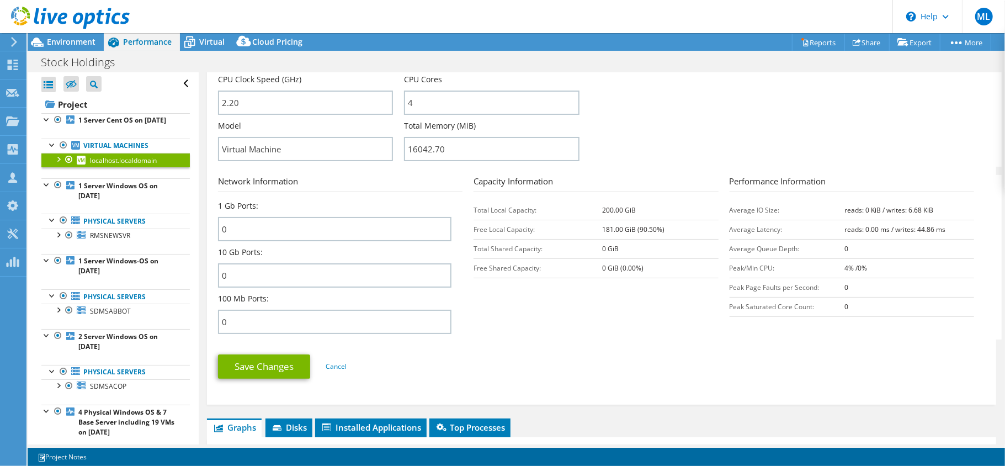
scroll to position [347, 0]
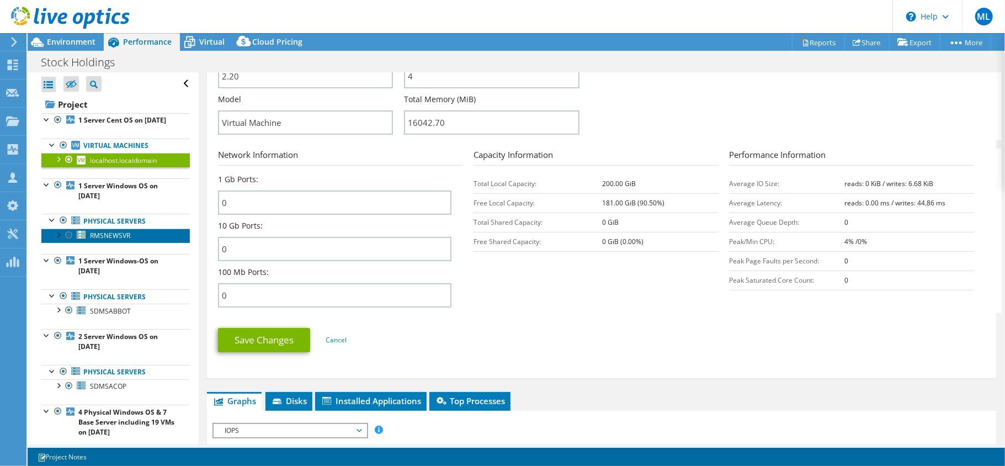
click at [113, 240] on span "RMSNEWSVR" at bounding box center [110, 235] width 40 height 9
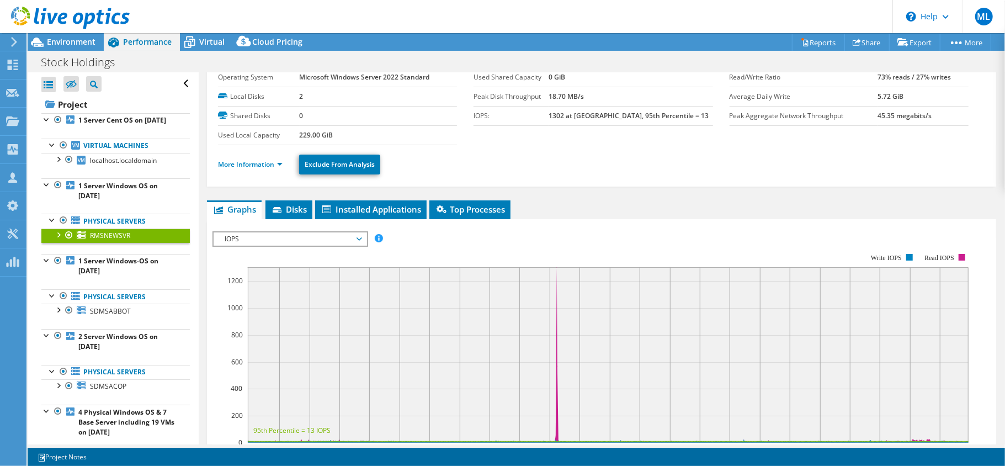
scroll to position [31, 0]
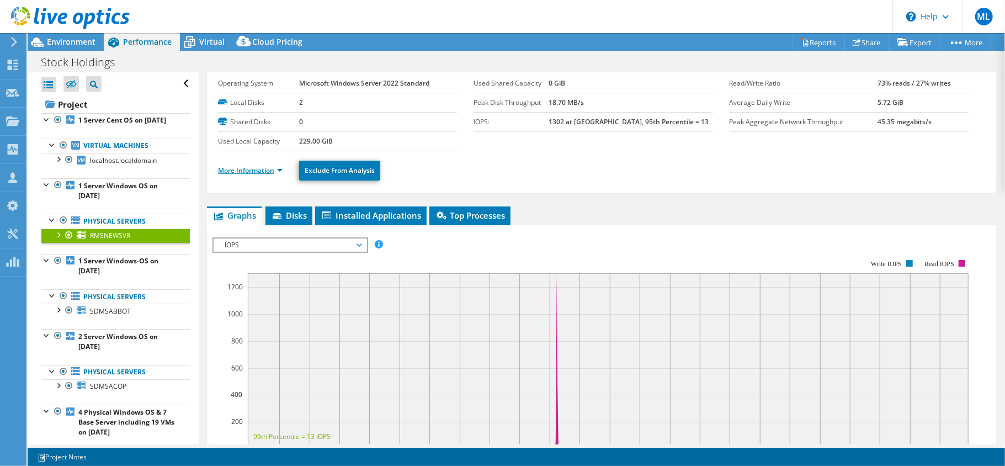
click at [263, 172] on link "More Information" at bounding box center [250, 170] width 65 height 9
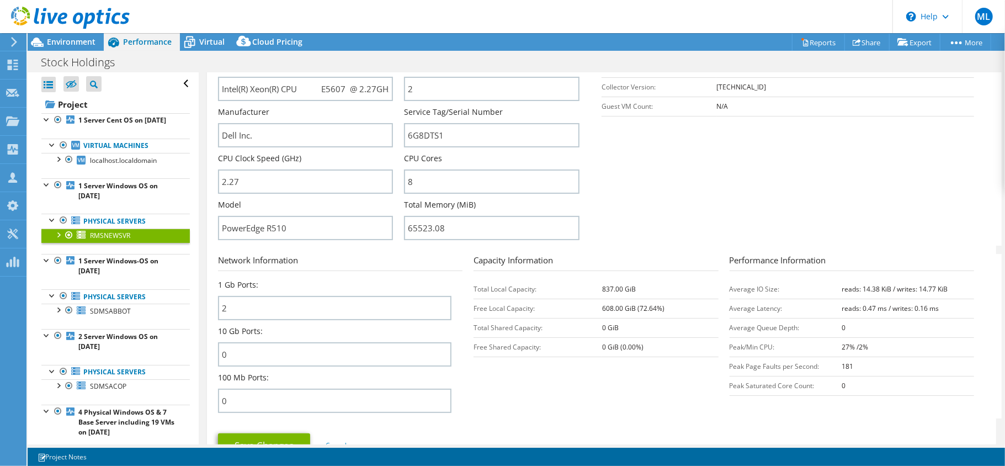
scroll to position [243, 0]
click at [126, 316] on span "SDMSABBOT" at bounding box center [110, 310] width 41 height 9
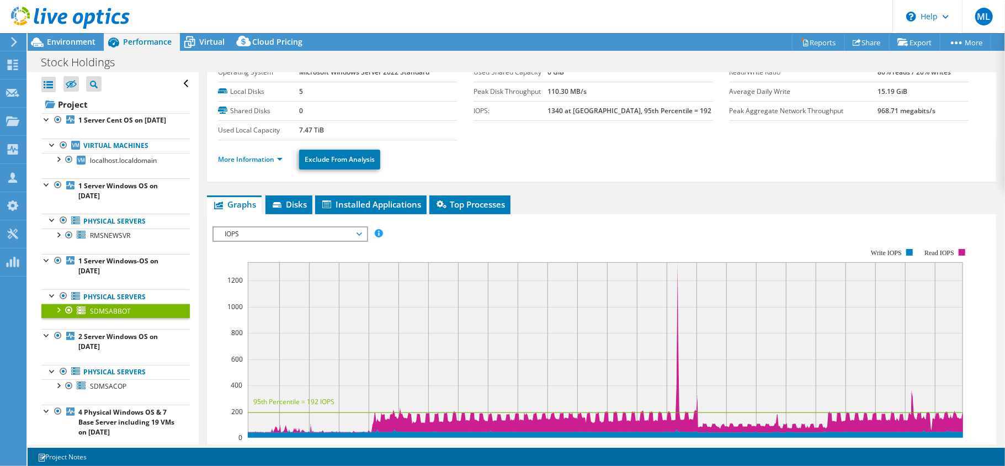
scroll to position [41, 0]
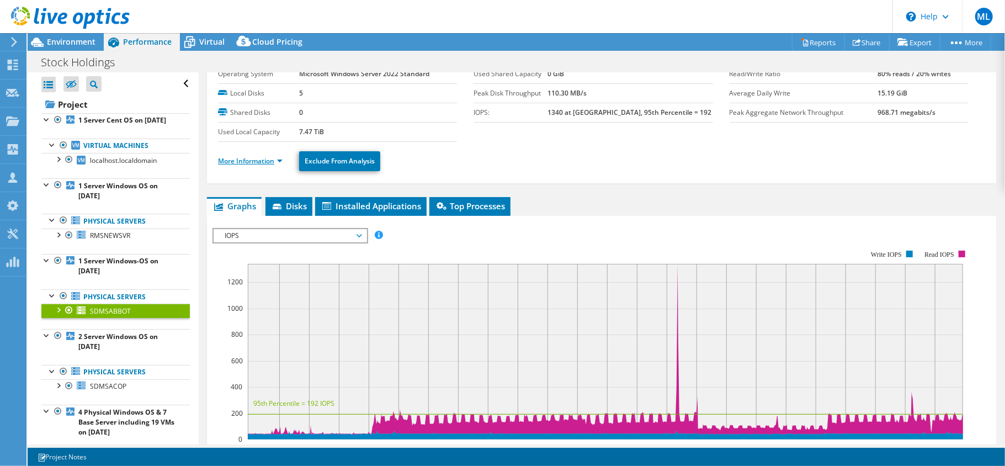
click at [259, 160] on link "More Information" at bounding box center [250, 160] width 65 height 9
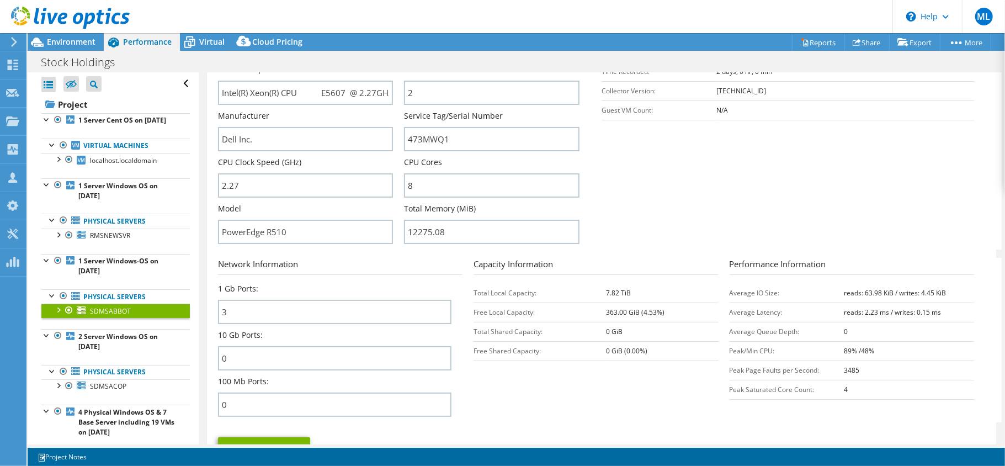
scroll to position [257, 0]
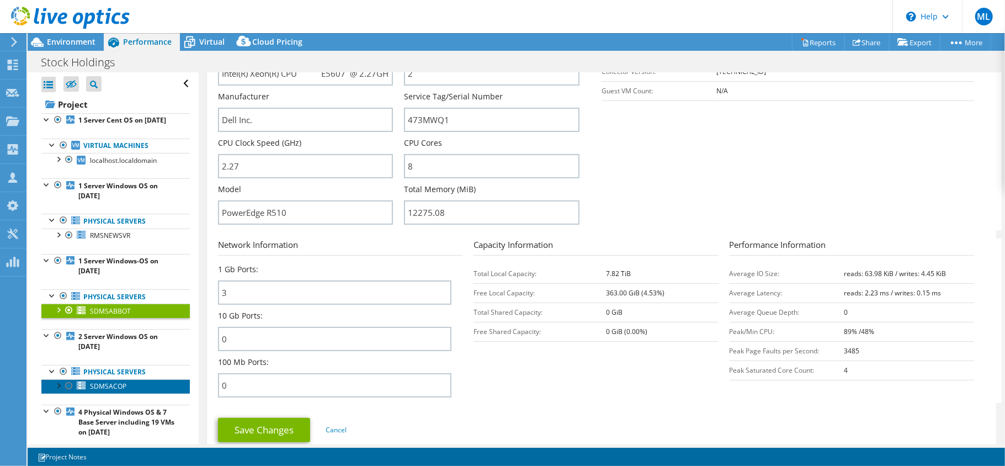
click at [116, 391] on span "SDMSACOP" at bounding box center [108, 385] width 36 height 9
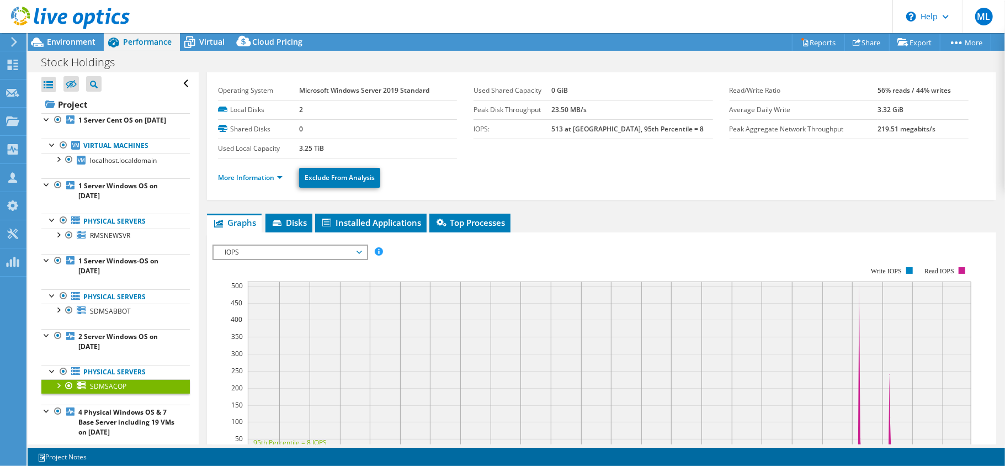
scroll to position [0, 0]
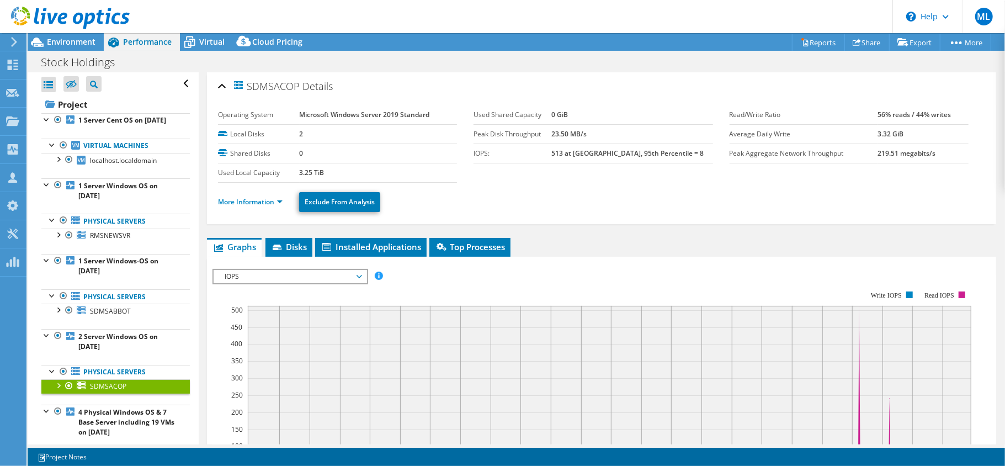
click at [265, 208] on li "More Information" at bounding box center [253, 202] width 71 height 12
click at [261, 206] on li "More Information" at bounding box center [253, 202] width 71 height 12
click at [257, 204] on link "More Information" at bounding box center [250, 201] width 65 height 9
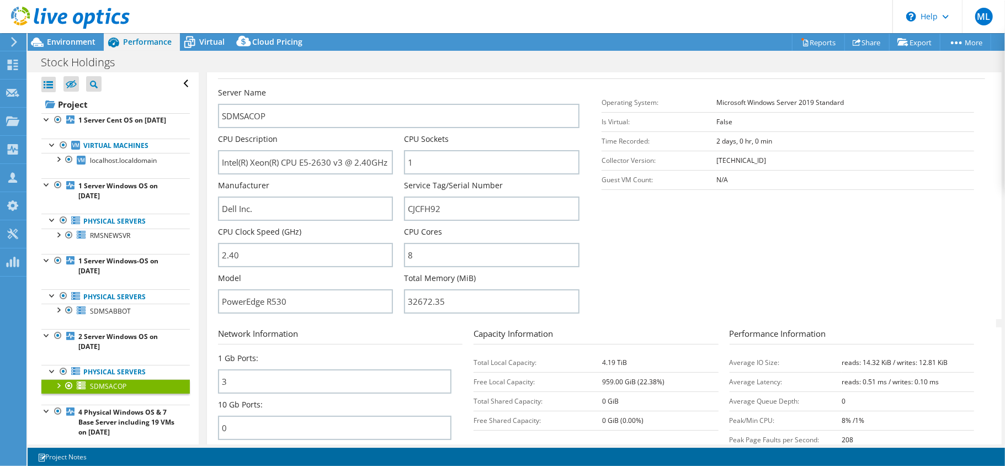
scroll to position [201, 0]
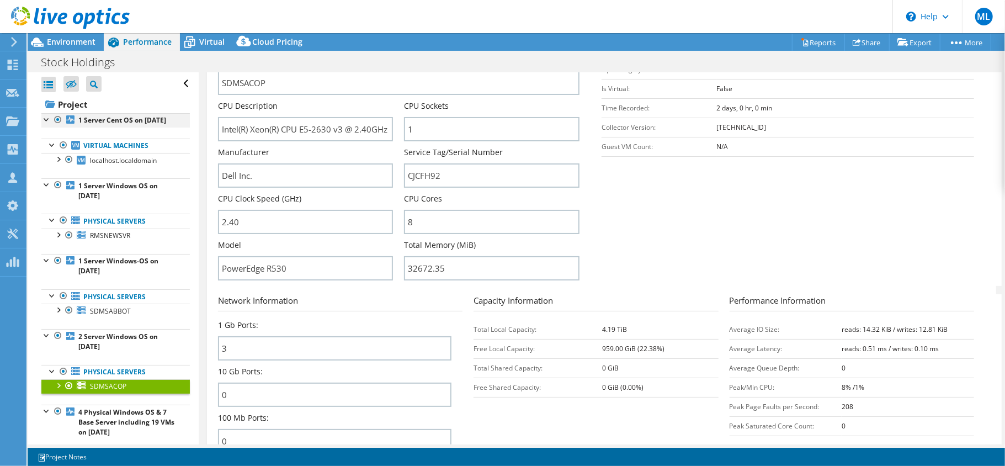
click at [49, 120] on div at bounding box center [46, 118] width 11 height 11
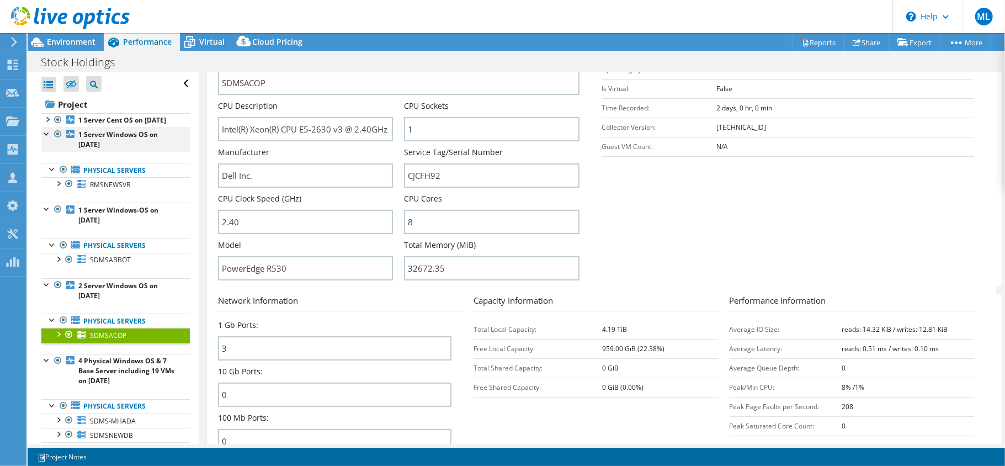
click at [45, 139] on div at bounding box center [46, 132] width 11 height 11
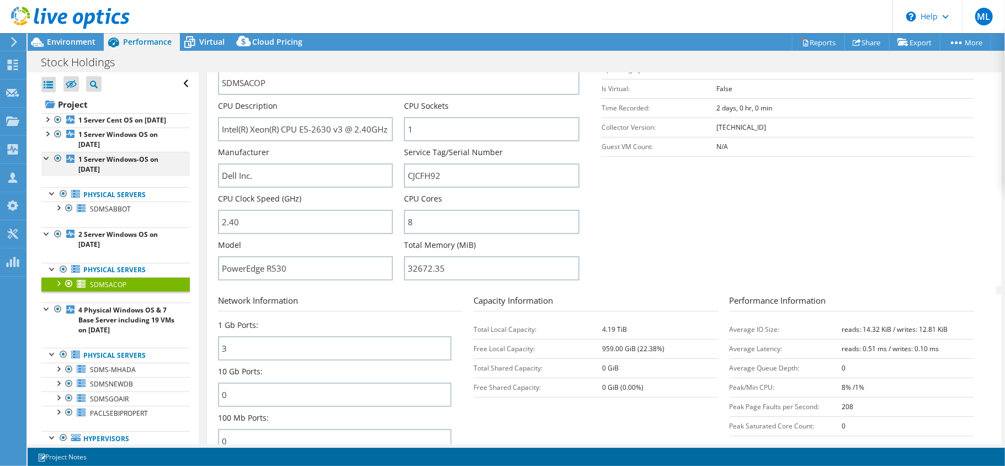
click at [45, 163] on div at bounding box center [46, 157] width 11 height 11
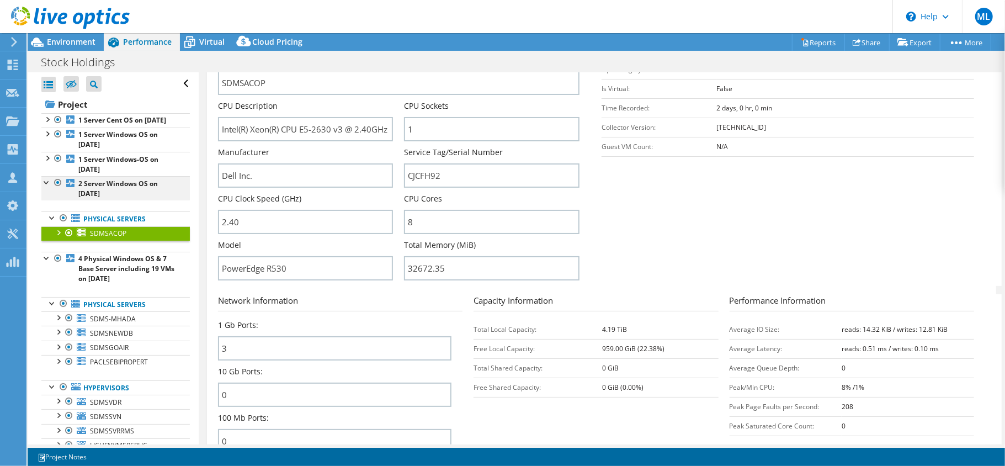
click at [45, 187] on div at bounding box center [46, 181] width 11 height 11
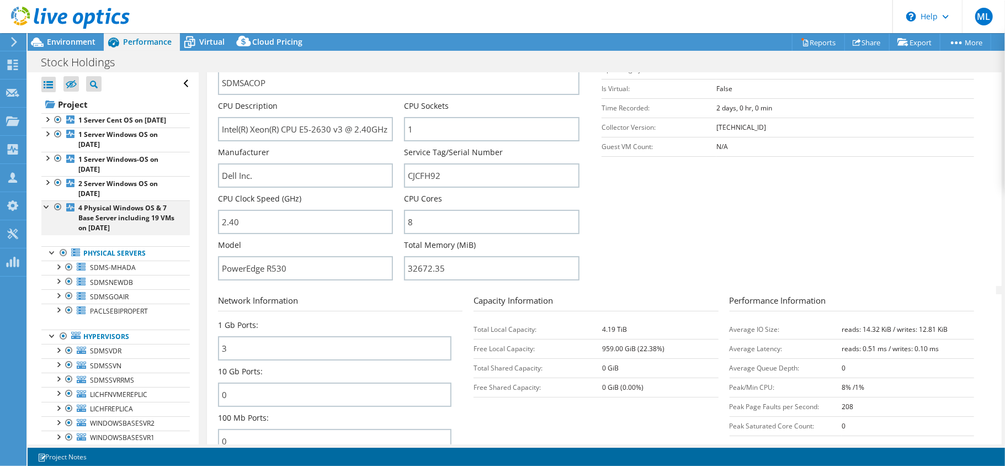
click at [46, 211] on div at bounding box center [46, 205] width 11 height 11
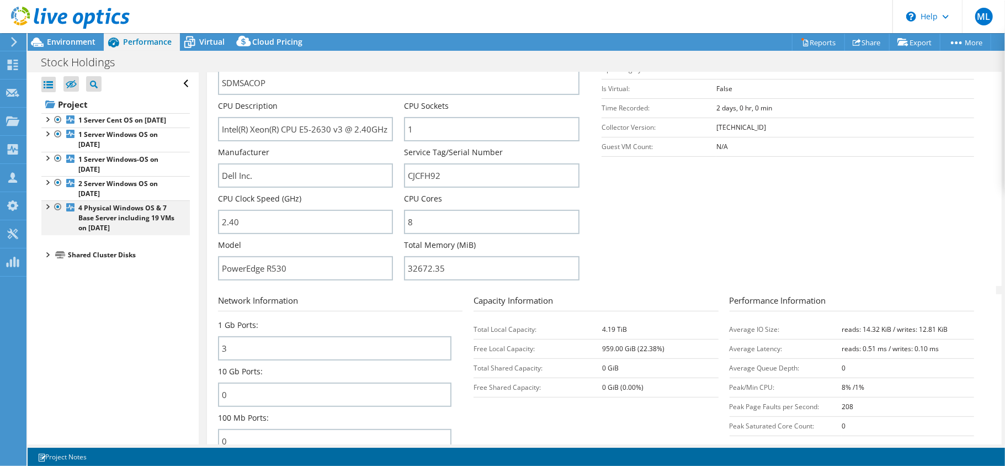
click at [49, 211] on div at bounding box center [46, 205] width 11 height 11
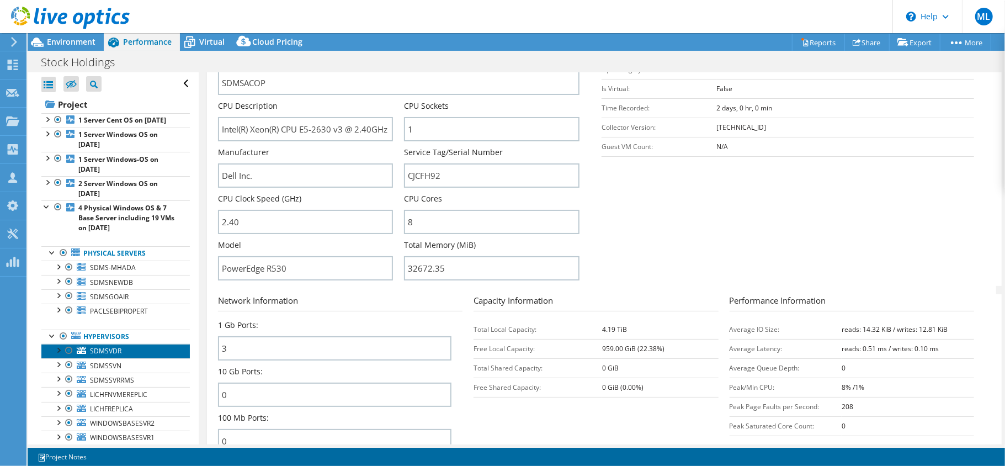
click at [96, 355] on span "SDMSVDR" at bounding box center [105, 350] width 31 height 9
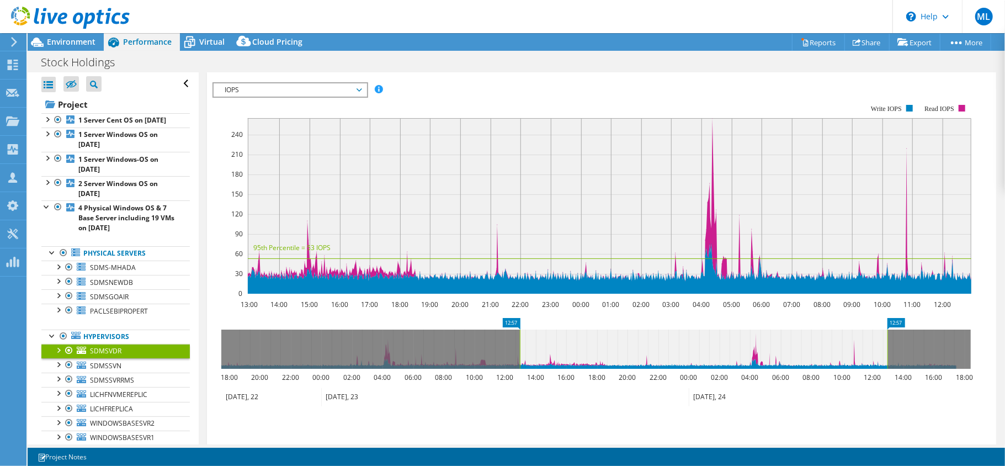
scroll to position [0, 0]
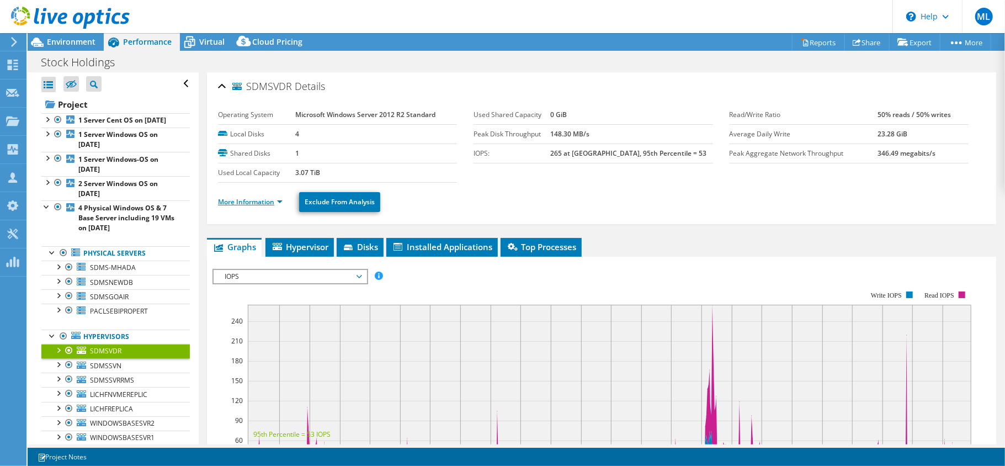
click at [274, 201] on link "More Information" at bounding box center [250, 201] width 65 height 9
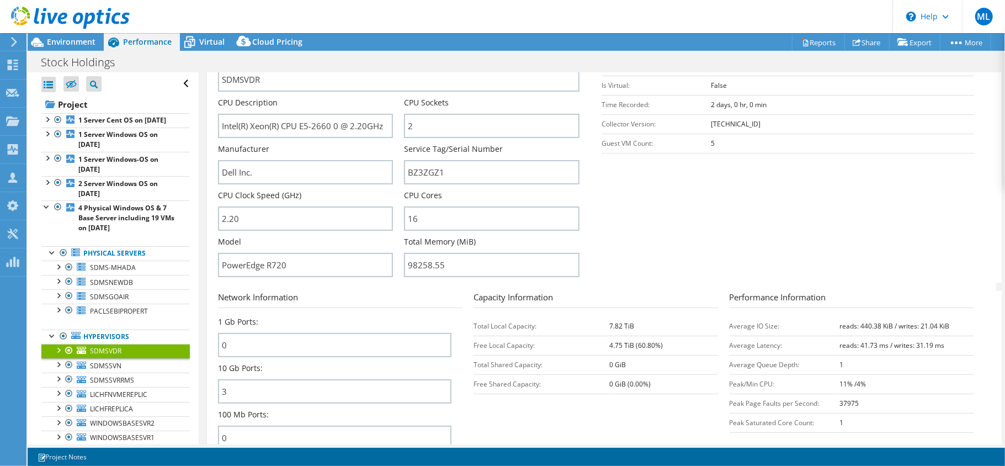
scroll to position [211, 0]
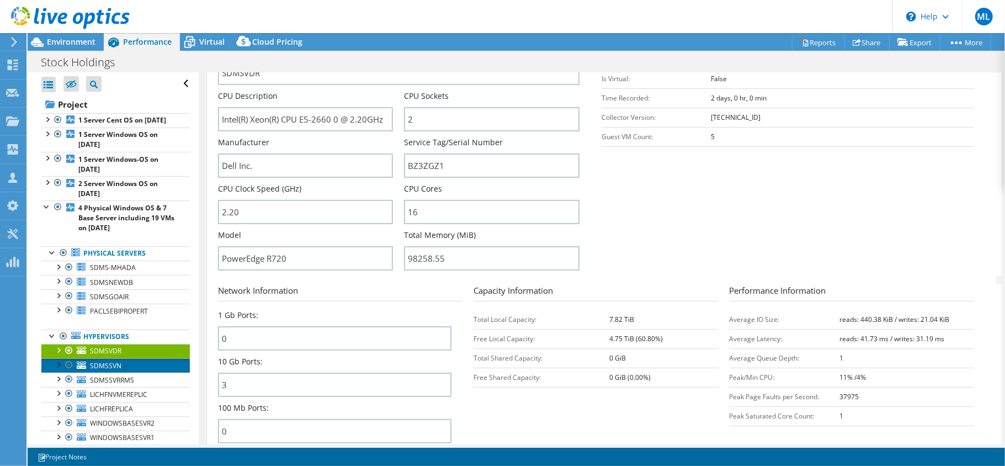
click at [111, 370] on span "SDMSSVN" at bounding box center [105, 365] width 31 height 9
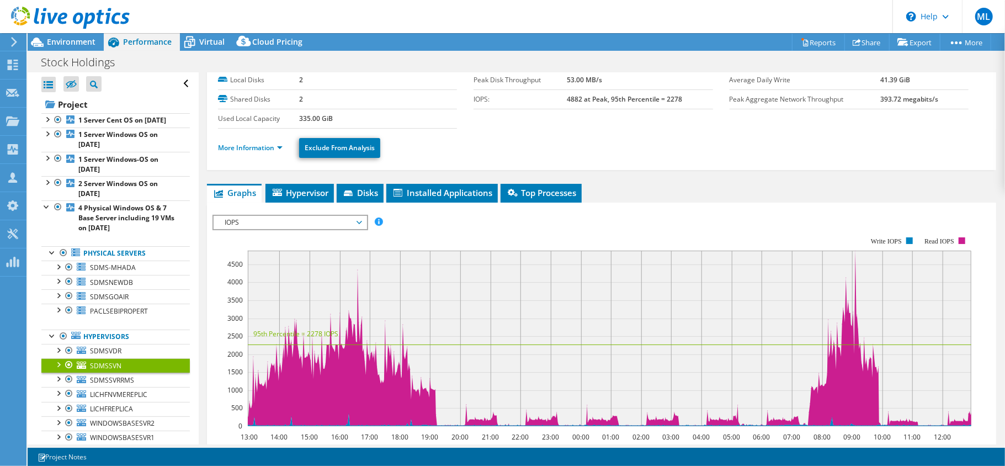
scroll to position [31, 0]
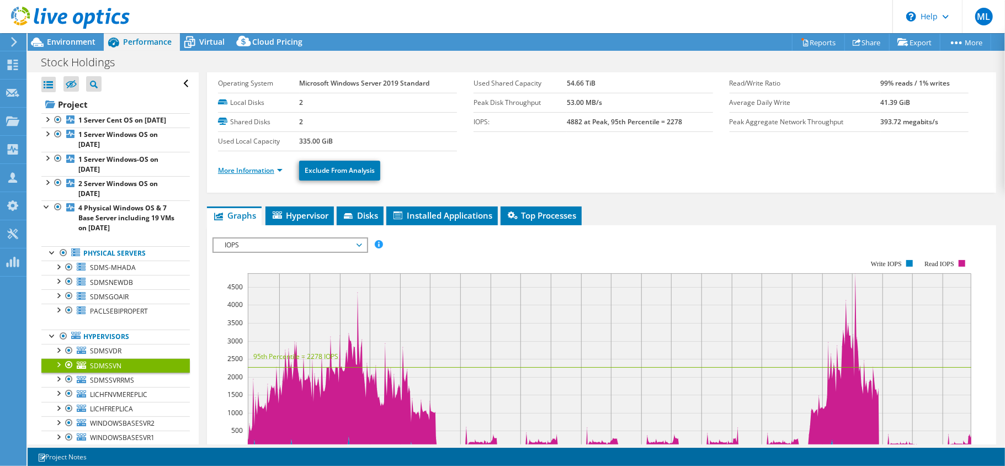
click at [263, 172] on link "More Information" at bounding box center [250, 170] width 65 height 9
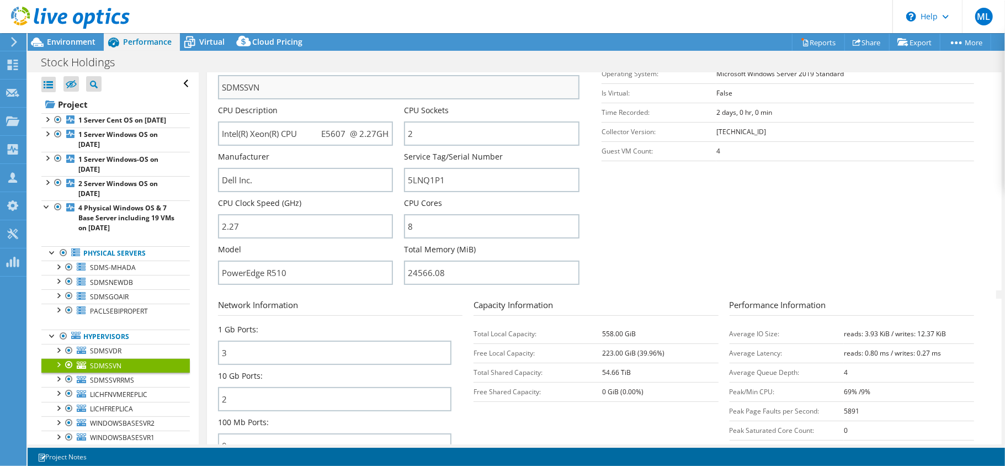
scroll to position [243, 0]
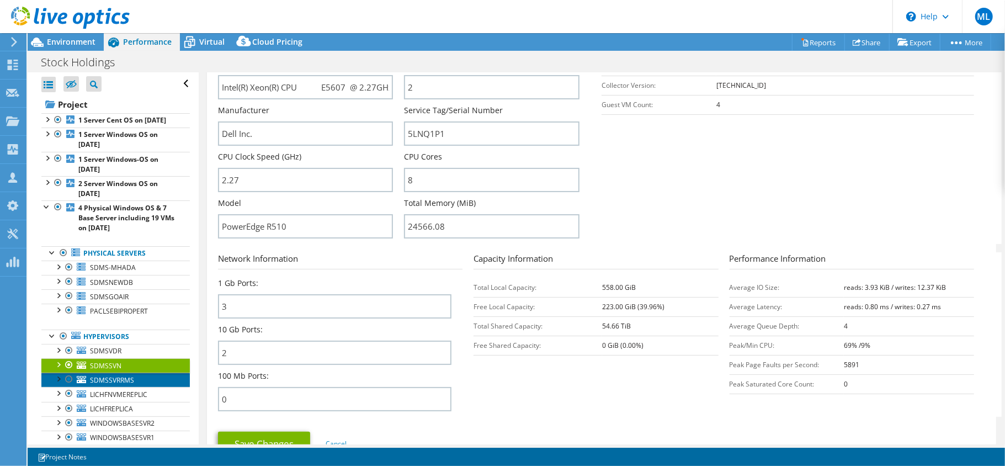
click at [116, 385] on span "SDMSSVRRMS" at bounding box center [112, 379] width 44 height 9
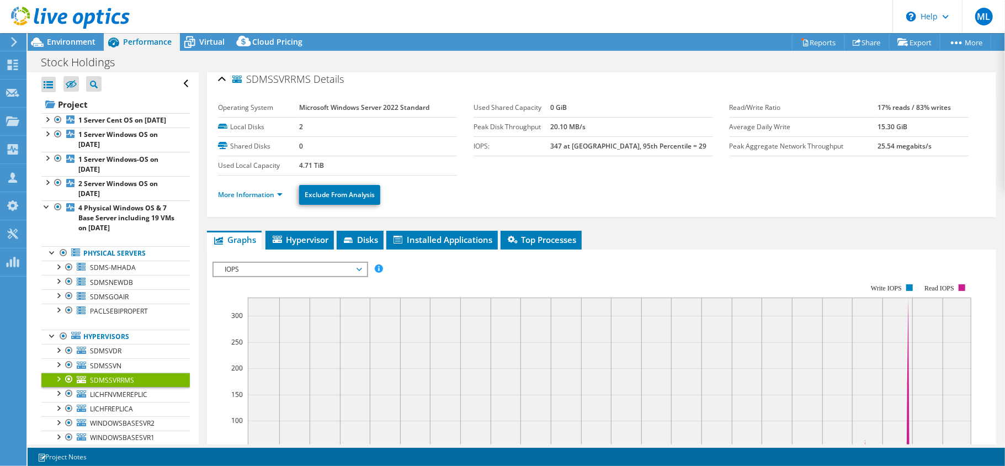
scroll to position [0, 0]
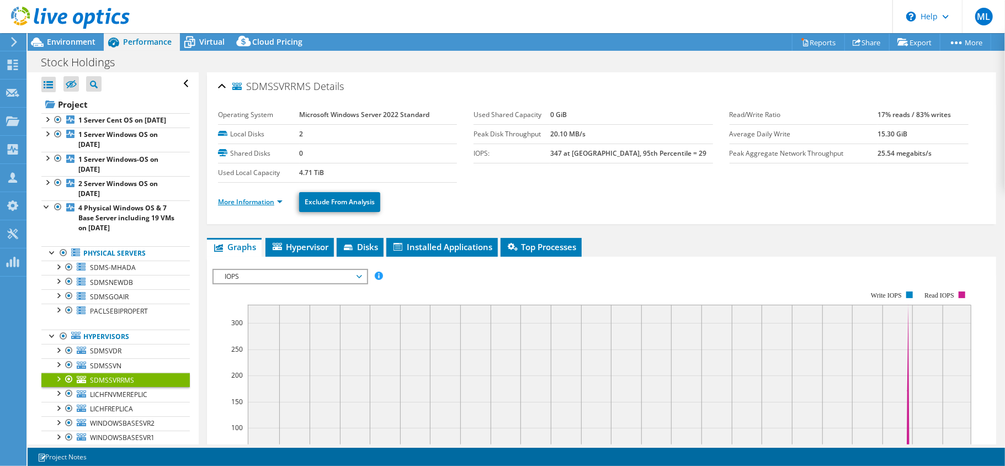
click at [274, 203] on link "More Information" at bounding box center [250, 201] width 65 height 9
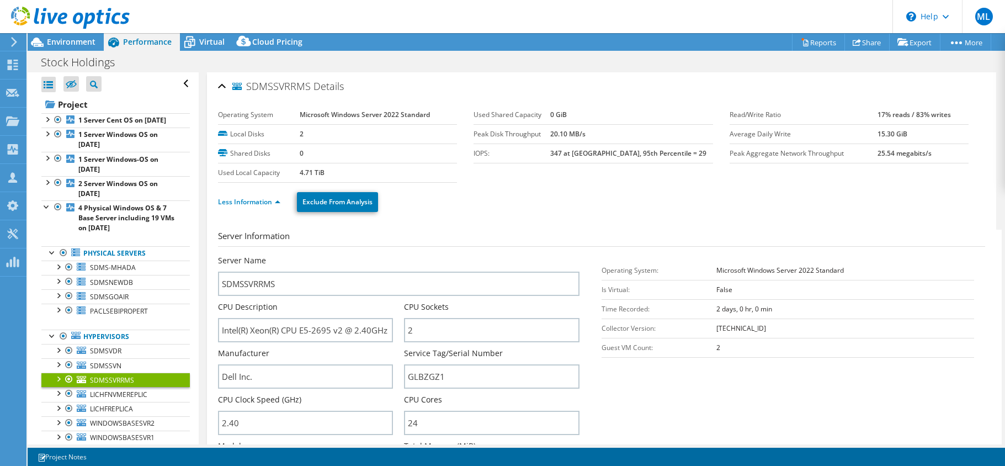
select select "[GEOGRAPHIC_DATA]"
select select "USD"
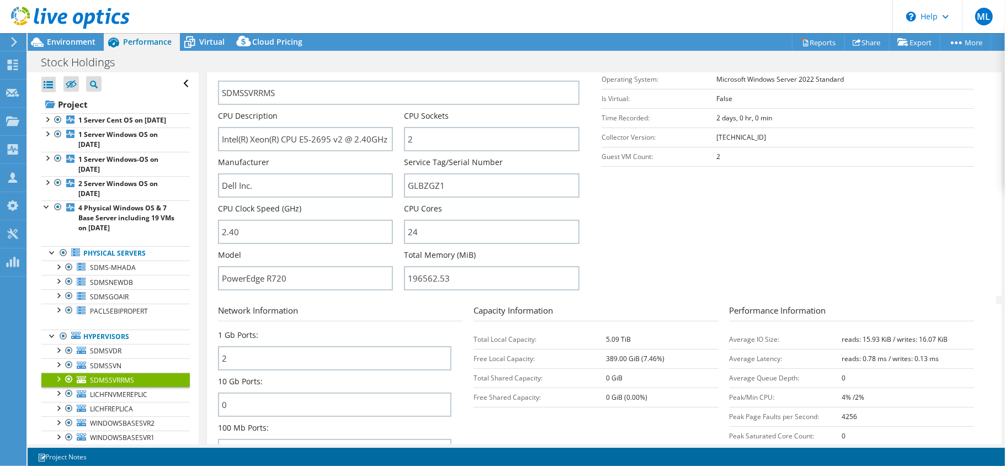
scroll to position [199, 0]
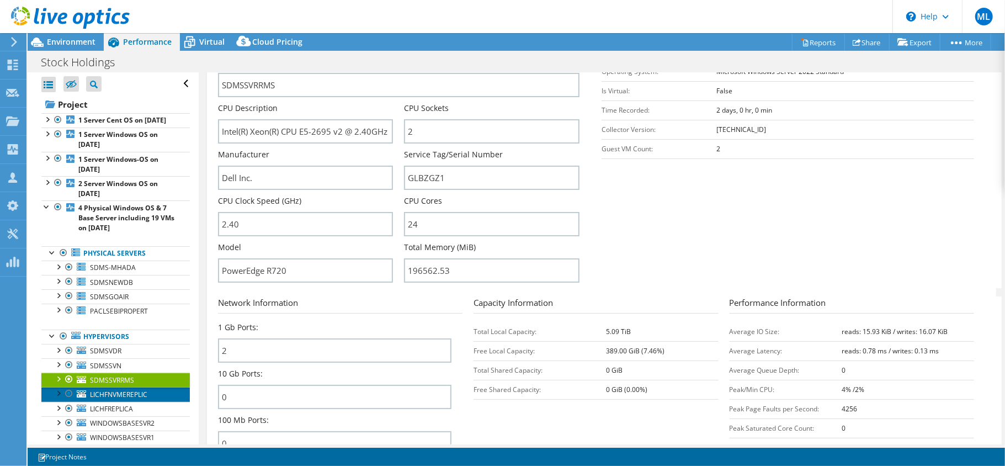
click at [111, 399] on span "LICHFNVMEREPLIC" at bounding box center [118, 394] width 57 height 9
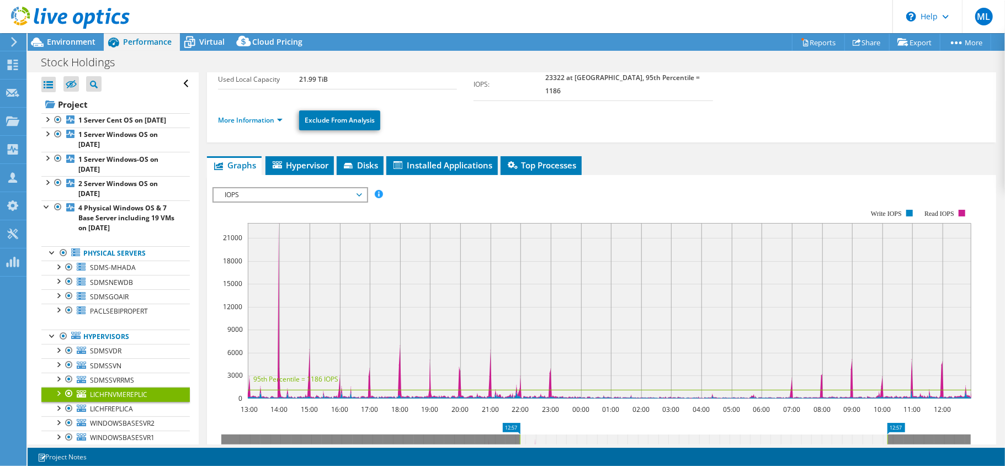
scroll to position [91, 0]
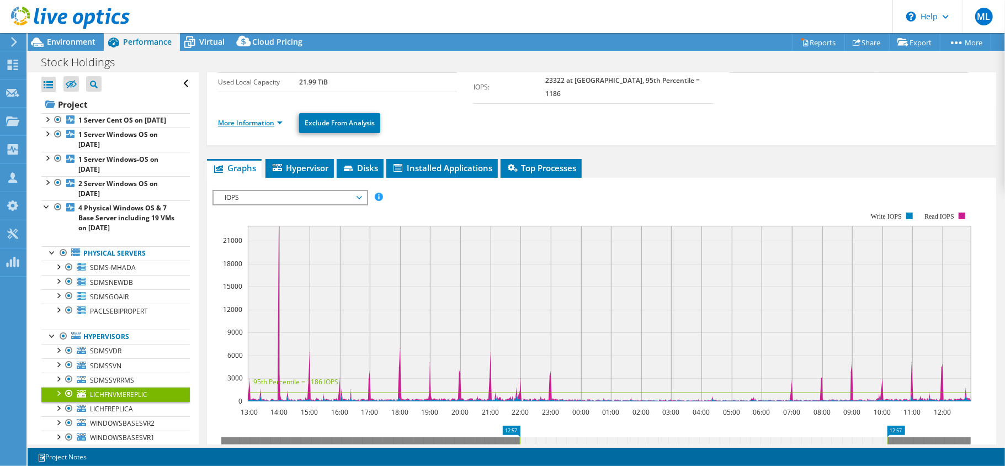
click at [269, 118] on link "More Information" at bounding box center [250, 122] width 65 height 9
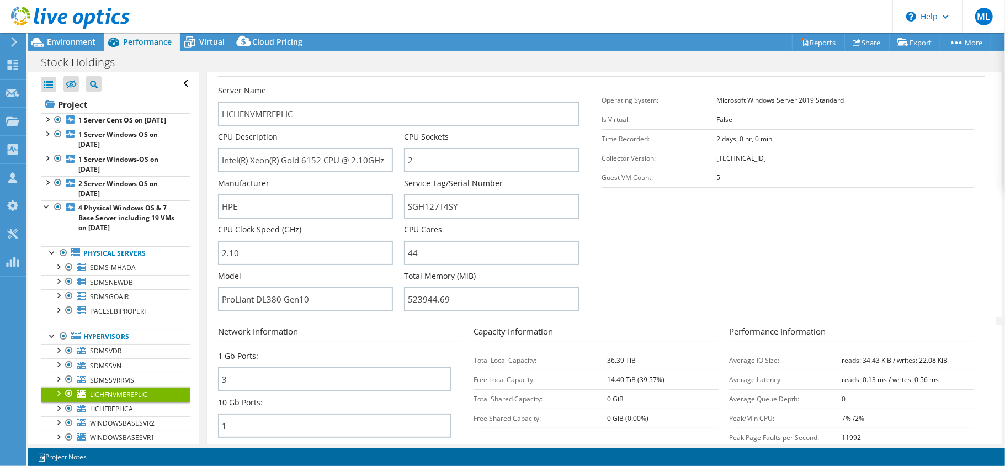
scroll to position [215, 0]
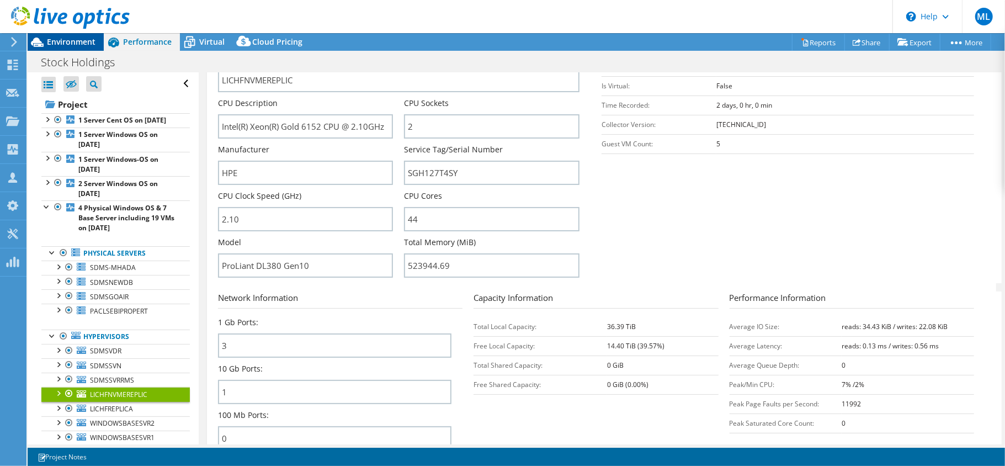
click at [73, 42] on span "Environment" at bounding box center [71, 41] width 49 height 10
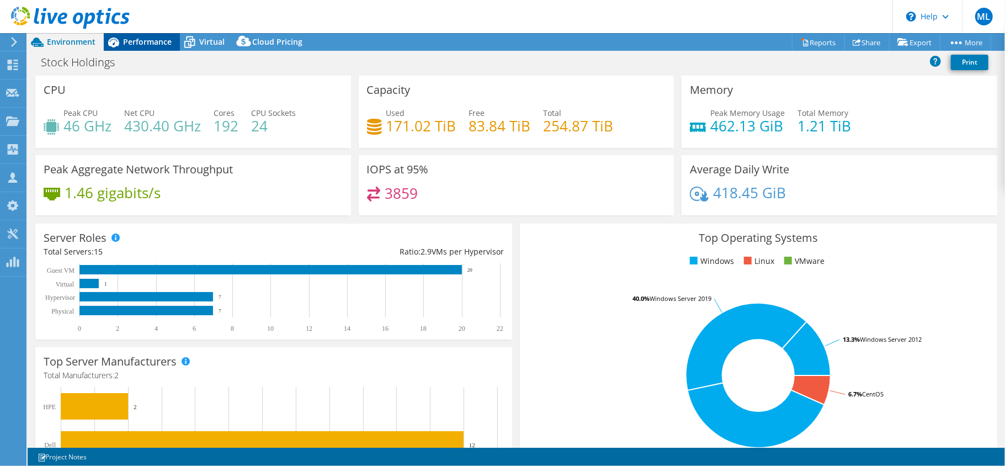
click at [137, 41] on span "Performance" at bounding box center [147, 41] width 49 height 10
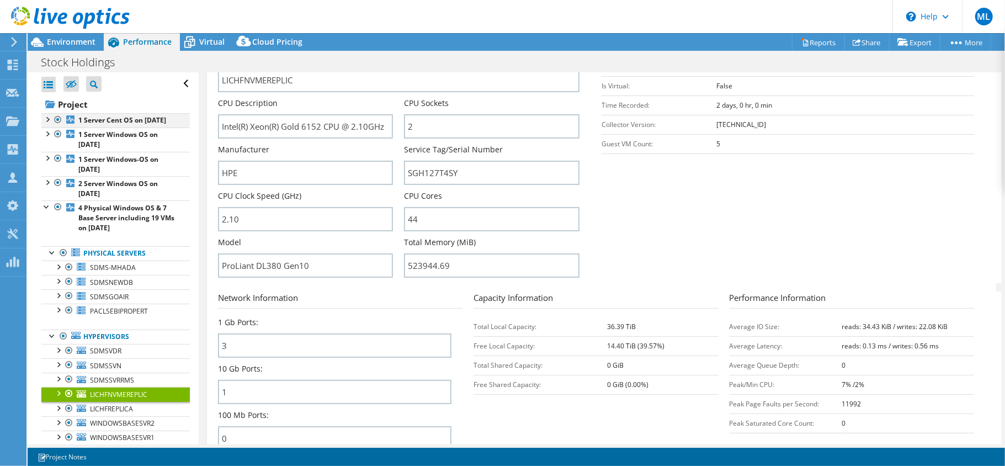
click at [47, 117] on div at bounding box center [46, 118] width 11 height 11
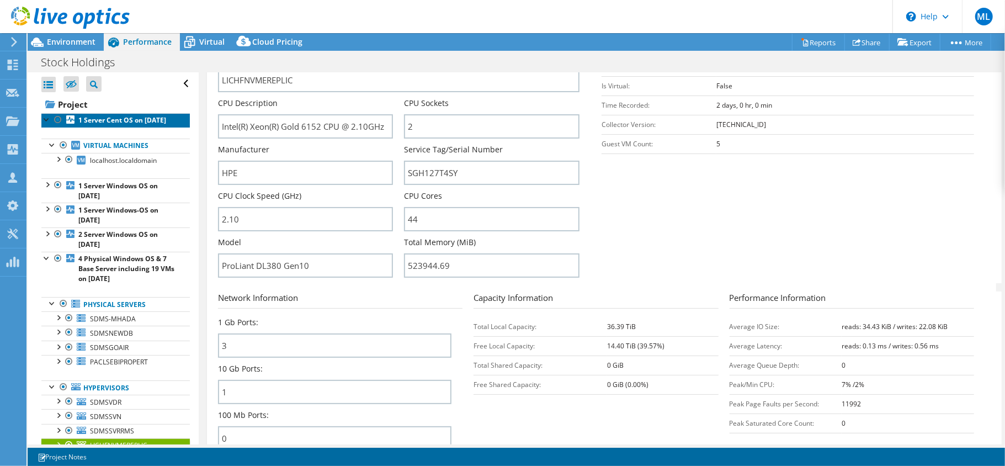
click at [122, 125] on b "1 Server Cent OS on [DATE]" at bounding box center [122, 119] width 88 height 9
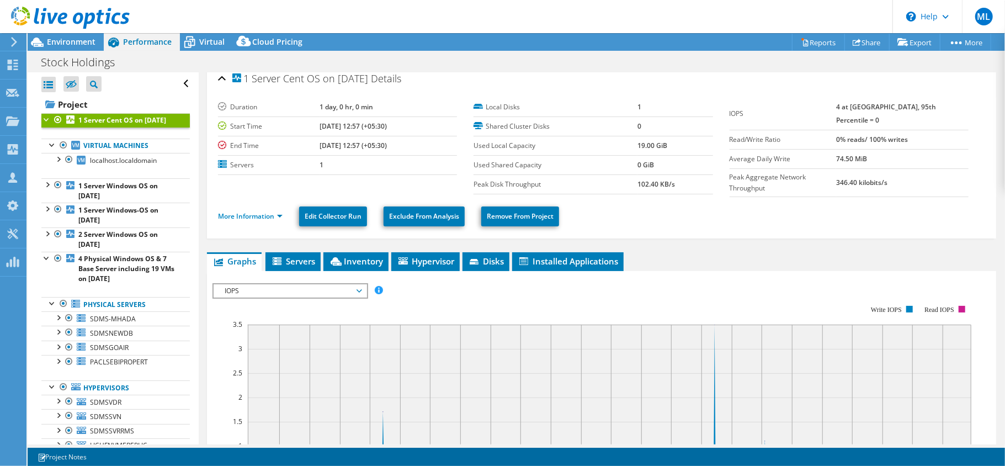
scroll to position [0, 0]
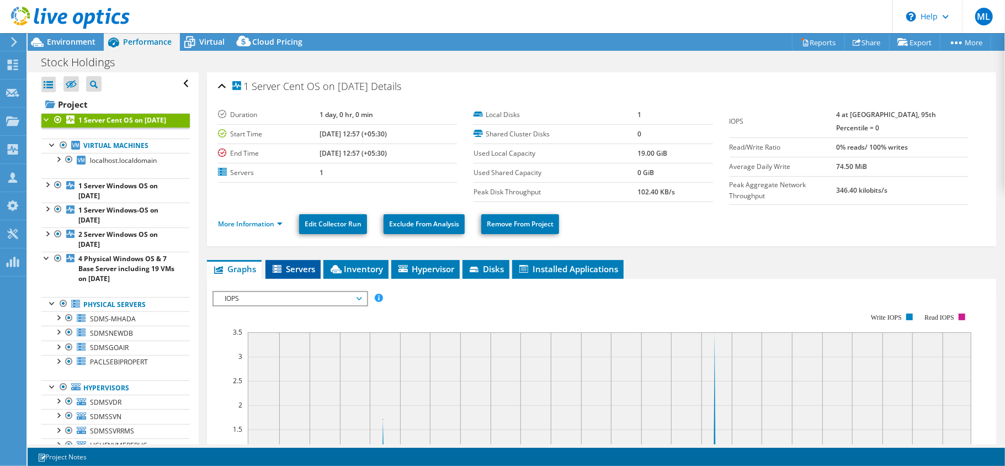
click at [310, 265] on span "Servers" at bounding box center [293, 268] width 44 height 11
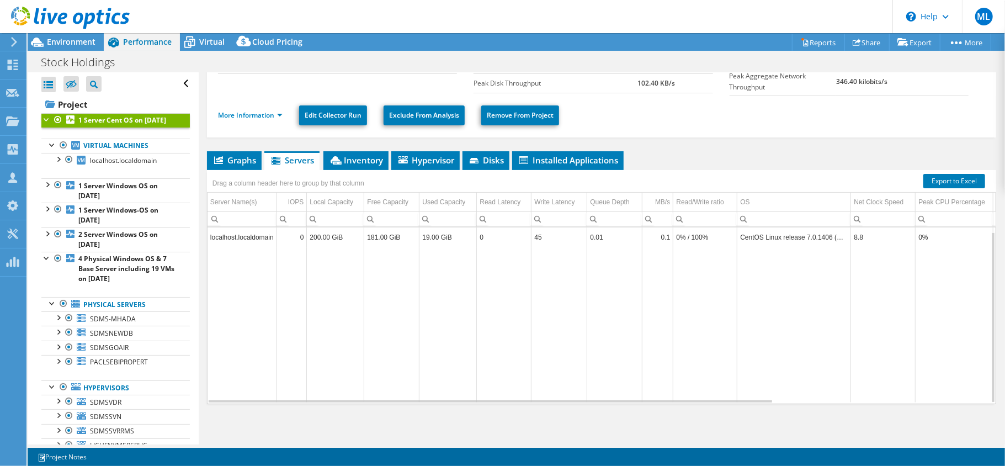
scroll to position [3, 0]
click at [46, 189] on div at bounding box center [46, 183] width 11 height 11
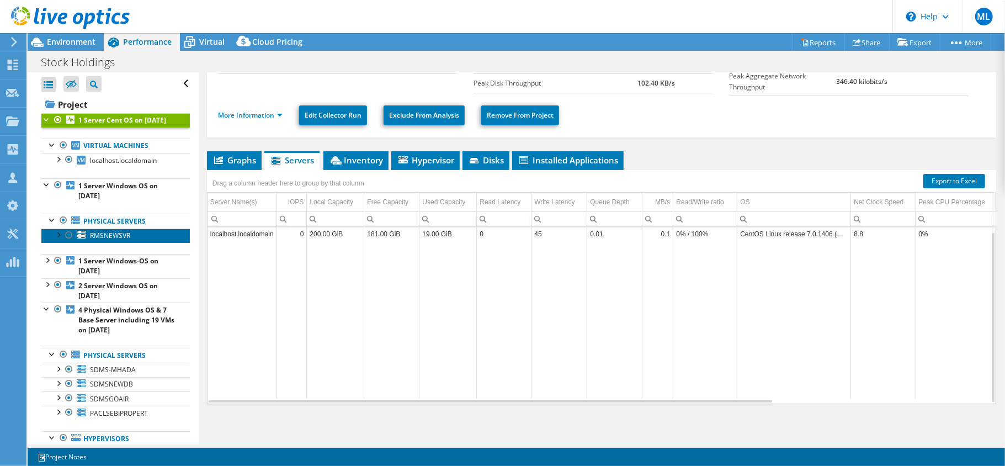
click at [99, 240] on span "RMSNEWSVR" at bounding box center [110, 235] width 40 height 9
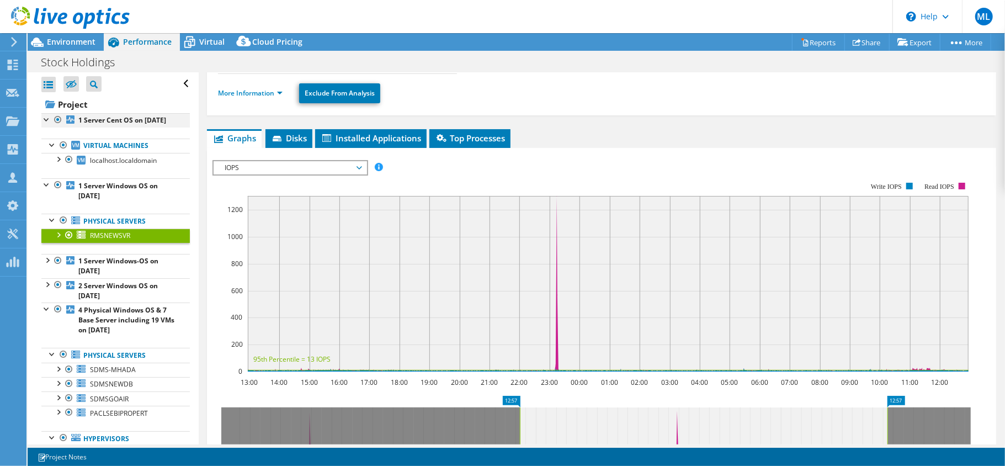
click at [47, 120] on div at bounding box center [46, 118] width 11 height 11
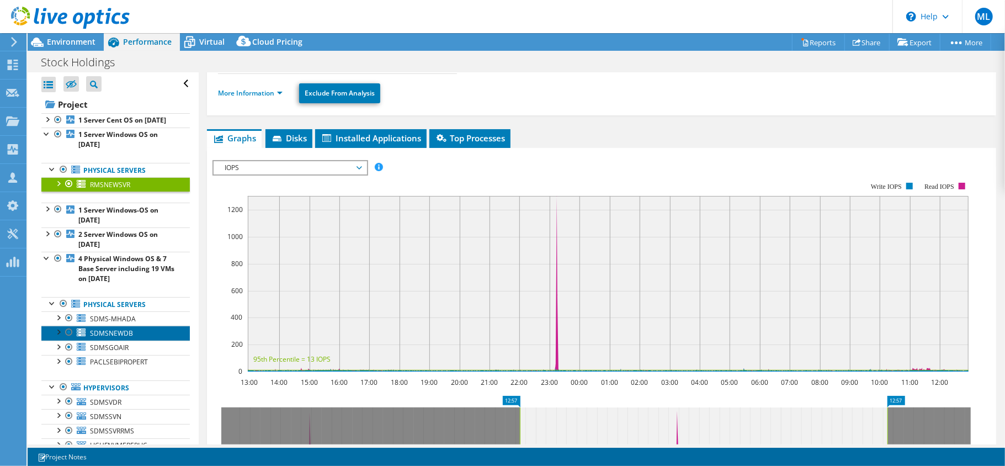
click at [107, 339] on link "SDMSNEWDB" at bounding box center [115, 333] width 148 height 14
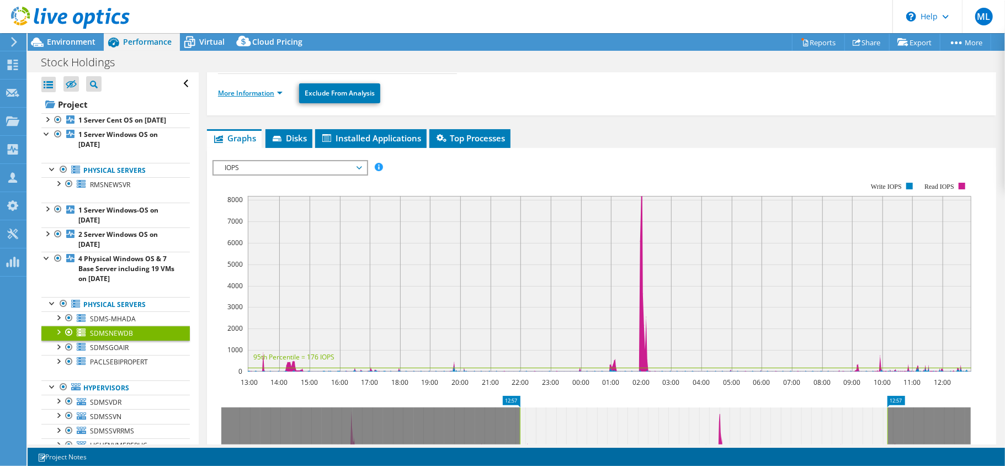
click at [261, 95] on link "More Information" at bounding box center [250, 92] width 65 height 9
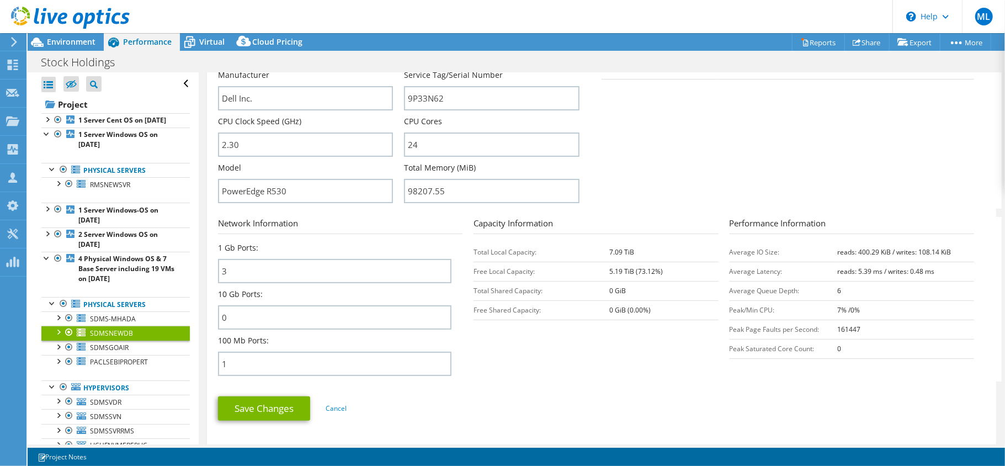
scroll to position [280, 0]
drag, startPoint x: 832, startPoint y: 307, endPoint x: 822, endPoint y: 307, distance: 9.9
click at [822, 307] on tr "Peak/Min CPU: 7% /0%" at bounding box center [852, 307] width 245 height 19
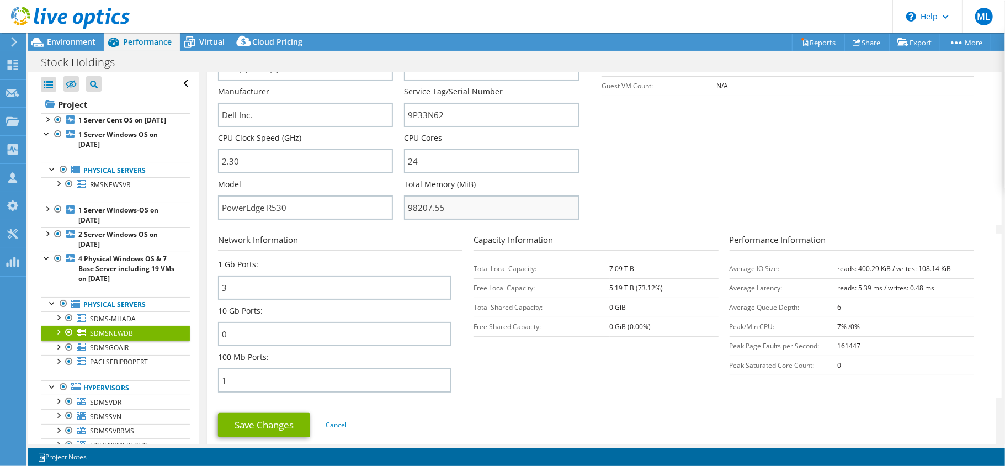
scroll to position [234, 0]
